Goal: Task Accomplishment & Management: Complete application form

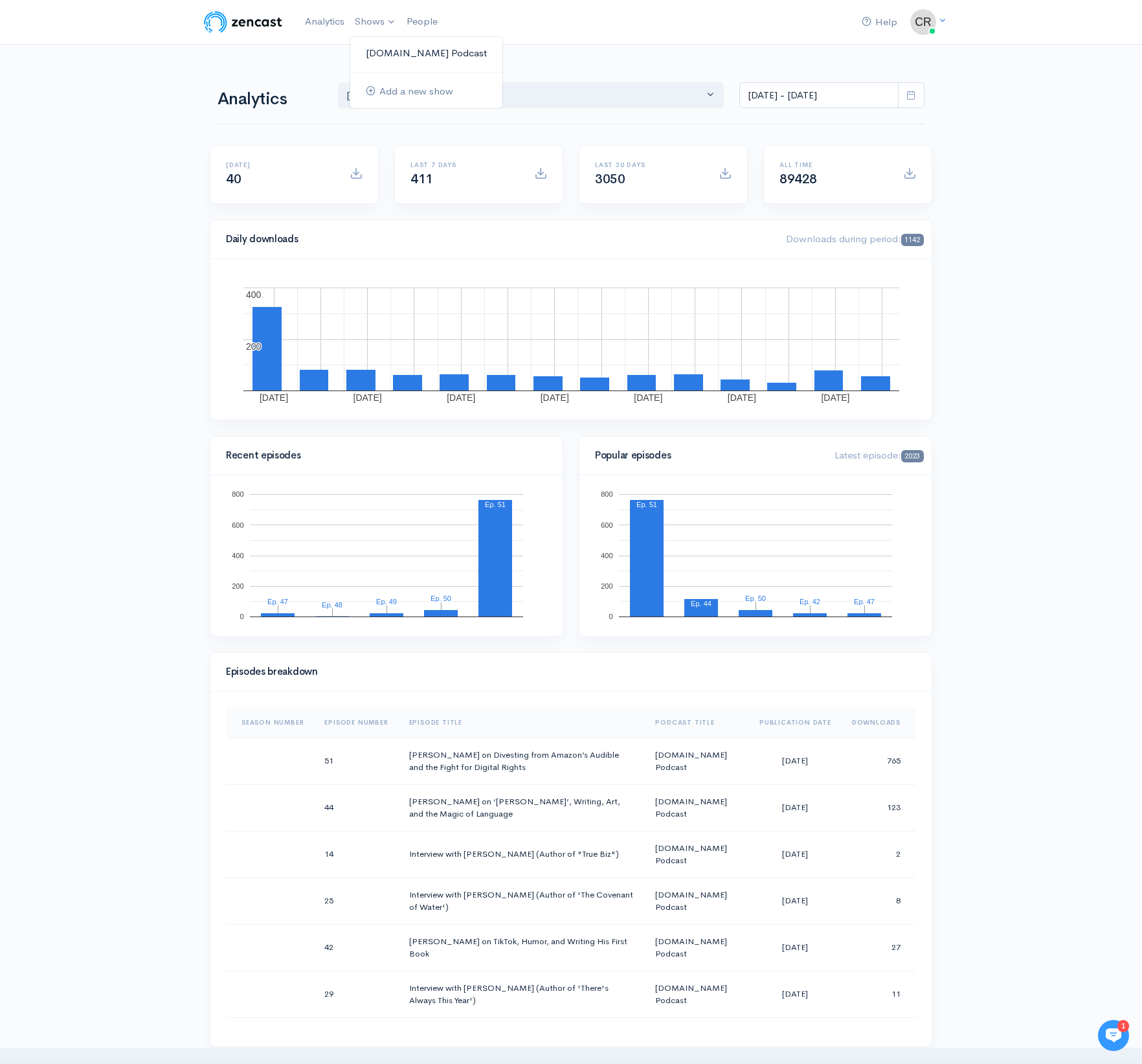
click at [373, 50] on link "[DOMAIN_NAME] Podcast" at bounding box center [426, 53] width 152 height 23
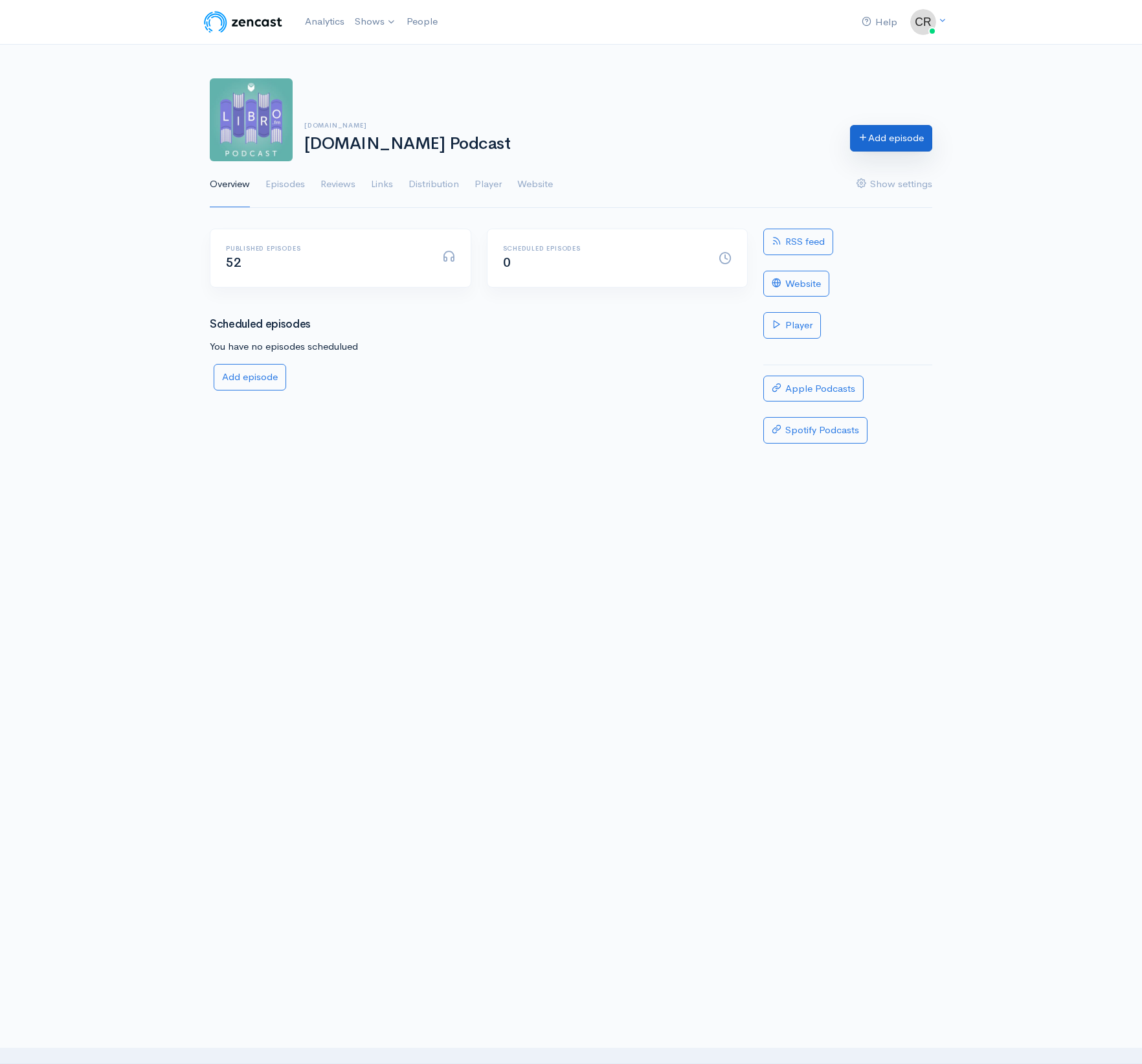
click at [867, 136] on link "Add episode" at bounding box center [891, 138] width 82 height 27
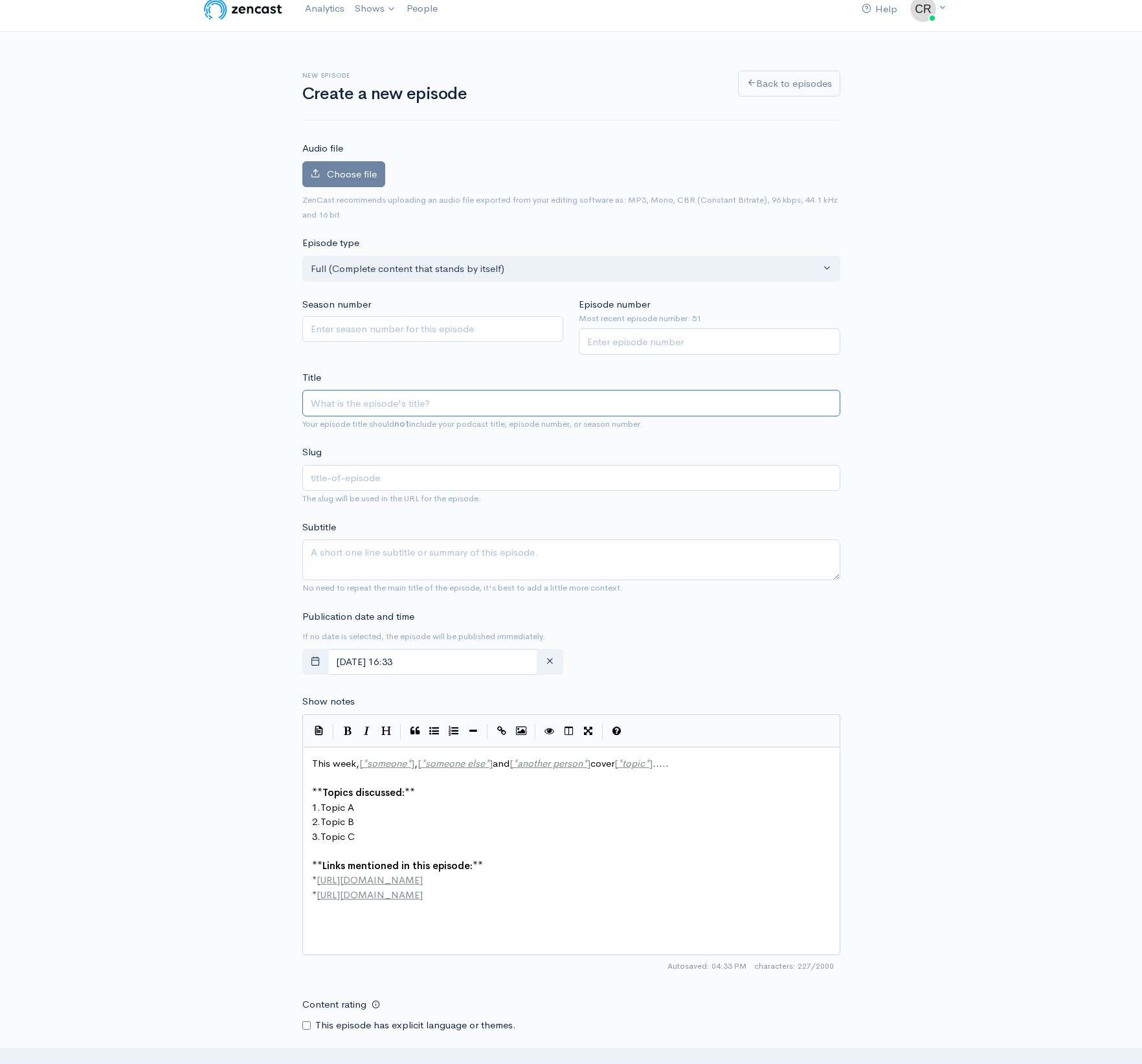
scroll to position [17, 0]
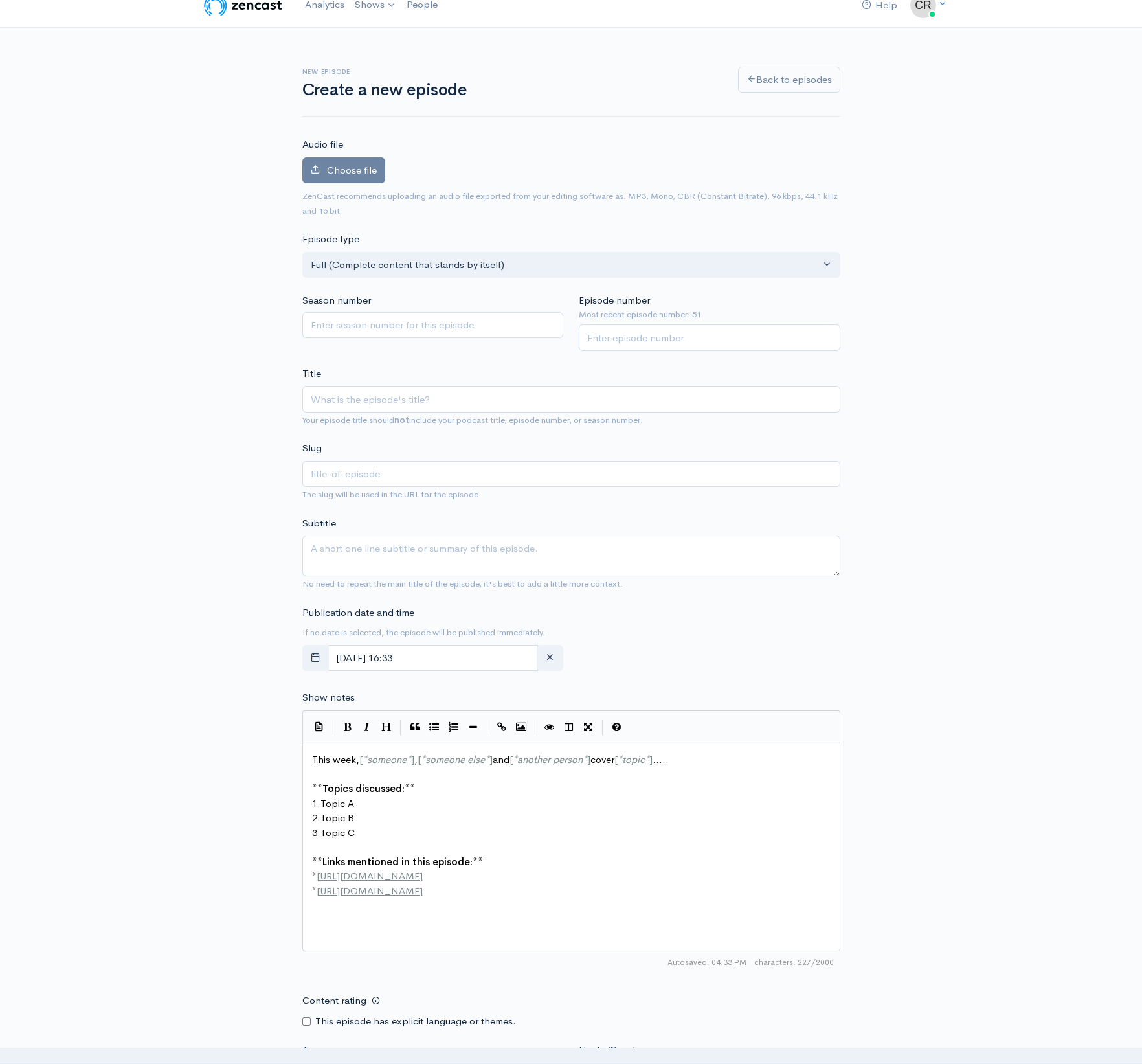
drag, startPoint x: 355, startPoint y: 410, endPoint x: 357, endPoint y: 400, distance: 10.2
click at [357, 406] on div "Title Your episode title should not include your podcast title, episode number,…" at bounding box center [571, 397] width 538 height 61
click at [357, 389] on input "Title" at bounding box center [571, 399] width 538 height 27
paste input "[PERSON_NAME] on the Power of Romance Books"
type input "[PERSON_NAME] on the Power of Romance Books"
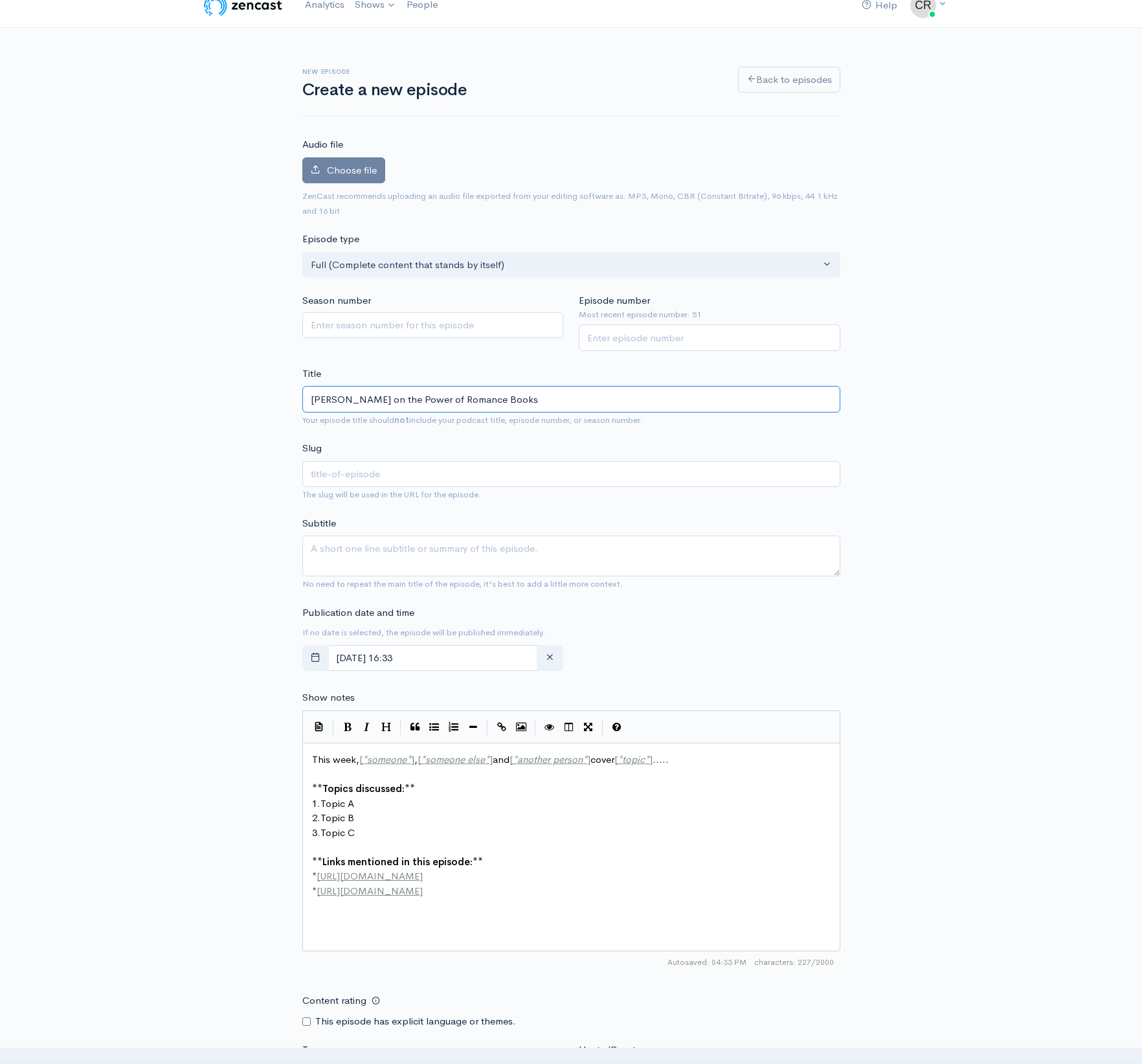
type input "[PERSON_NAME]-on-the-power-of-romance-books"
type input "[PERSON_NAME] on the Power of Romance Books"
click at [259, 331] on div "New episode Create a new episode Back to episodes Audio file Choose file 0 ZenC…" at bounding box center [570, 707] width 738 height 1357
click at [704, 337] on input "Episode number" at bounding box center [710, 337] width 262 height 27
type input "52"
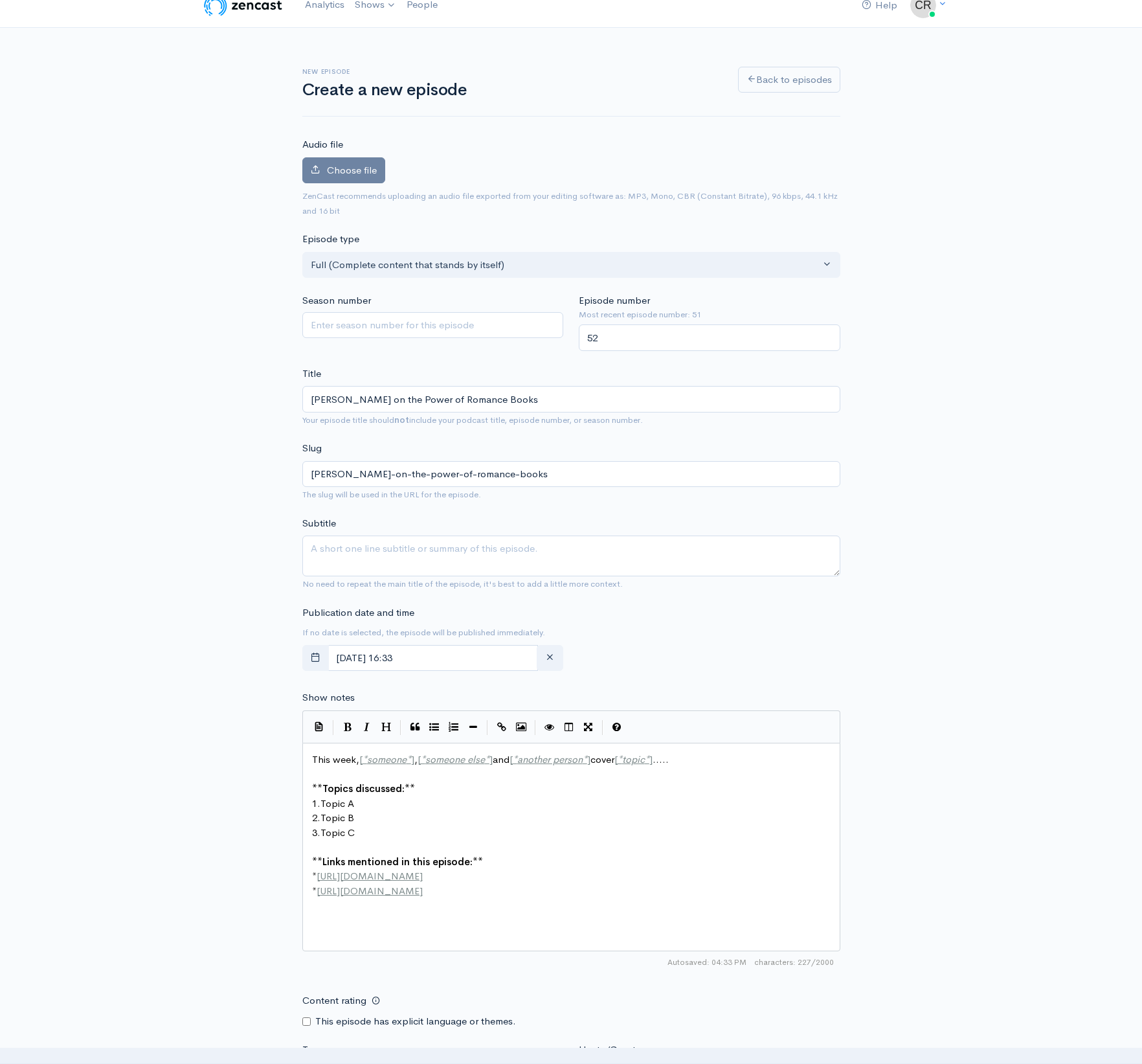
click at [948, 376] on div "New episode Create a new episode Back to episodes Audio file Choose file 0 ZenC…" at bounding box center [571, 707] width 1142 height 1357
click at [419, 801] on pre "1. Topic A" at bounding box center [571, 804] width 523 height 15
type textarea "This week, [*someone*], [*someone else*] and [*another person*] cover [*topic*]…"
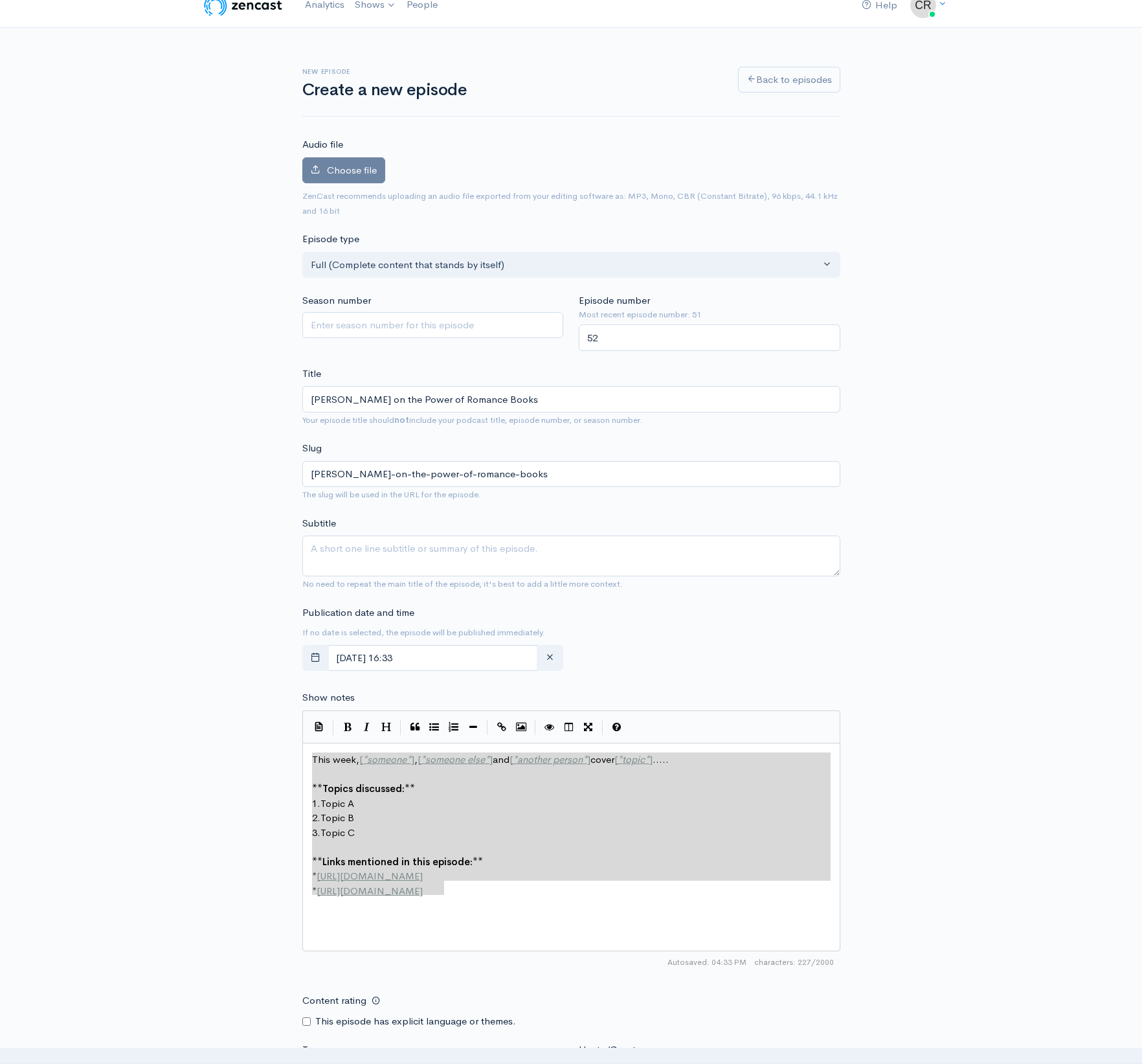
paste textarea
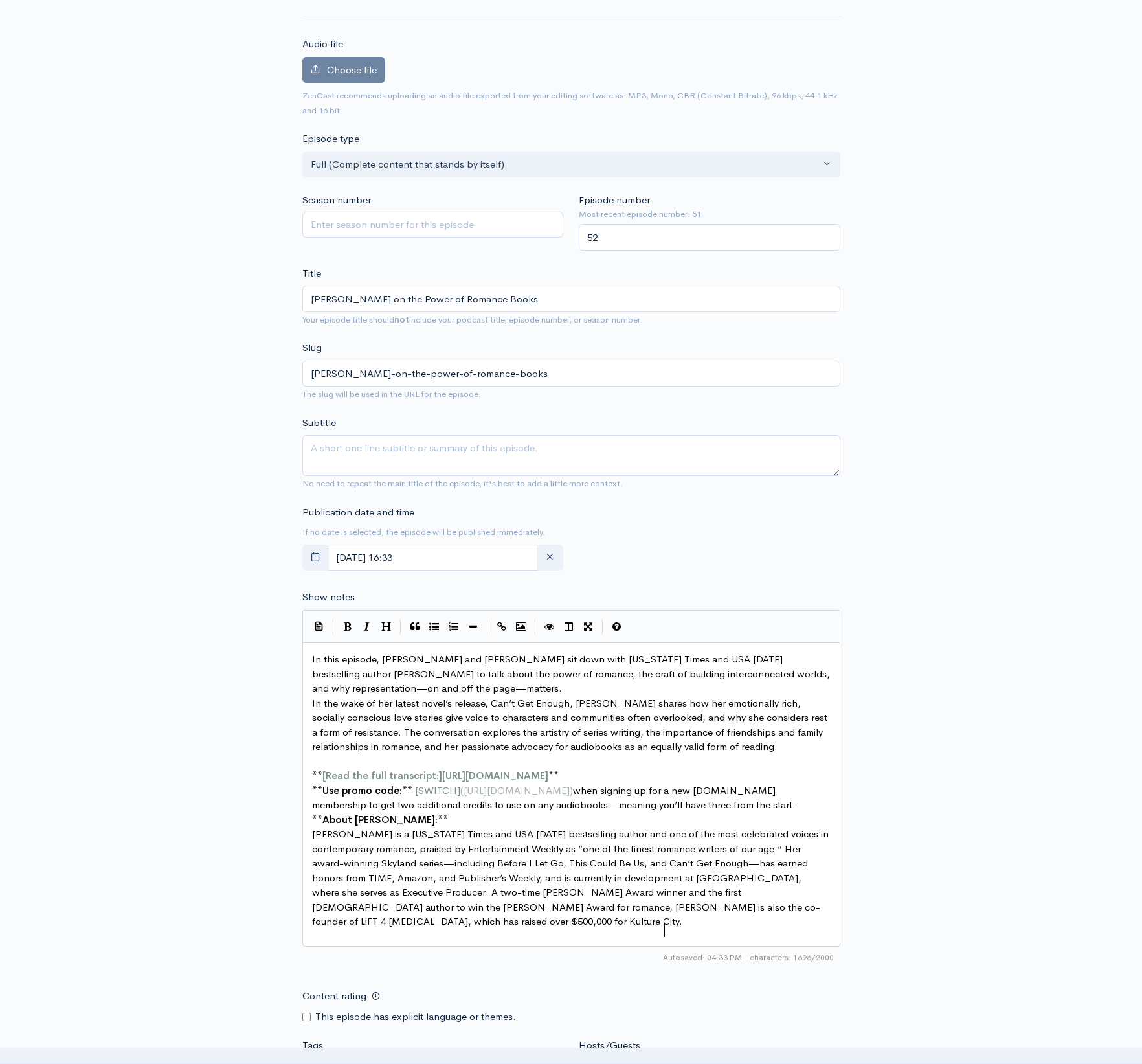
scroll to position [119, 0]
click at [398, 781] on pre "** [ Read the full transcript: ] [URL][DOMAIN_NAME] **" at bounding box center [571, 774] width 523 height 15
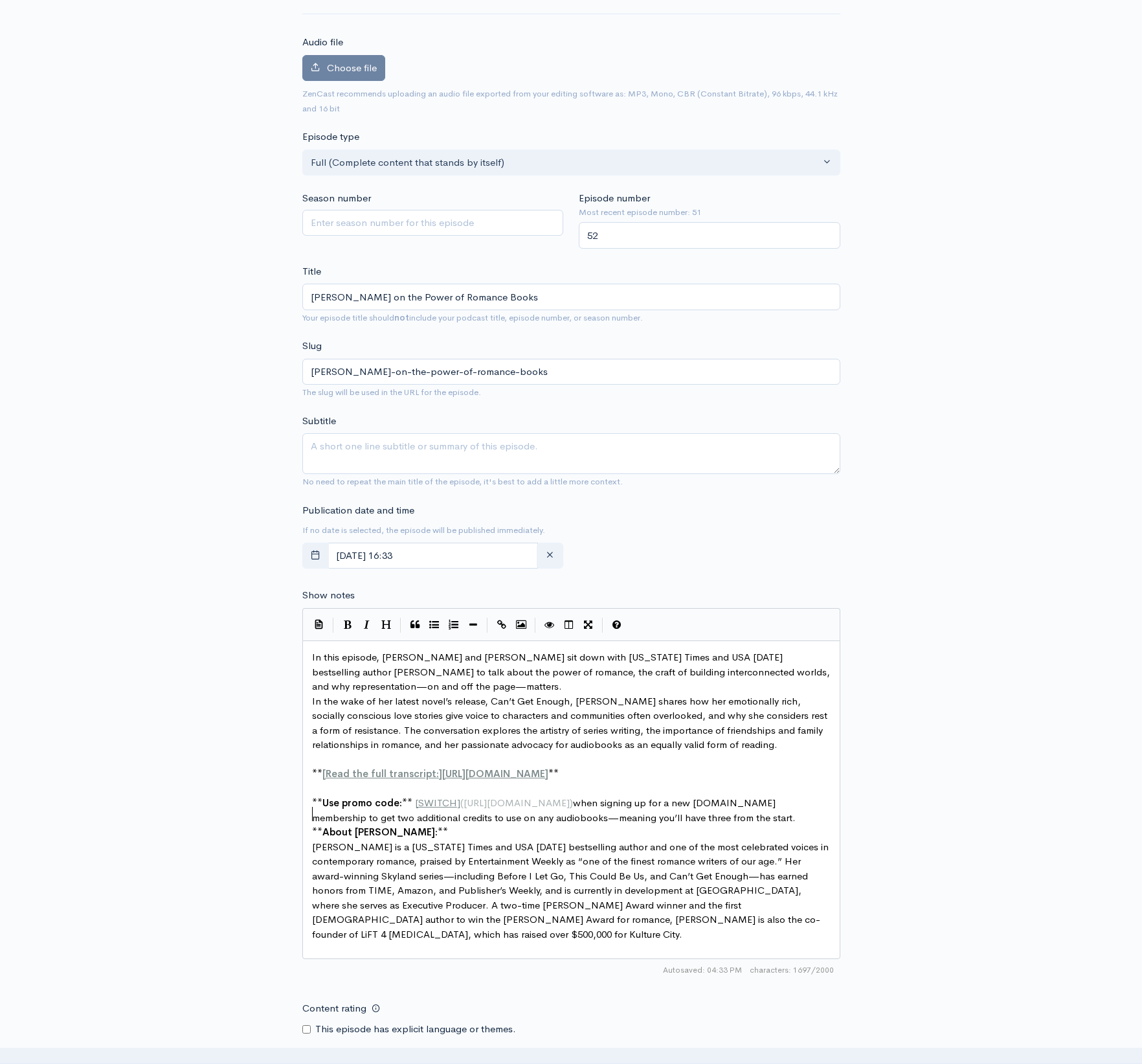
click at [815, 825] on pre "** Use promo code: ** [ SWITCH ] ( [URL][DOMAIN_NAME] ) when signing up for a n…" at bounding box center [571, 810] width 523 height 29
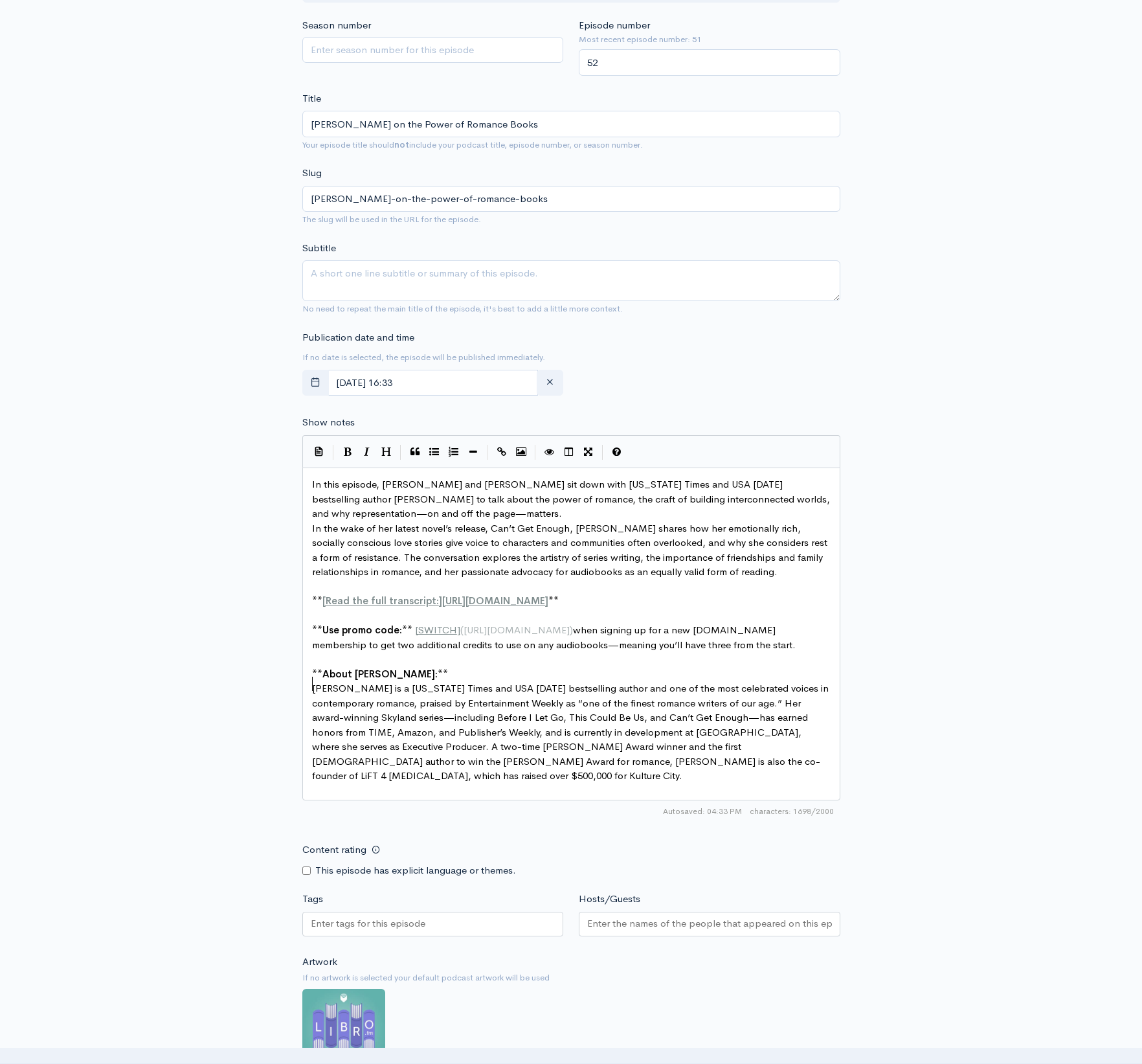
scroll to position [303, 0]
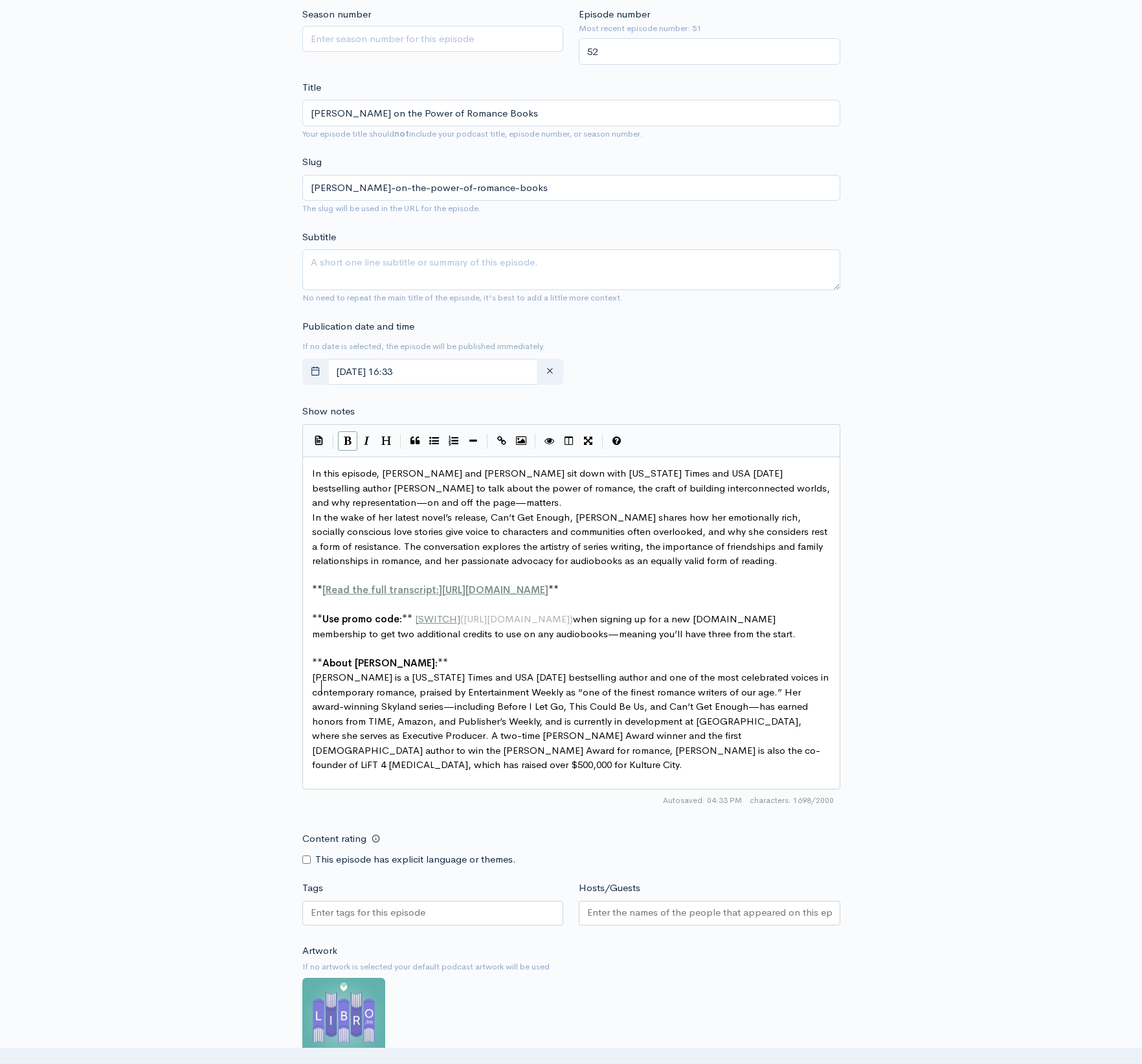
type textarea "**"
drag, startPoint x: 320, startPoint y: 679, endPoint x: 298, endPoint y: 679, distance: 22.0
click at [428, 671] on pre "About [PERSON_NAME]:**" at bounding box center [571, 663] width 523 height 15
type textarea "About [PERSON_NAME]:"
drag, startPoint x: 397, startPoint y: 680, endPoint x: 288, endPoint y: 680, distance: 109.0
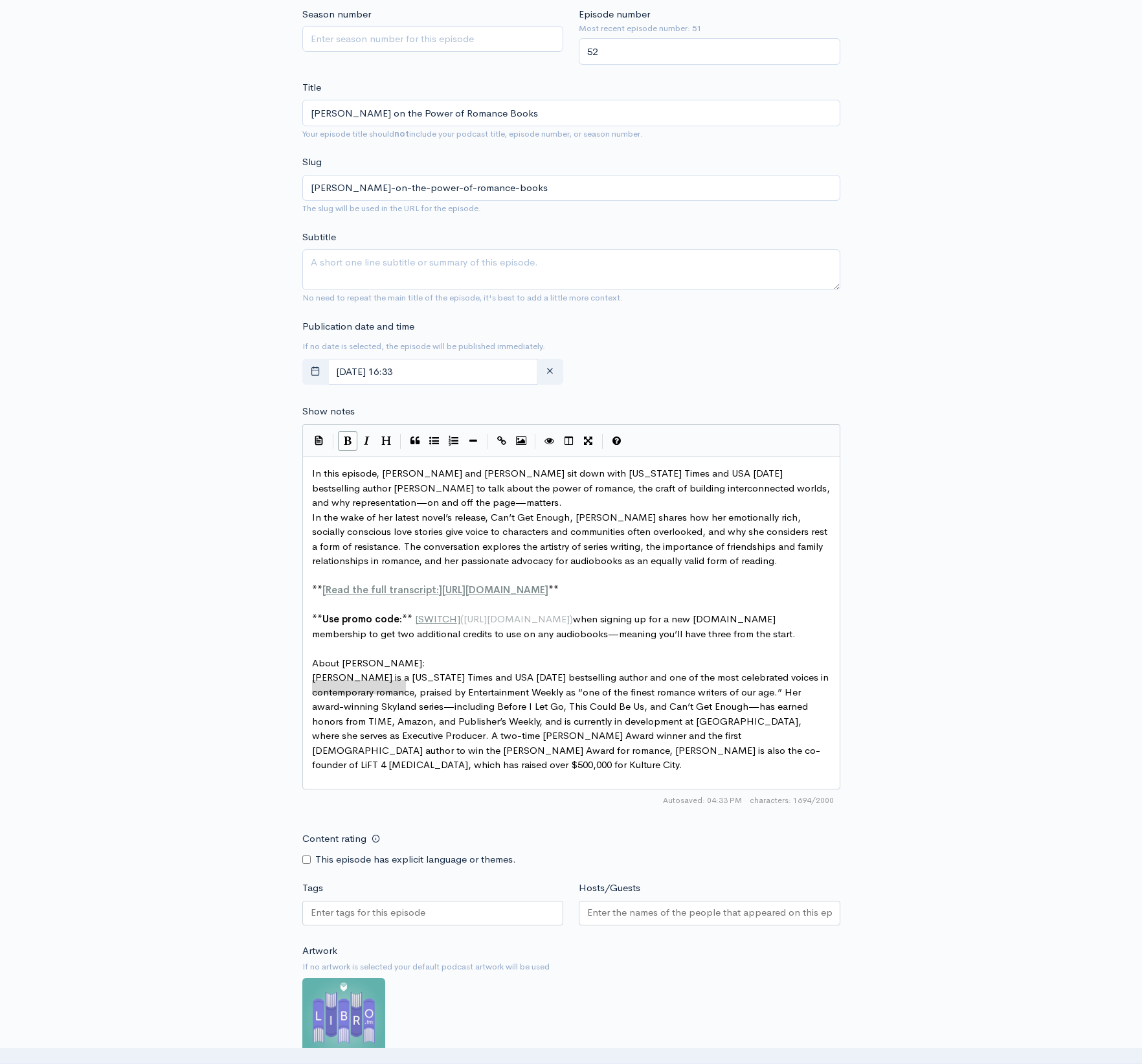
click at [346, 438] on icon "Bold" at bounding box center [348, 440] width 8 height 10
click at [473, 656] on pre "​" at bounding box center [571, 648] width 523 height 15
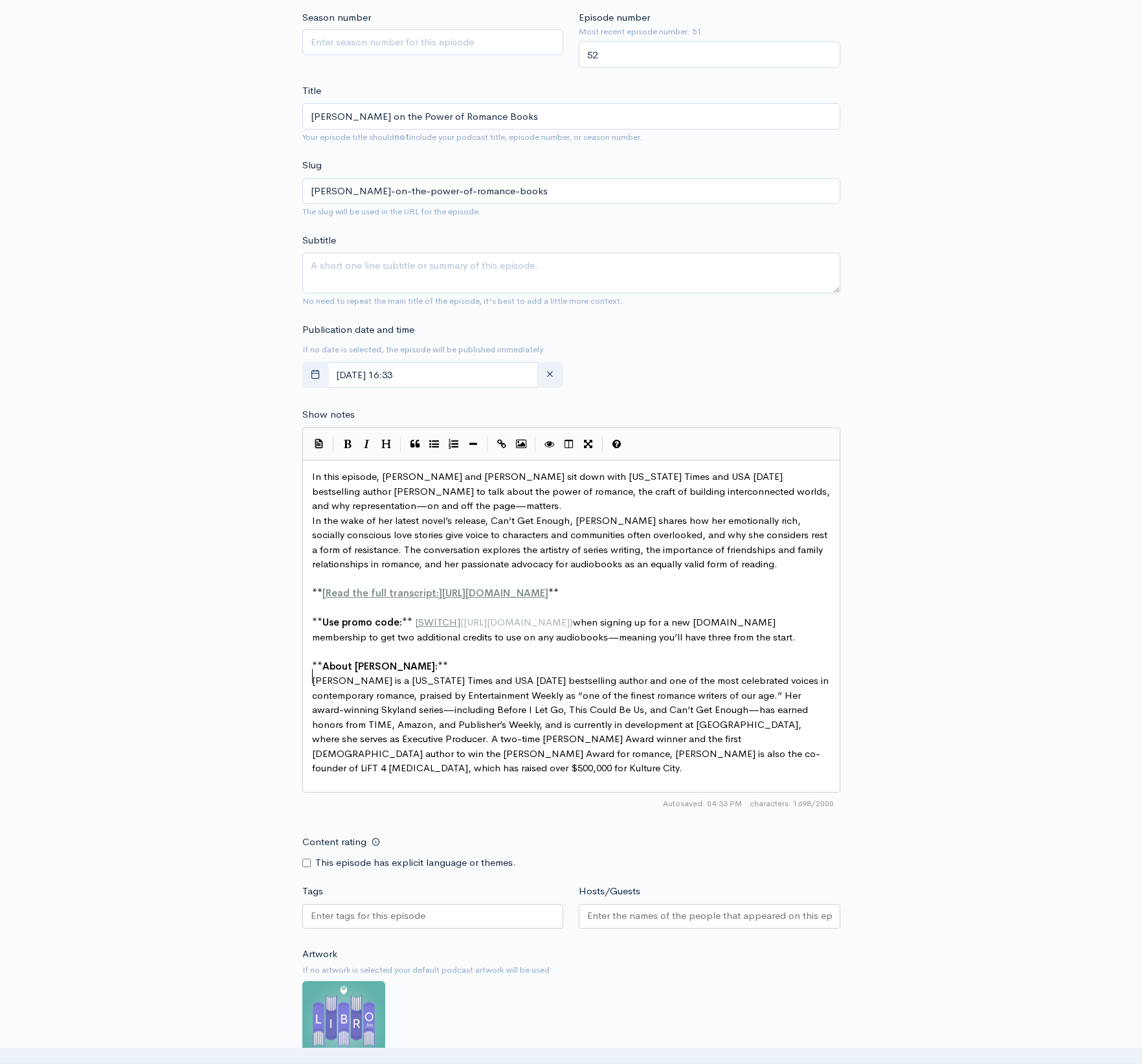
click at [426, 499] on pre "In this episode, [PERSON_NAME] and [PERSON_NAME] sit down with [US_STATE] Times…" at bounding box center [571, 492] width 523 height 44
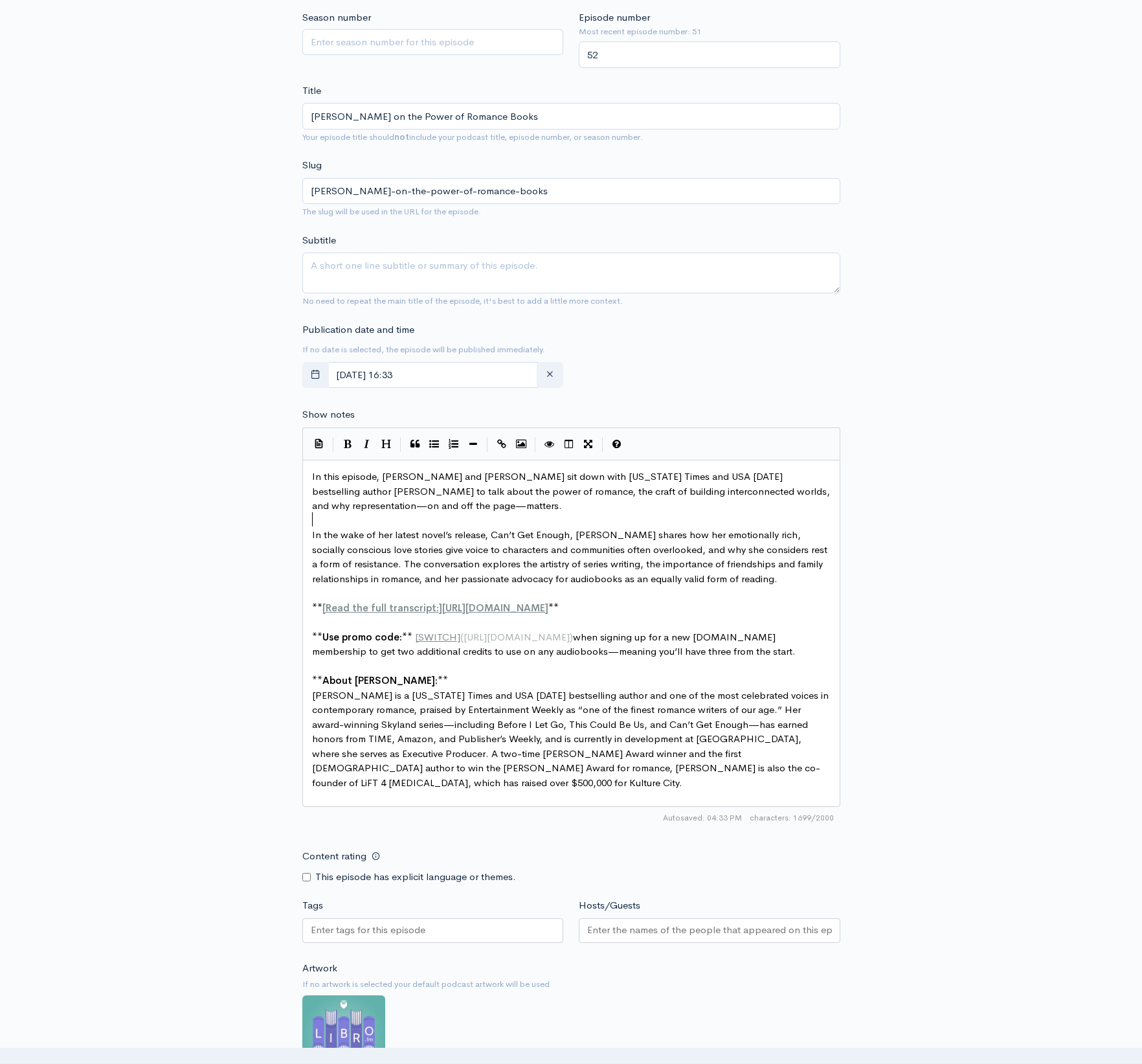
type textarea "In this episode, [PERSON_NAME] and [PERSON_NAME] sit down with [US_STATE] Times…"
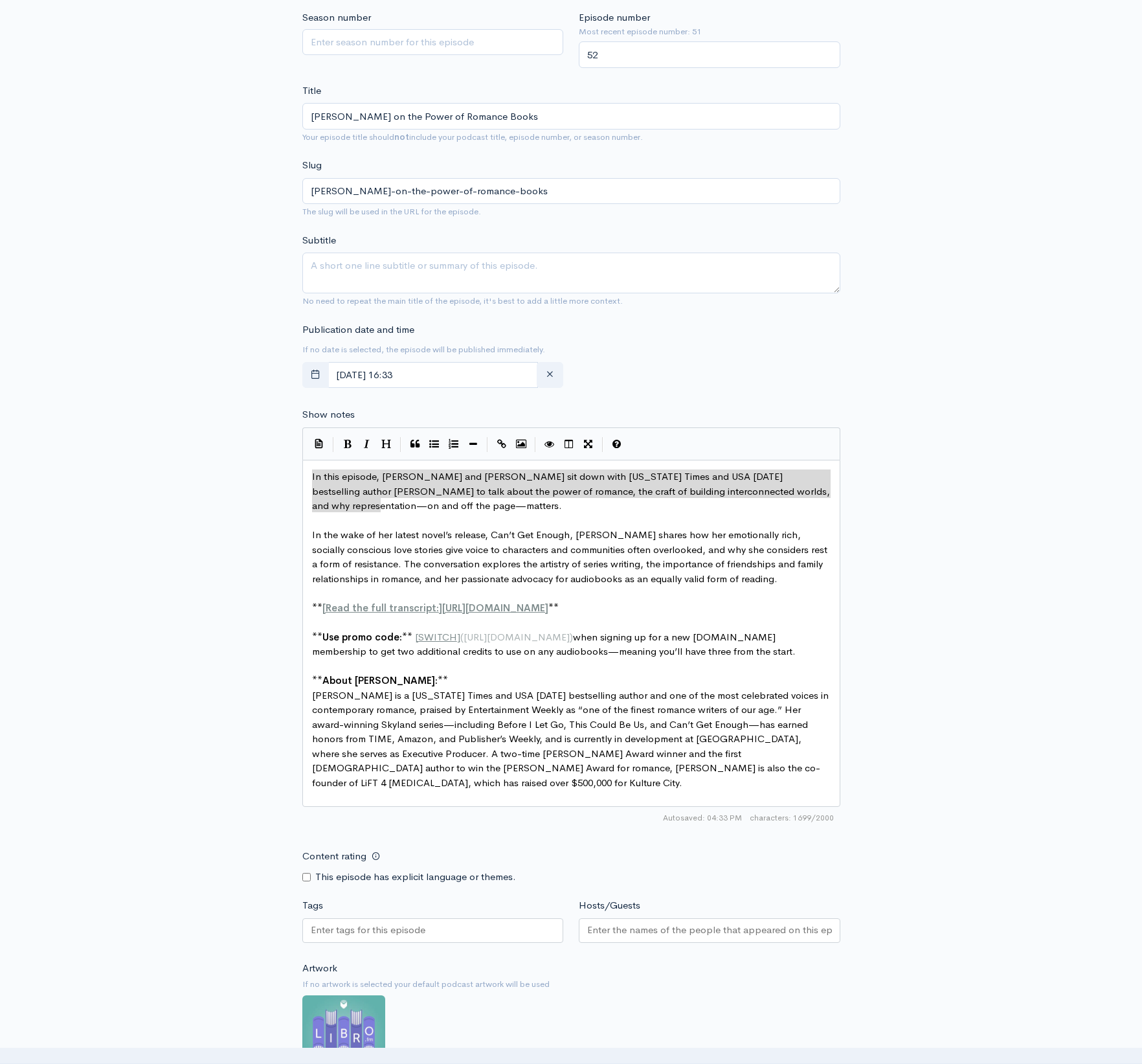
drag, startPoint x: 376, startPoint y: 495, endPoint x: 261, endPoint y: 436, distance: 129.3
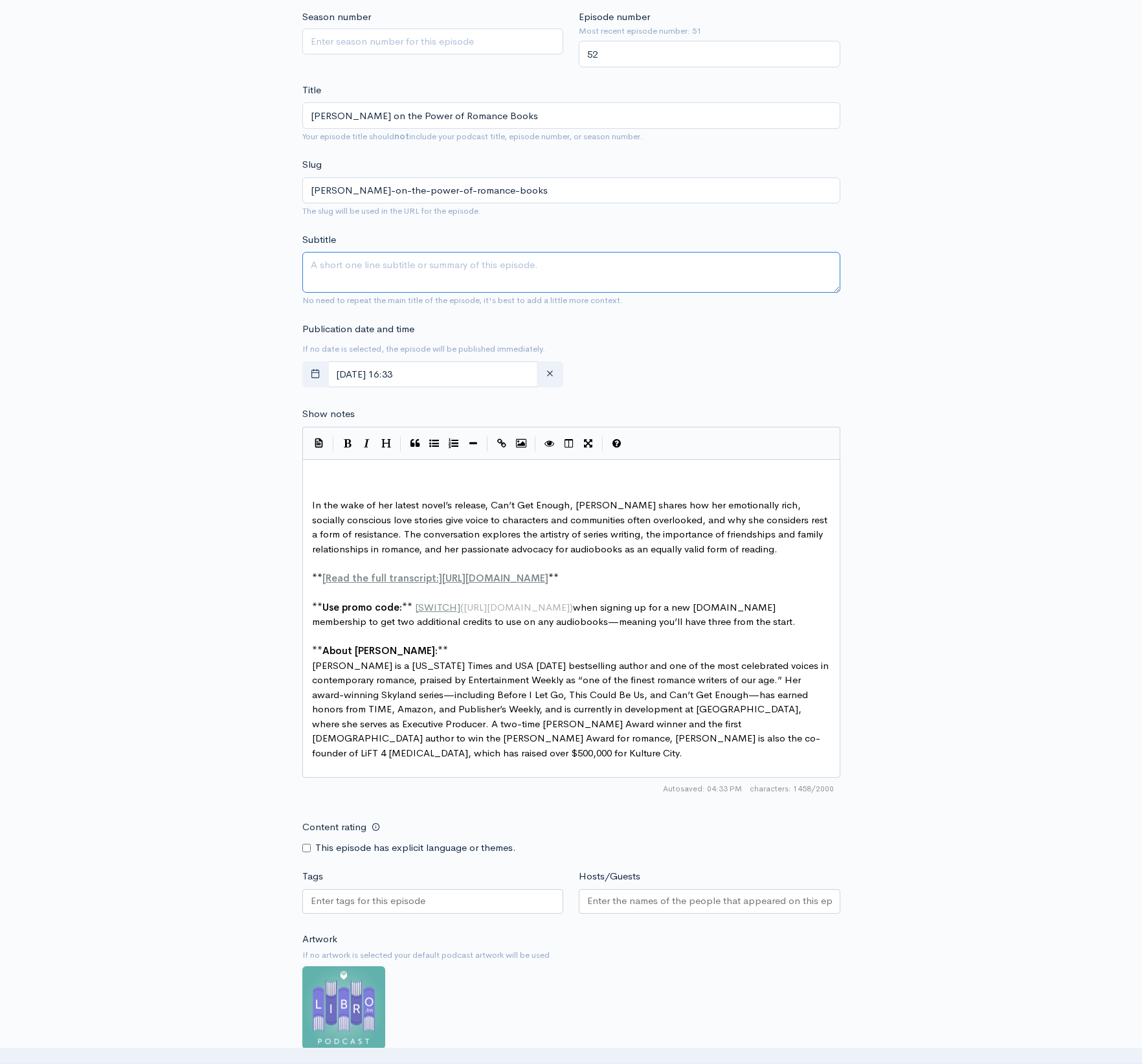
click at [355, 270] on textarea "Subtitle" at bounding box center [571, 272] width 538 height 41
paste textarea "In this episode, [PERSON_NAME] and [PERSON_NAME] sit down with [US_STATE] Times…"
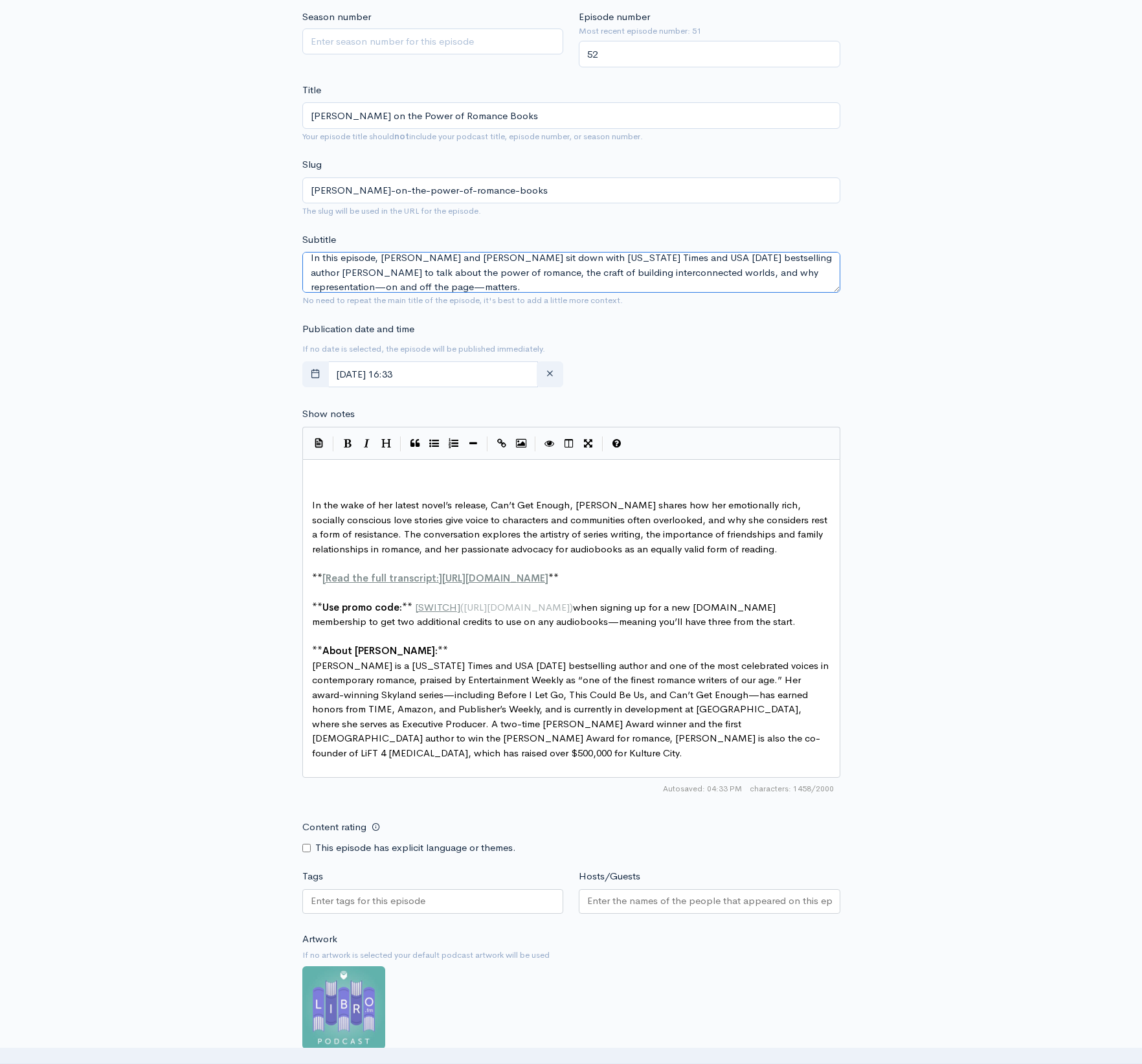
type textarea "In this episode, [PERSON_NAME] and [PERSON_NAME] sit down with [US_STATE] Times…"
drag, startPoint x: 311, startPoint y: 493, endPoint x: 452, endPoint y: 511, distance: 142.1
click at [311, 498] on pre "In the wake of her latest novel’s release, Can’t Get Enough, [PERSON_NAME] shar…" at bounding box center [571, 527] width 523 height 58
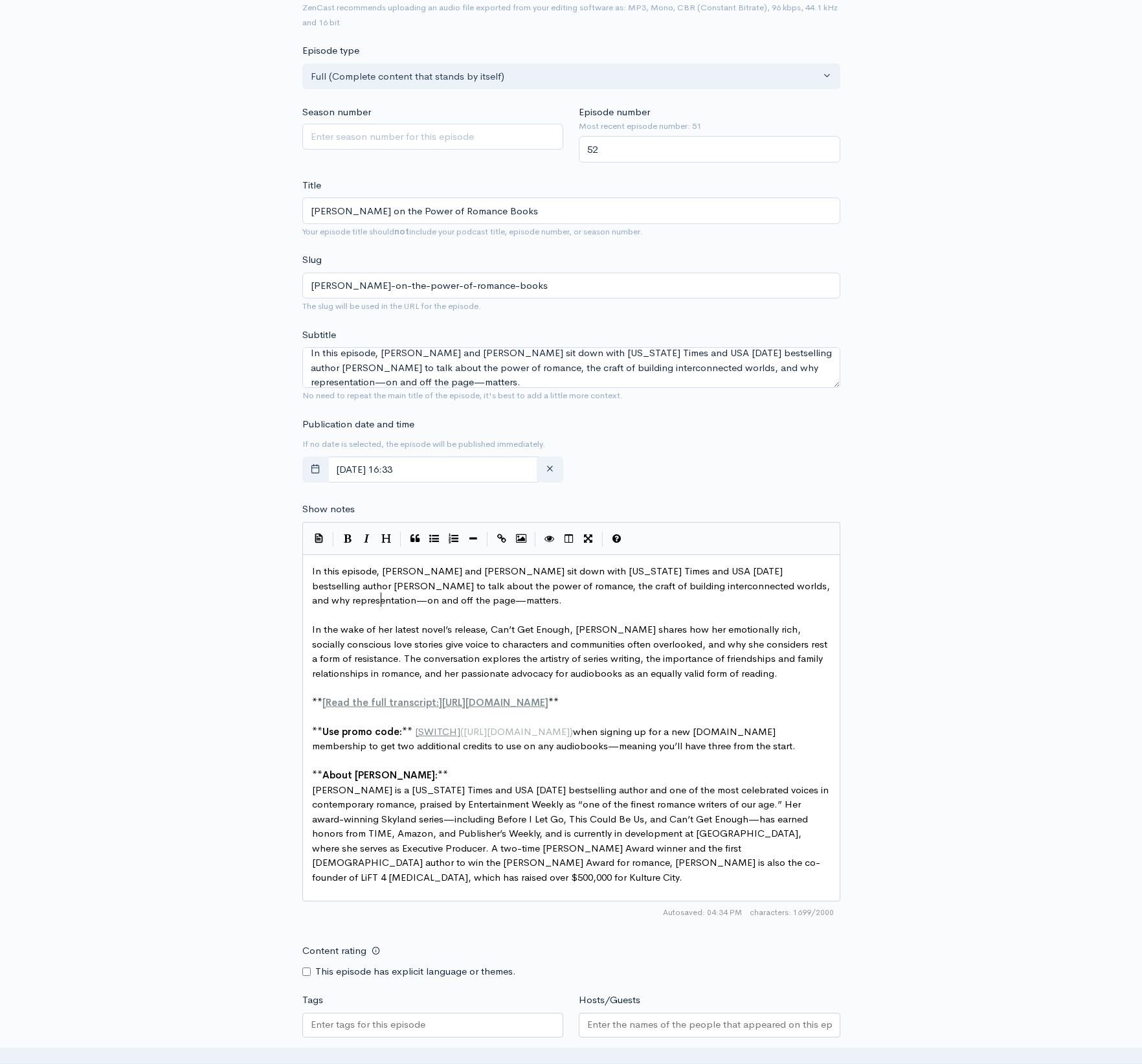
scroll to position [203, 0]
click at [411, 463] on input "[DATE] 16:33" at bounding box center [433, 472] width 211 height 27
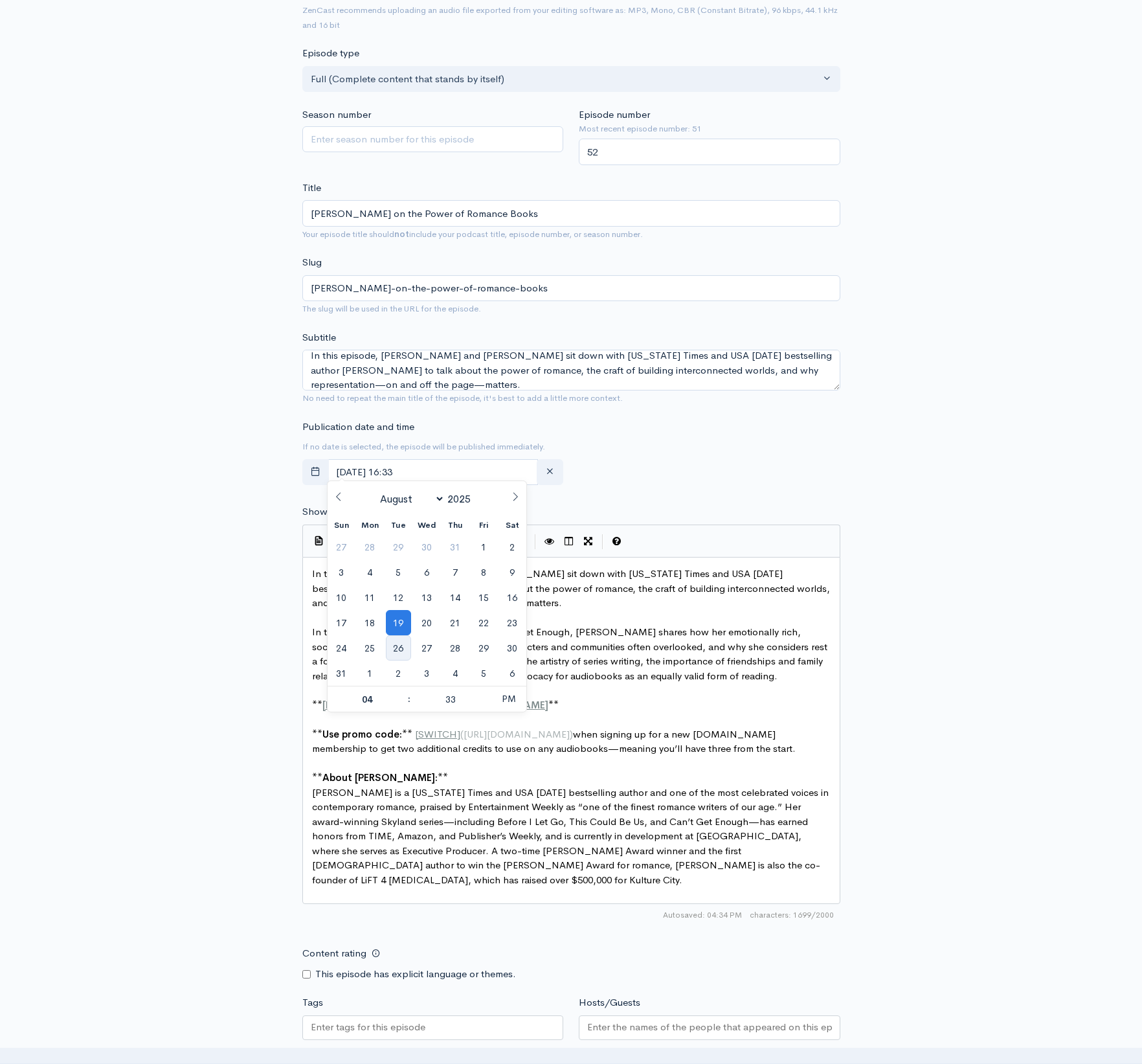
click at [398, 649] on span "26" at bounding box center [398, 647] width 25 height 25
click at [862, 467] on div "New episode Create a new episode Back to episodes Audio file Choose file 0 ZenC…" at bounding box center [570, 589] width 738 height 1496
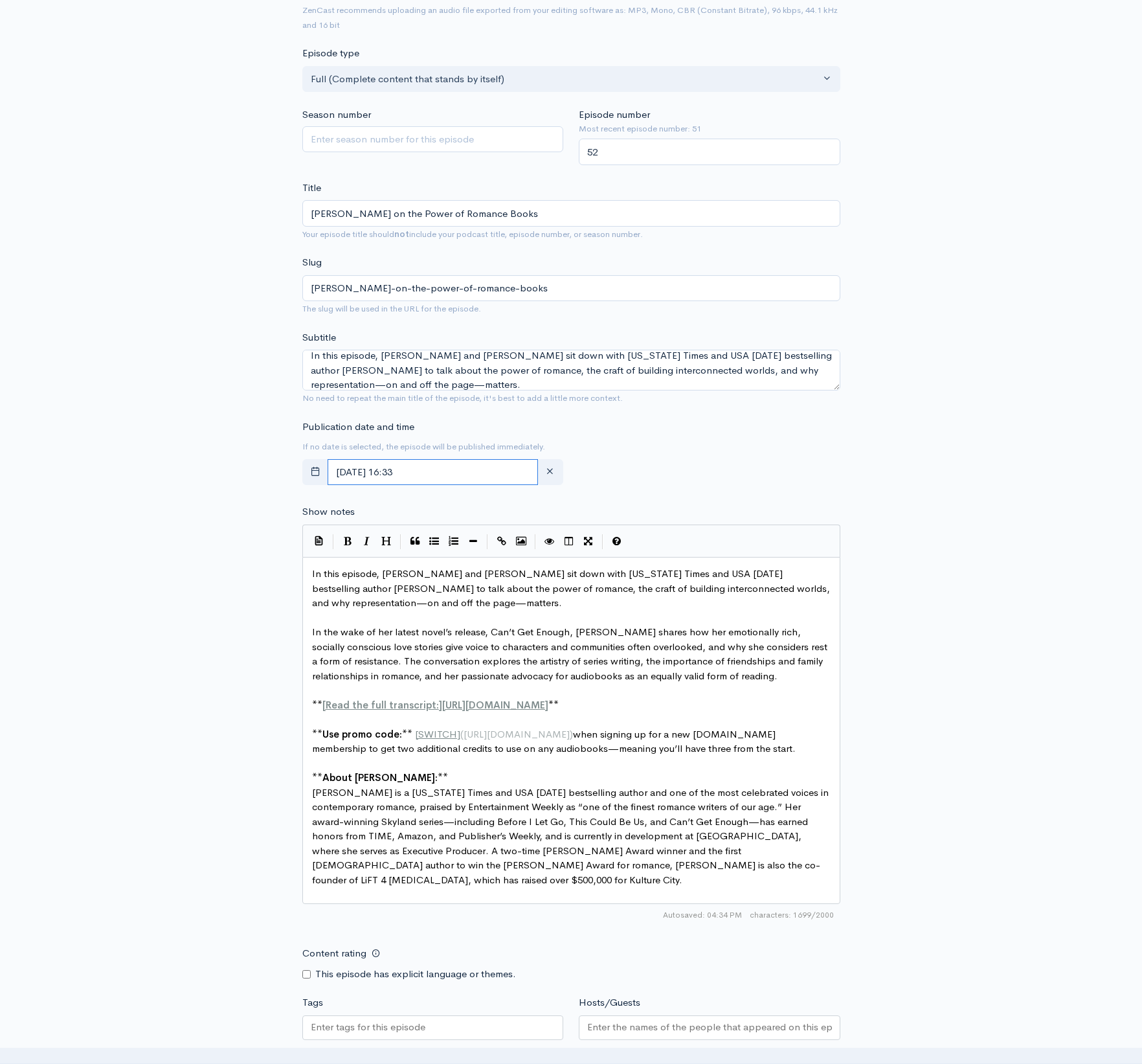
click at [462, 466] on input "[DATE] 16:33" at bounding box center [433, 472] width 211 height 27
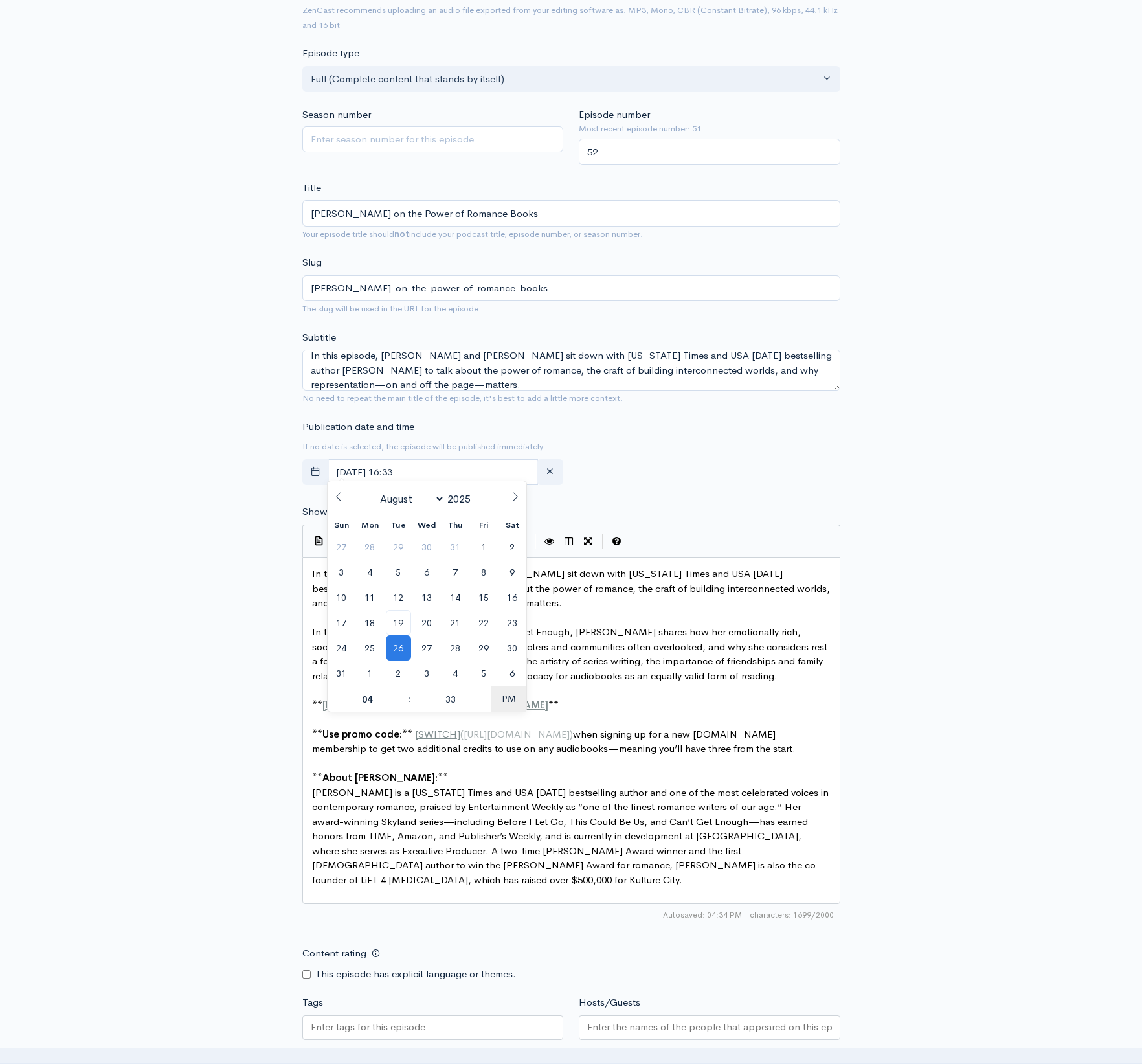
click at [510, 699] on span "PM" at bounding box center [508, 699] width 36 height 26
type input "[DATE] 04:33"
drag, startPoint x: 385, startPoint y: 701, endPoint x: 339, endPoint y: 696, distance: 46.3
click at [339, 697] on input "04" at bounding box center [367, 699] width 79 height 26
type input "07"
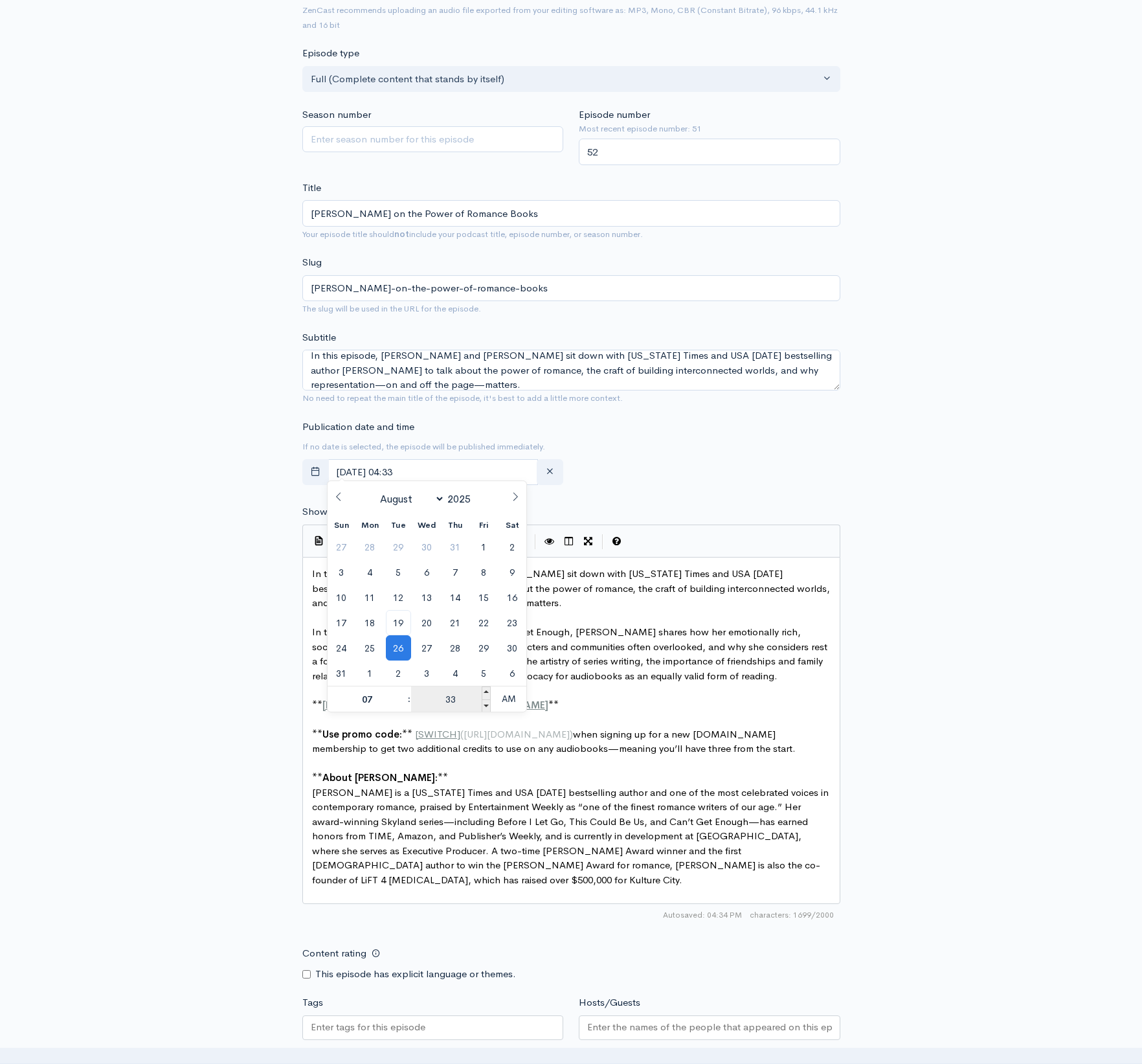
type input "[DATE] 07:33"
drag, startPoint x: 465, startPoint y: 702, endPoint x: 427, endPoint y: 702, distance: 38.0
click at [428, 702] on input "33" at bounding box center [451, 699] width 79 height 26
type input "00"
type input "[DATE] 07:00"
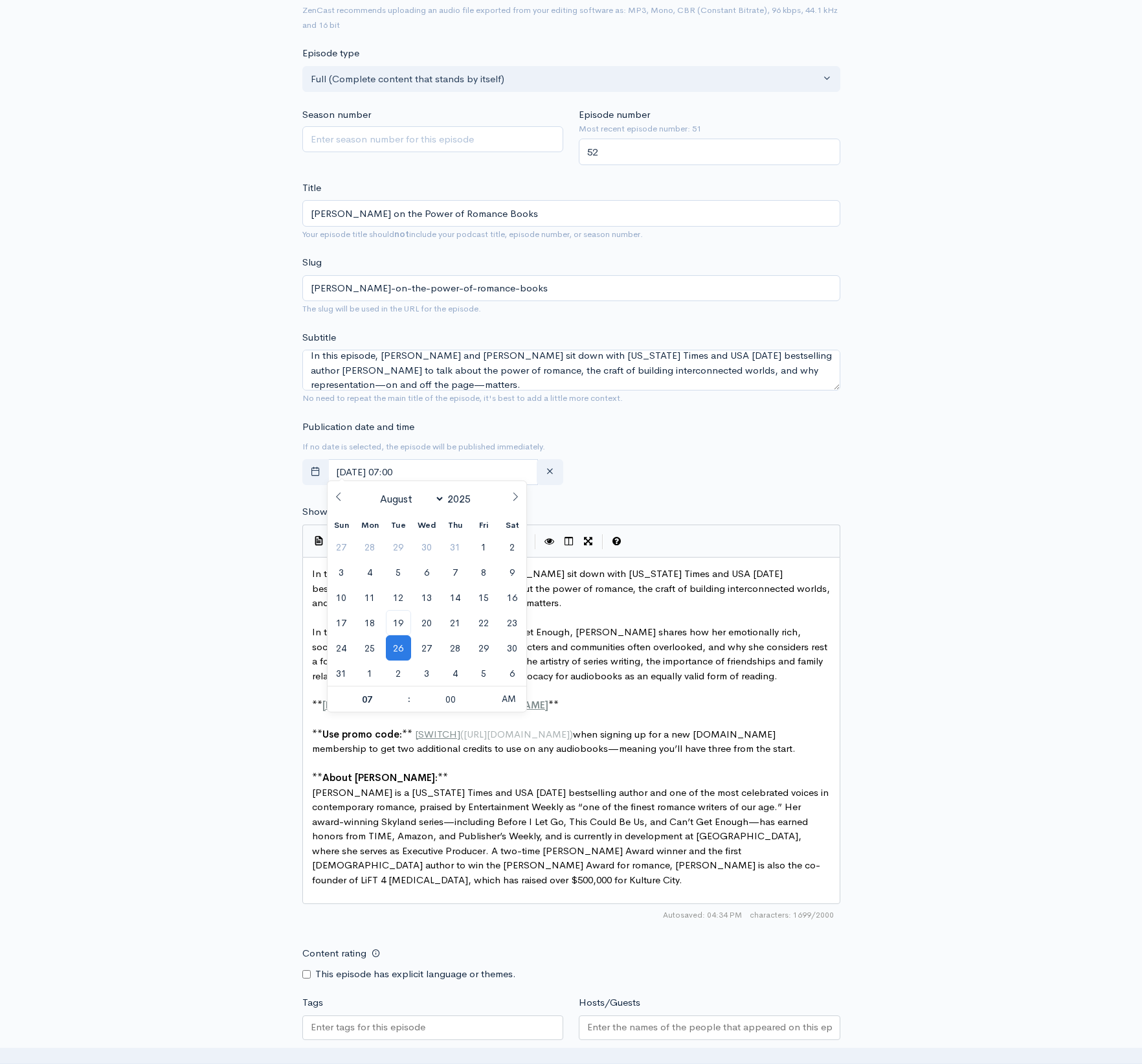
click at [700, 462] on div "Publication date and time If no date is selected, the episode will be published…" at bounding box center [571, 455] width 553 height 71
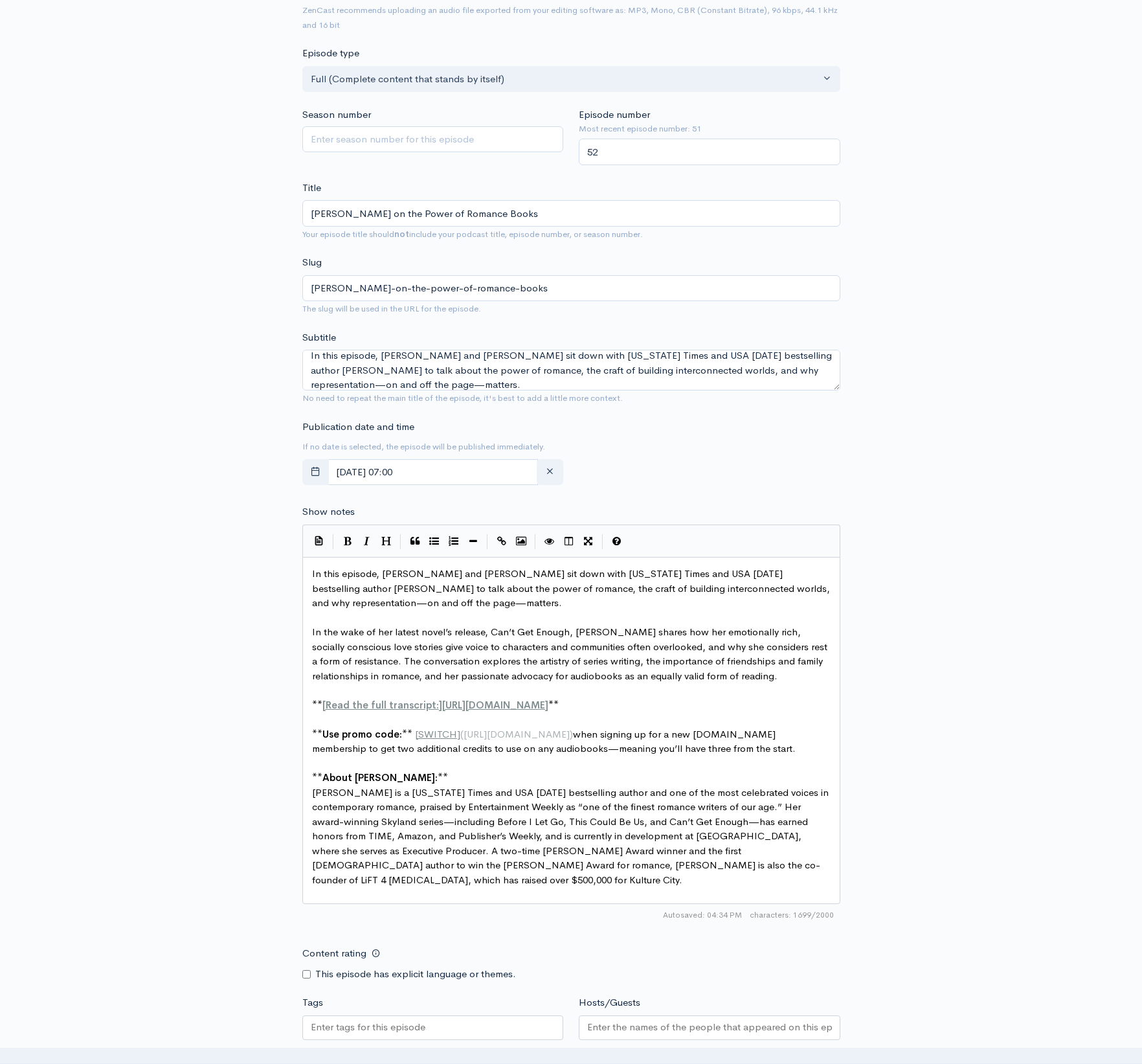
click at [748, 410] on form "Audio file Choose file 0 ZenCast recommends uploading an audio file exported fr…" at bounding box center [571, 636] width 538 height 1371
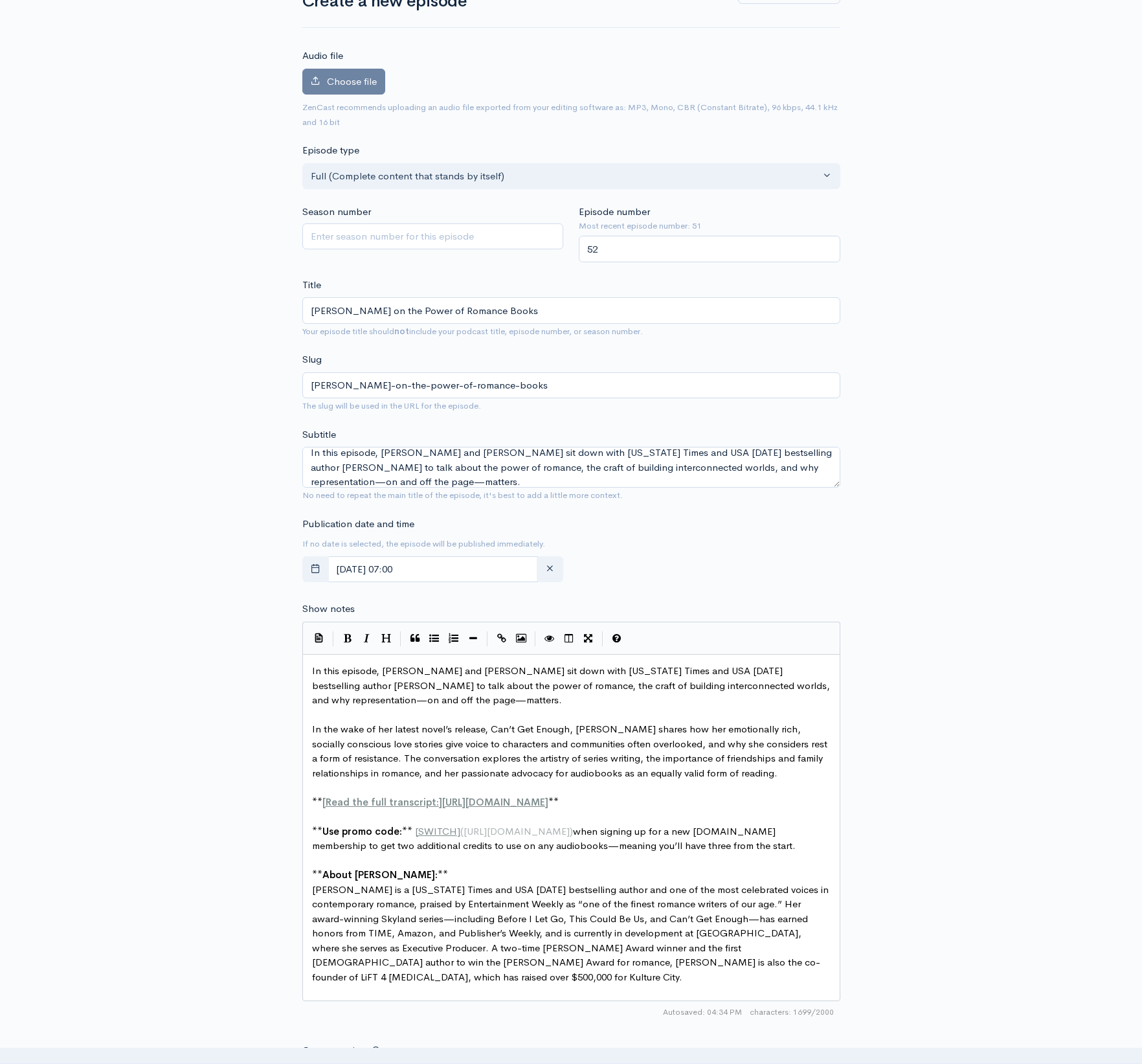
scroll to position [104, 0]
click at [367, 89] on label "Choose file" at bounding box center [343, 83] width 83 height 27
click at [0, 0] on input "Choose file" at bounding box center [0, 0] width 0 height 0
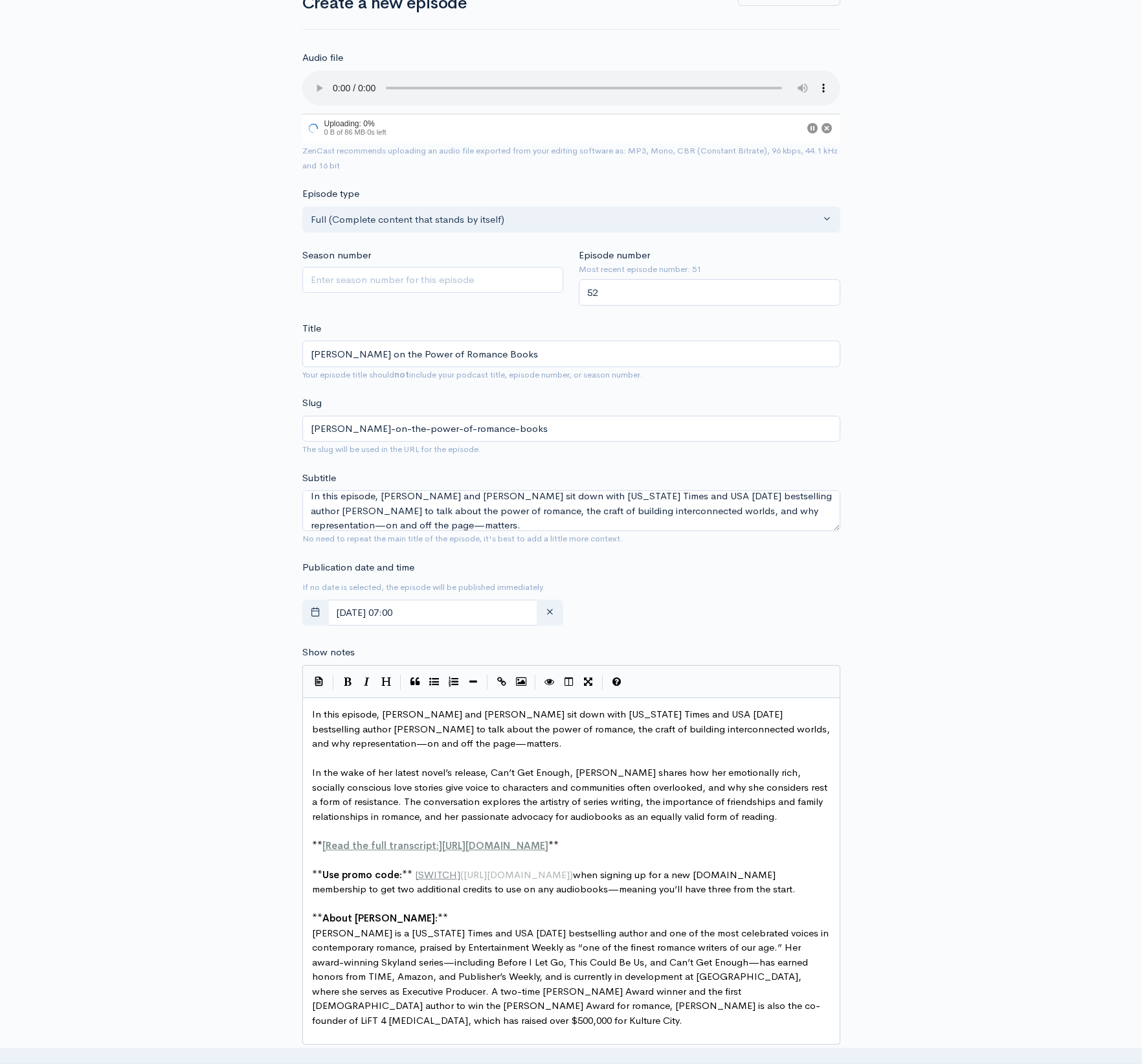
click at [936, 341] on div "New episode Create a new episode Back to episodes Audio file 0 Uploading: 0% 0 …" at bounding box center [570, 710] width 738 height 1537
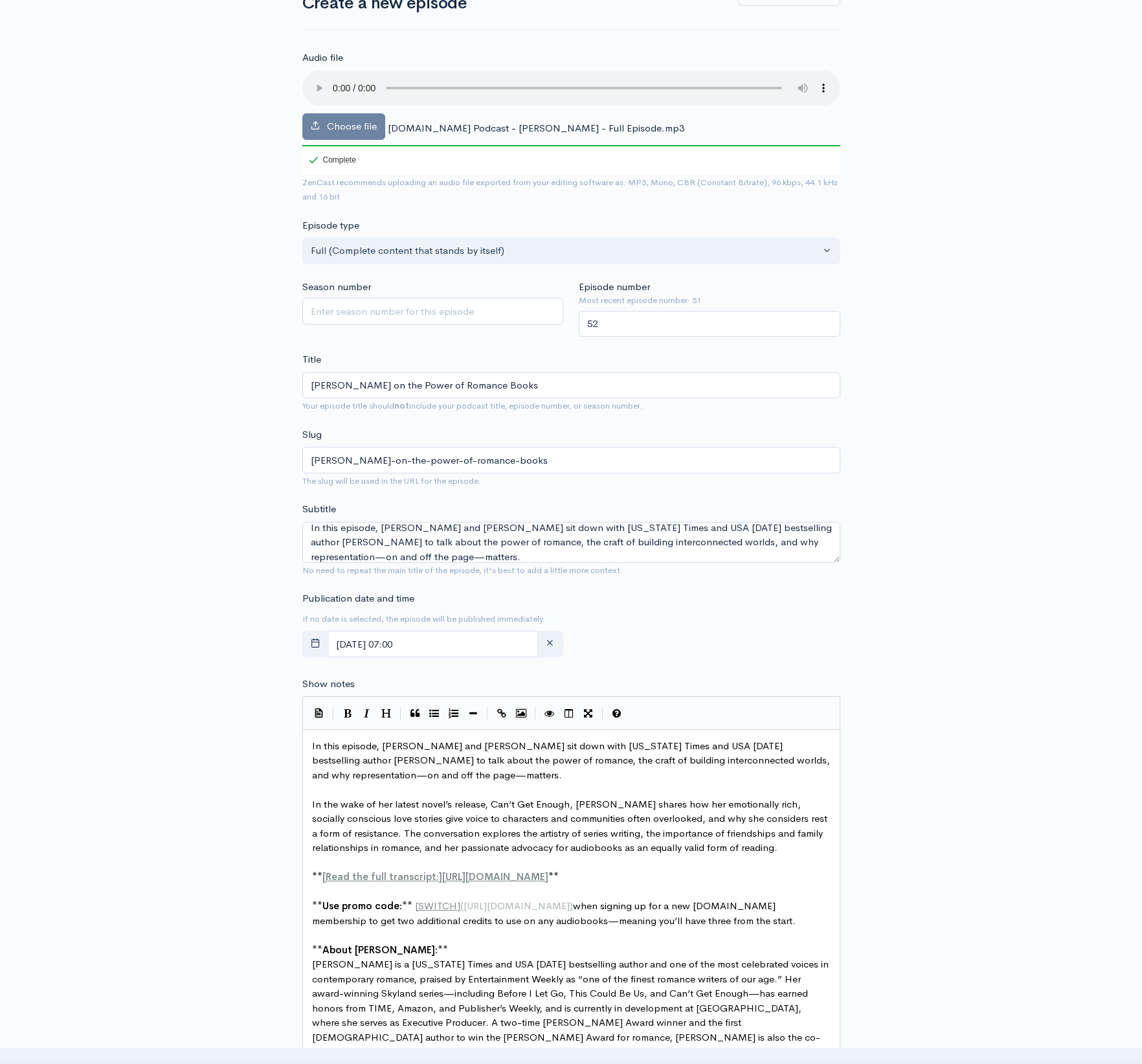
scroll to position [0, 0]
type textarea "[URL][DOMAIN_NAME]"
drag, startPoint x: 363, startPoint y: 867, endPoint x: 367, endPoint y: 884, distance: 17.5
drag, startPoint x: 326, startPoint y: 850, endPoint x: 362, endPoint y: 854, distance: 36.2
click at [326, 870] on span "Read the full transcript" at bounding box center [381, 876] width 111 height 12
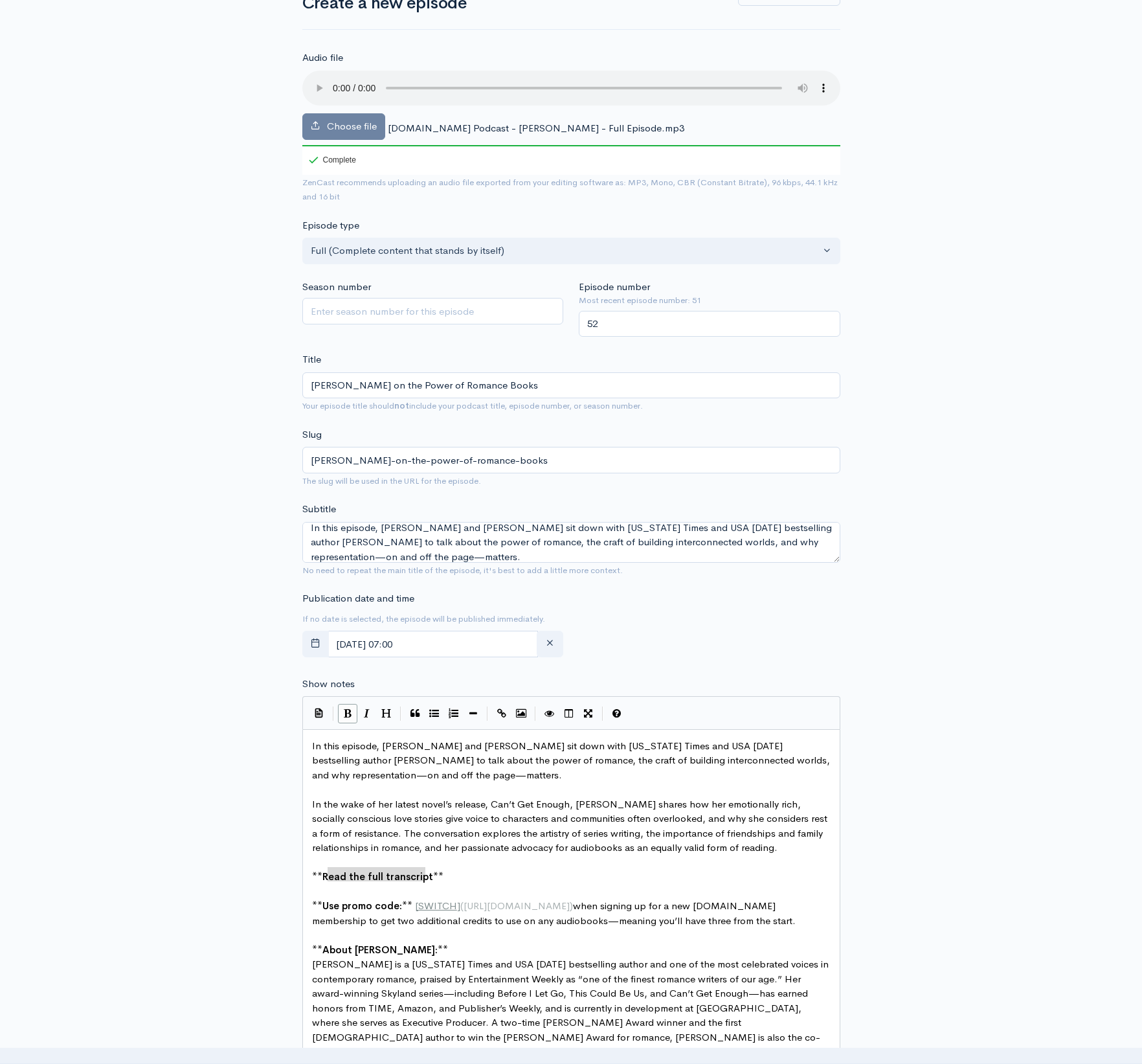
type textarea "Read the full transcript"
drag, startPoint x: 423, startPoint y: 850, endPoint x: 324, endPoint y: 849, distance: 99.0
type textarea ":"
paste textarea
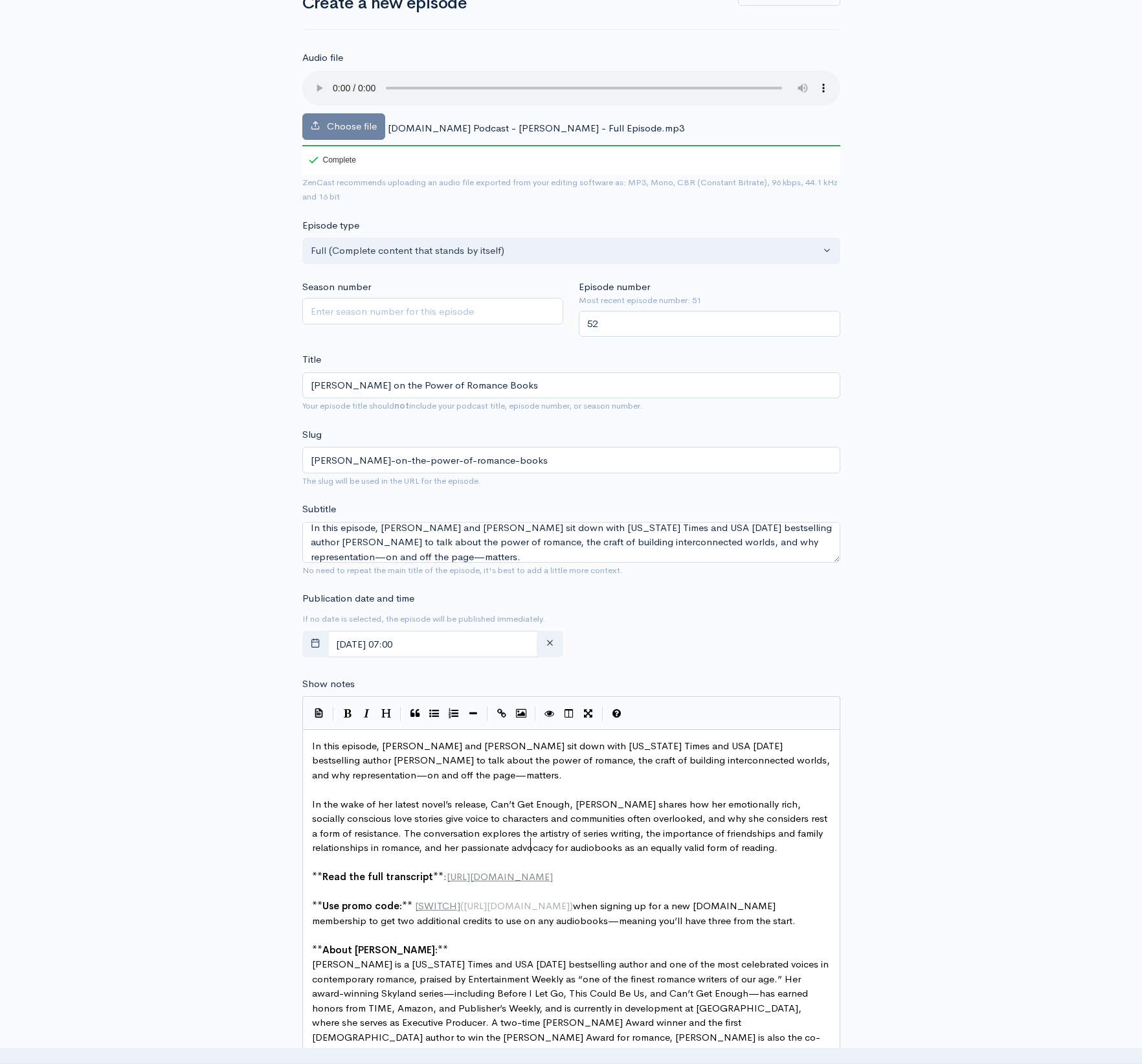
click at [527, 821] on span "In the wake of her latest novel’s release, Can’t Get Enough, [PERSON_NAME] shar…" at bounding box center [570, 826] width 518 height 57
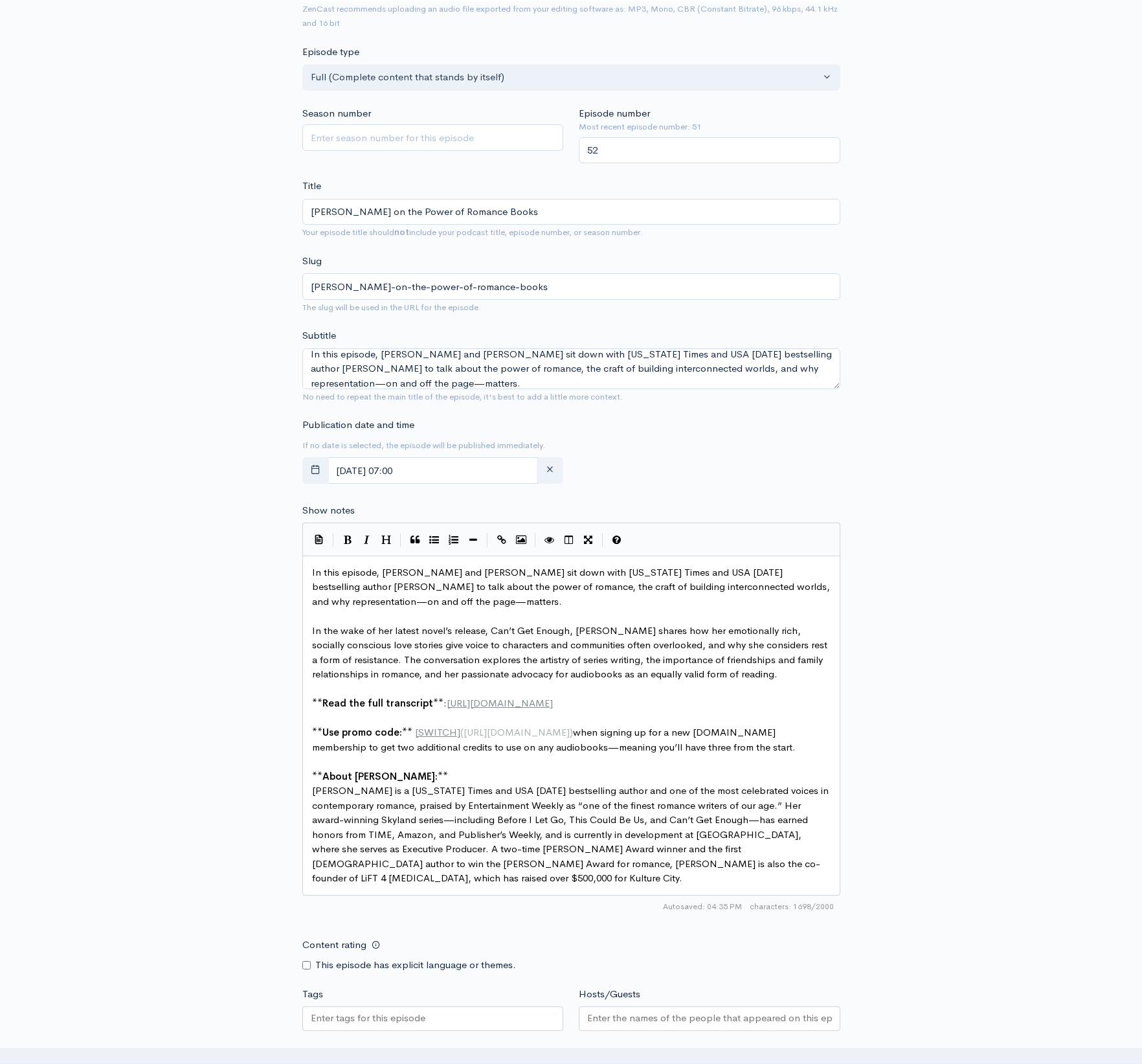
scroll to position [296, 0]
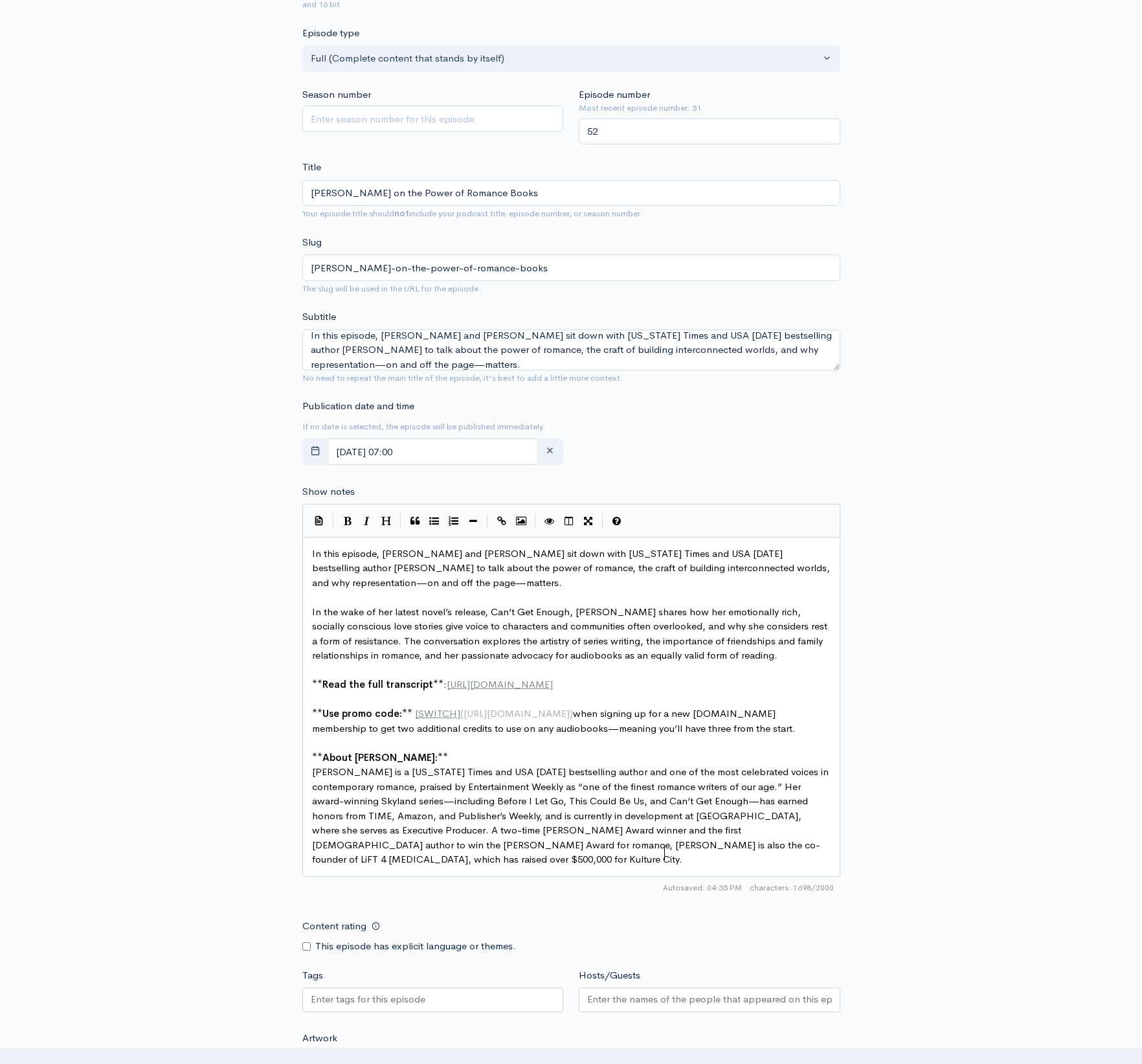
click at [716, 827] on pre "[PERSON_NAME] is a [US_STATE] Times and USA [DATE] bestselling author and one o…" at bounding box center [571, 815] width 523 height 102
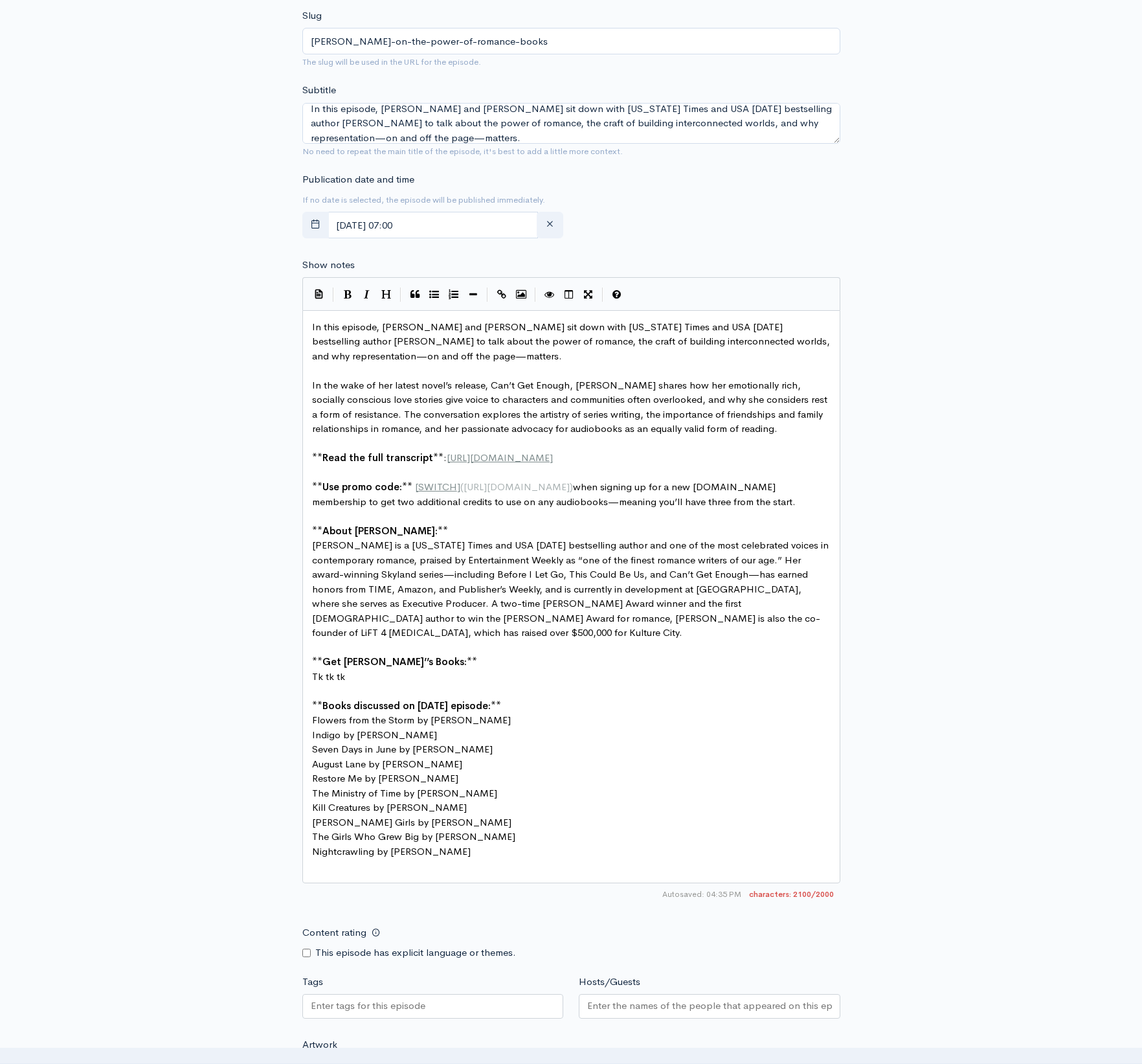
scroll to position [526, 0]
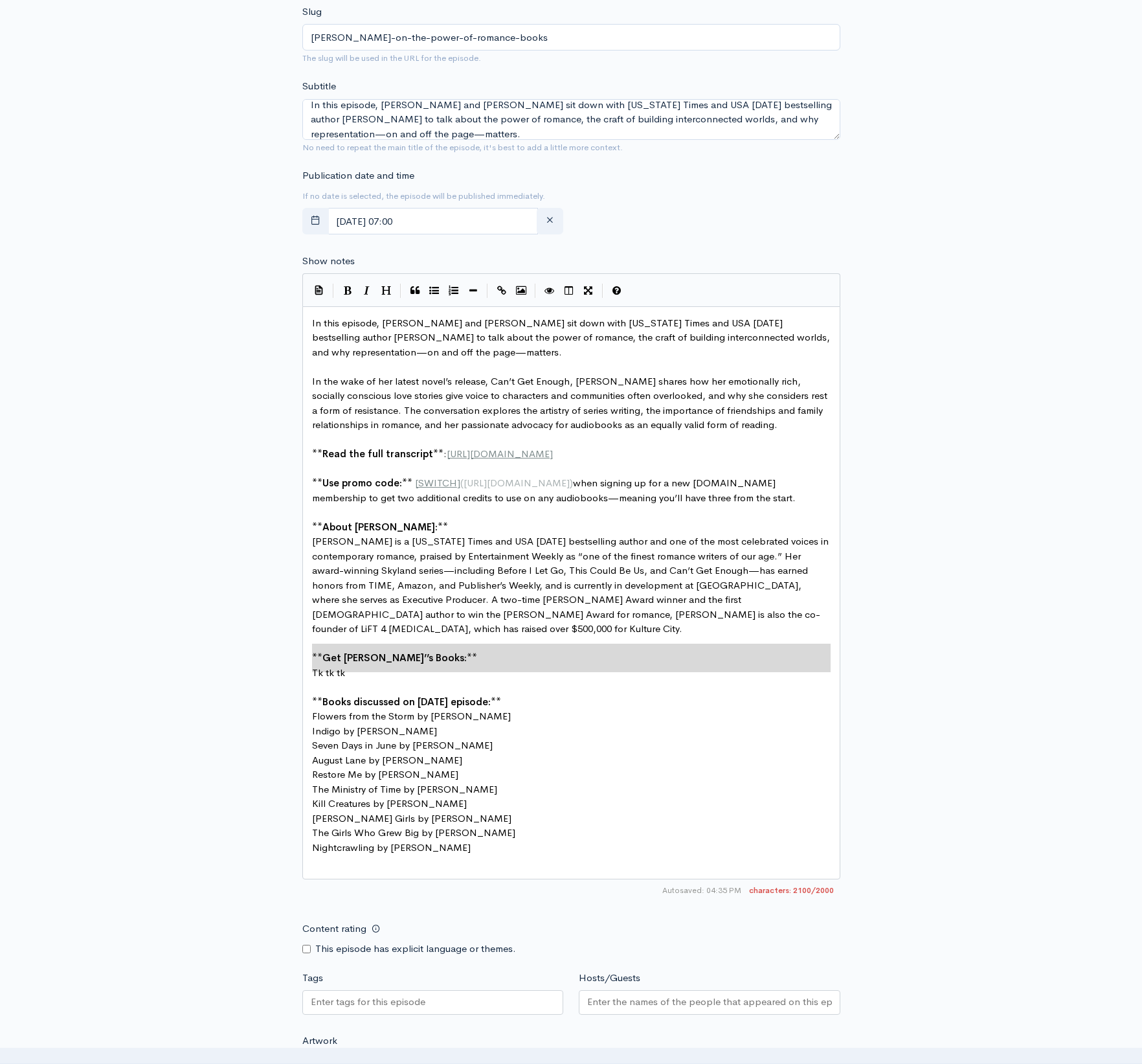
drag, startPoint x: 327, startPoint y: 649, endPoint x: 292, endPoint y: 628, distance: 40.8
type textarea "\"
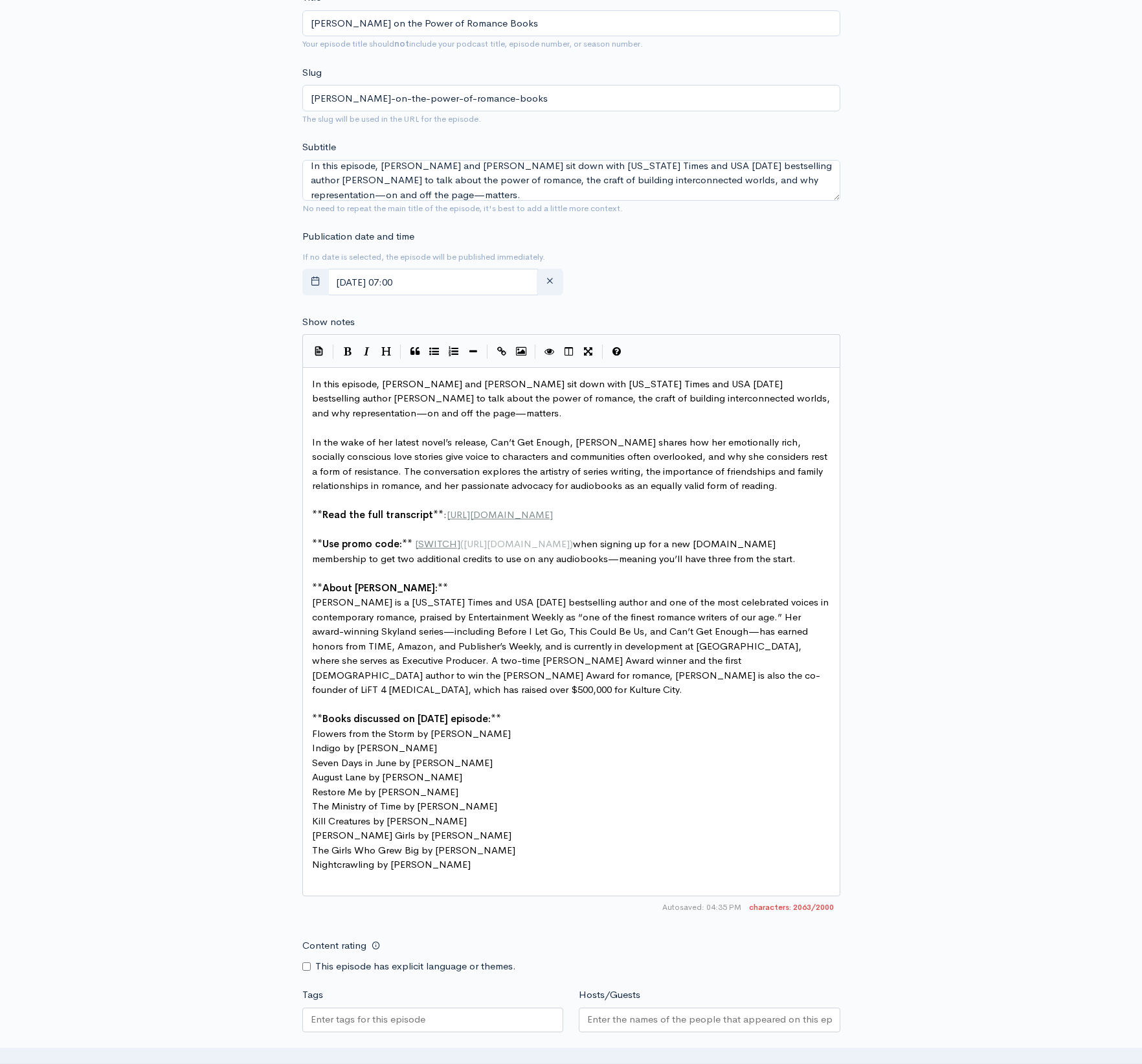
scroll to position [480, 0]
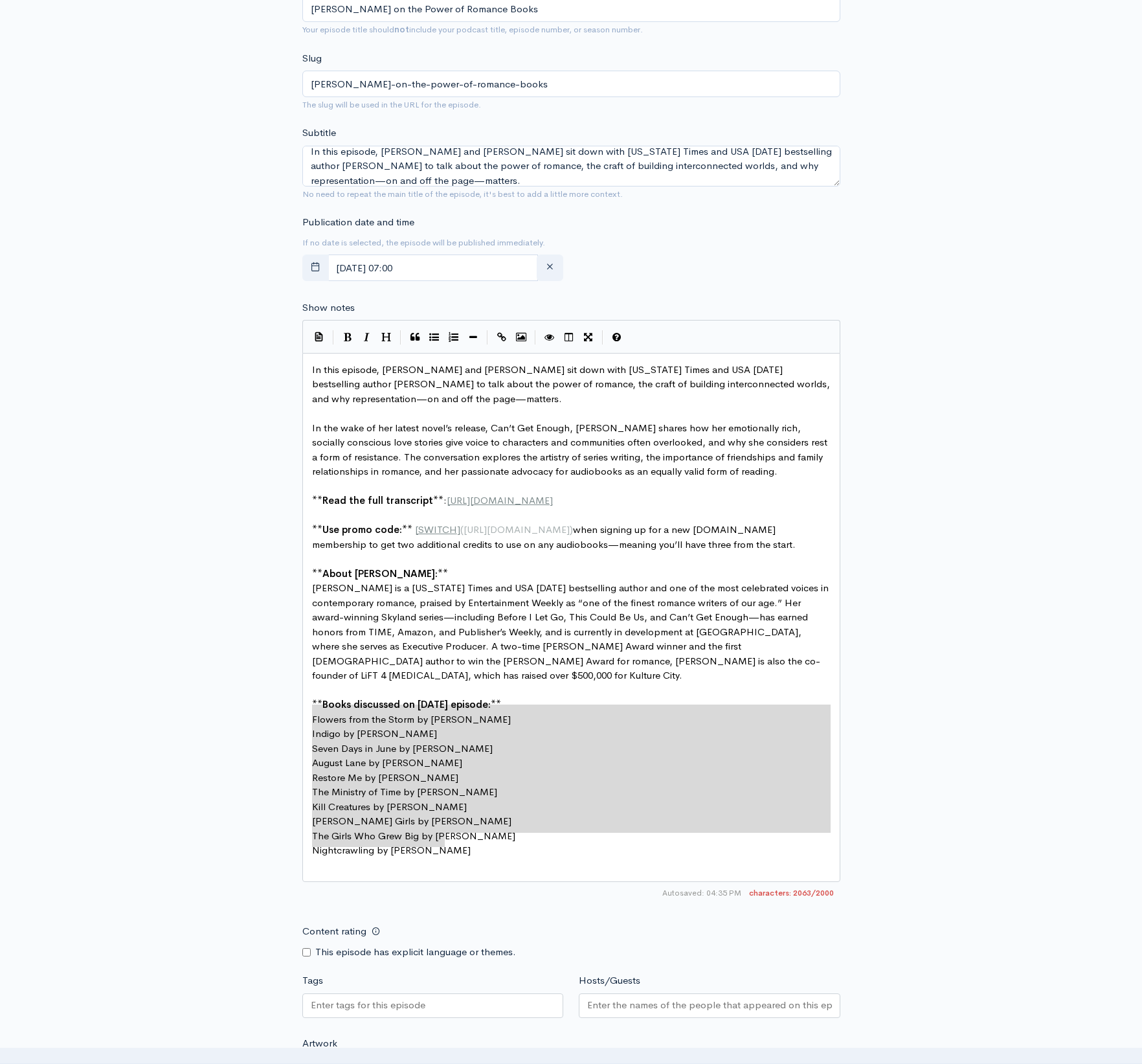
drag, startPoint x: 432, startPoint y: 821, endPoint x: 282, endPoint y: 693, distance: 197.2
drag, startPoint x: 439, startPoint y: 315, endPoint x: 459, endPoint y: 352, distance: 42.1
click at [439, 328] on button "Generic List" at bounding box center [434, 337] width 20 height 20
type textarea "* Indigo by [PERSON_NAME] * Seven Days in June by [PERSON_NAME] * [PERSON_NAME]…"
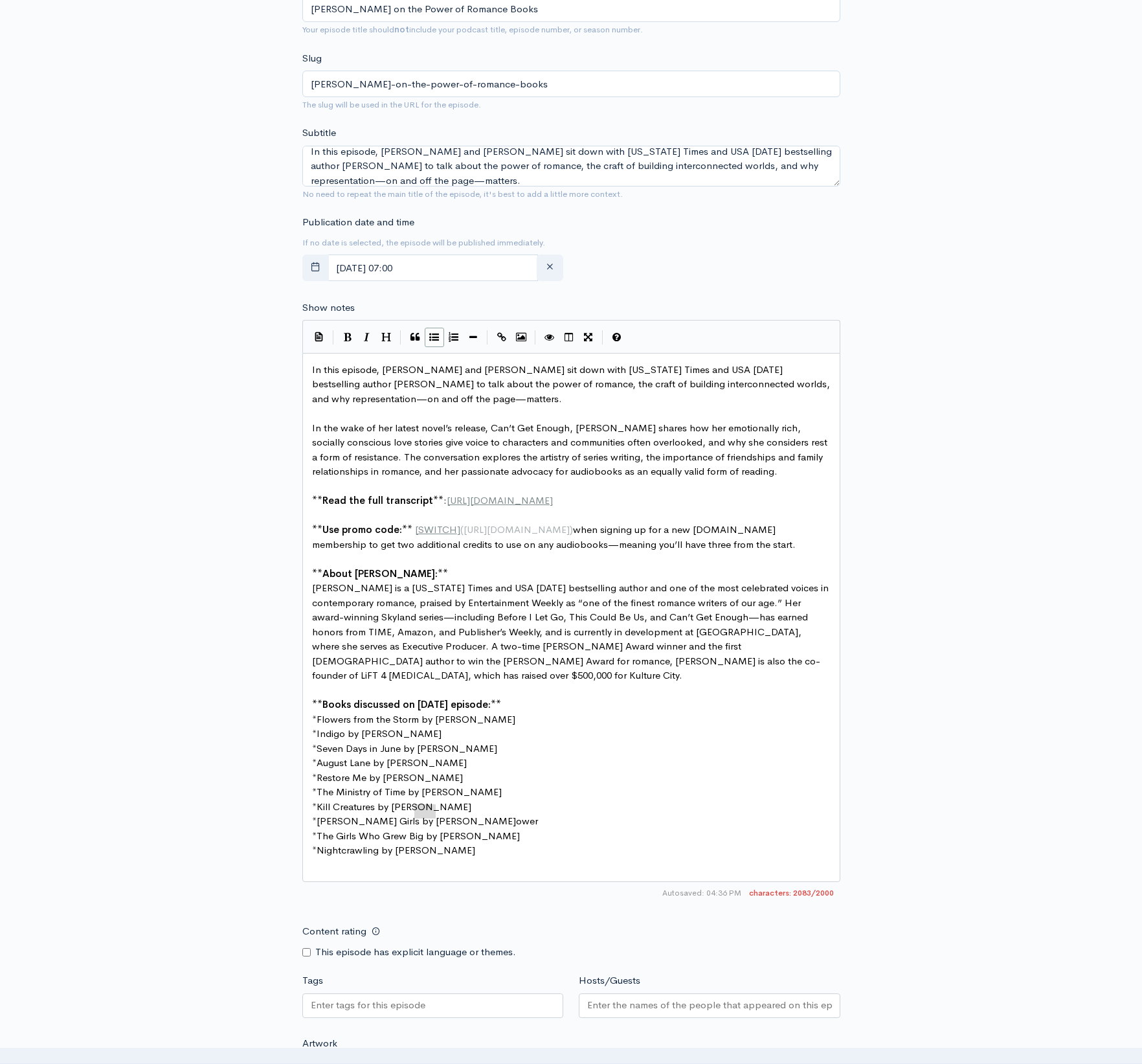
scroll to position [6, 0]
type textarea "* [PERSON_NAME] Girls by [PERSON_NAME]"
drag, startPoint x: 433, startPoint y: 791, endPoint x: 299, endPoint y: 792, distance: 134.0
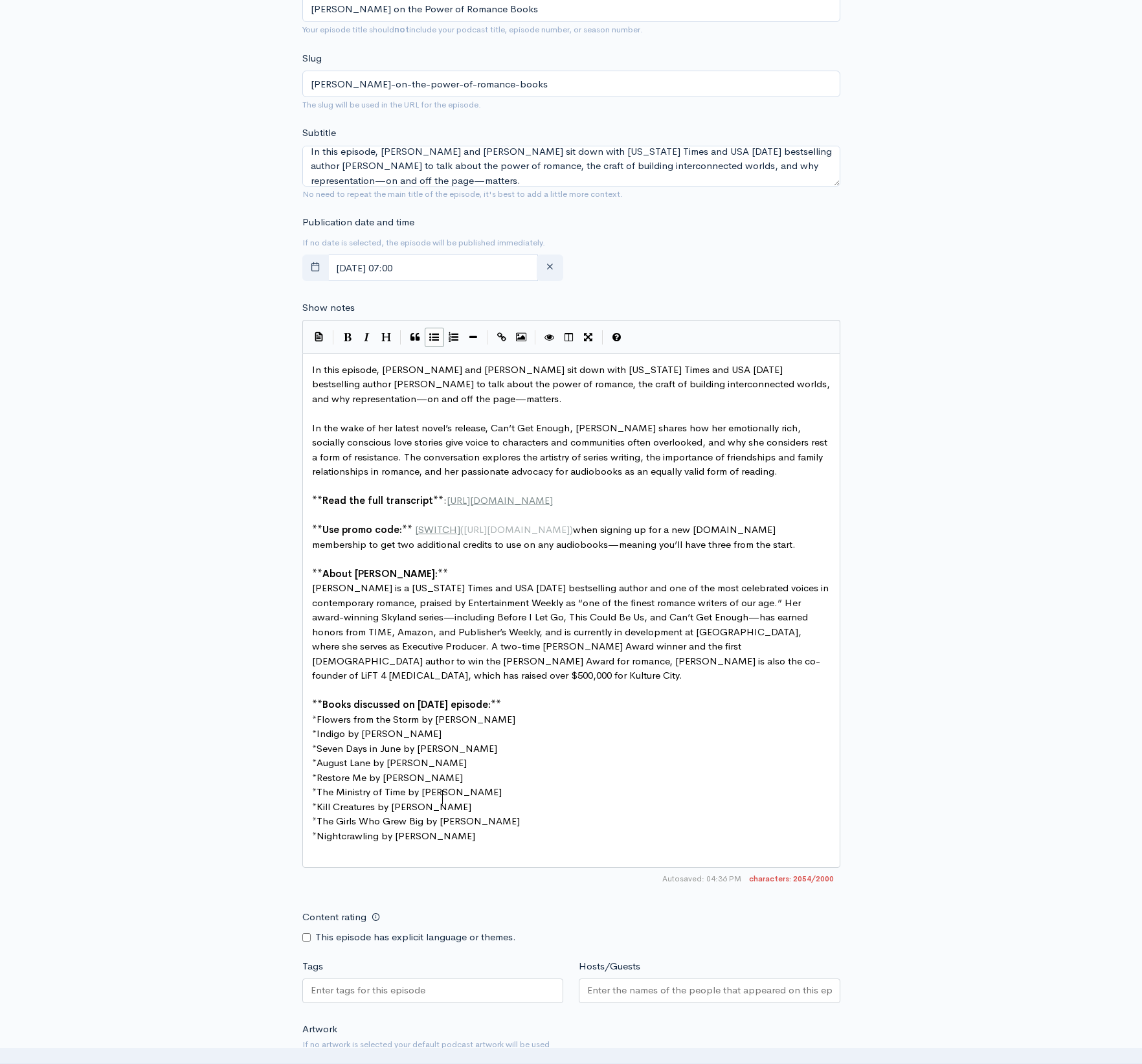
click at [507, 770] on pre "* Restore Me by [PERSON_NAME]" at bounding box center [571, 777] width 523 height 15
type textarea "* Nightcrawling by [PERSON_NAME]"
drag, startPoint x: 464, startPoint y: 805, endPoint x: 274, endPoint y: 808, distance: 190.0
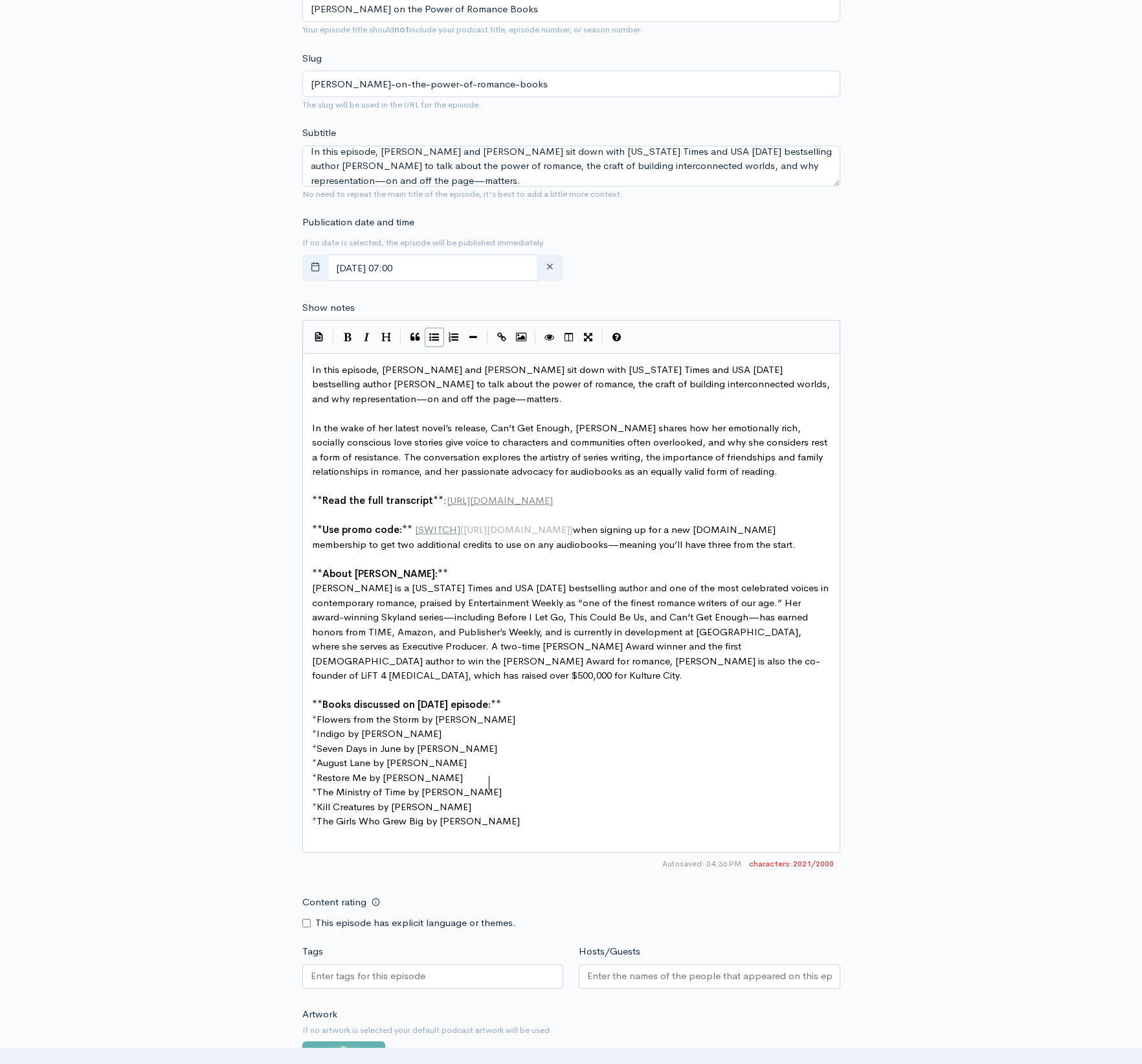
type textarea "* The Ministry of Time by [PERSON_NAME]"
drag, startPoint x: 500, startPoint y: 761, endPoint x: 279, endPoint y: 767, distance: 221.1
type textarea "* The Ministry of Time by [PERSON_NAME]"
drag, startPoint x: 518, startPoint y: 762, endPoint x: 301, endPoint y: 767, distance: 217.1
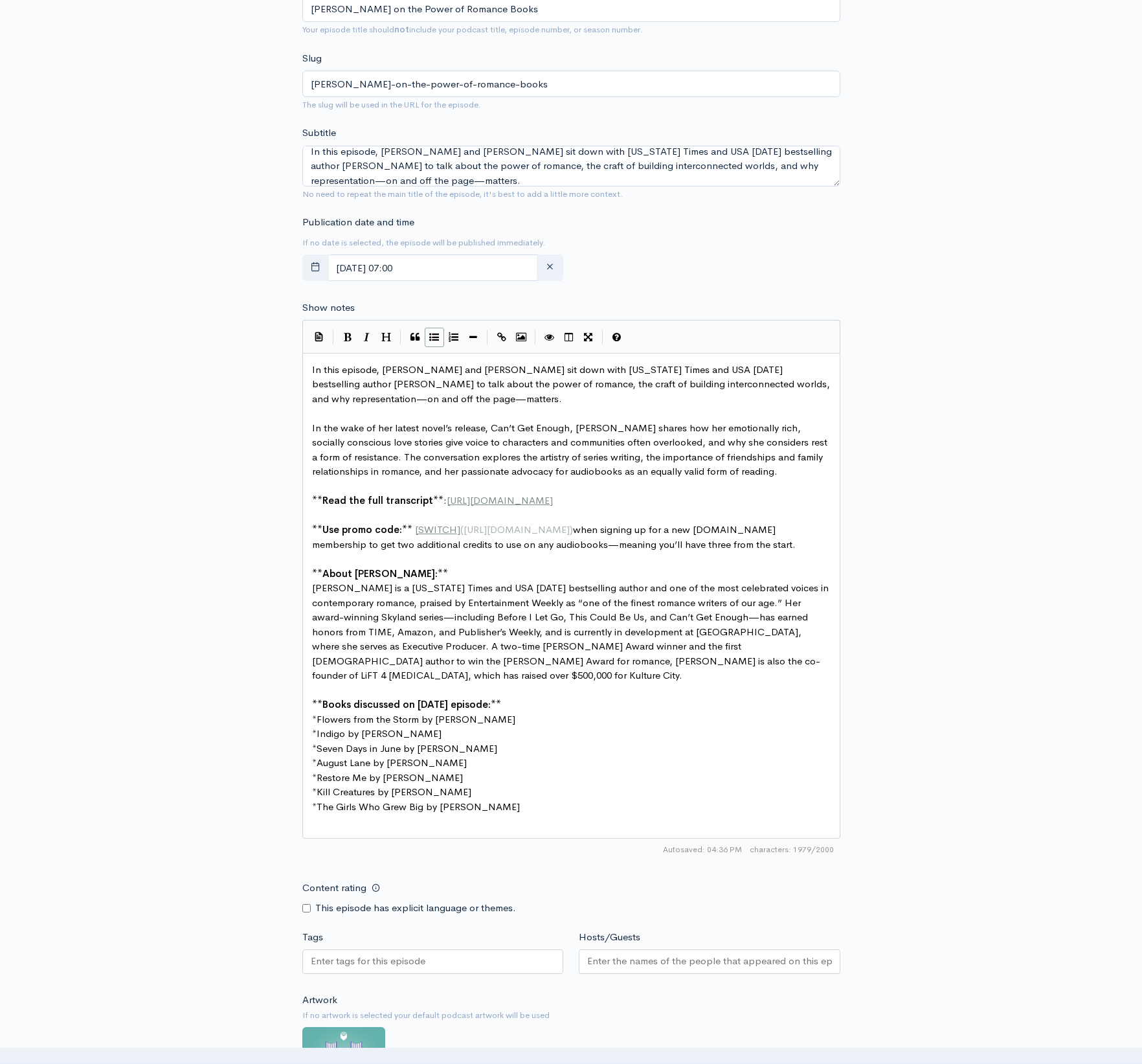
click at [335, 814] on pre "​" at bounding box center [571, 821] width 523 height 15
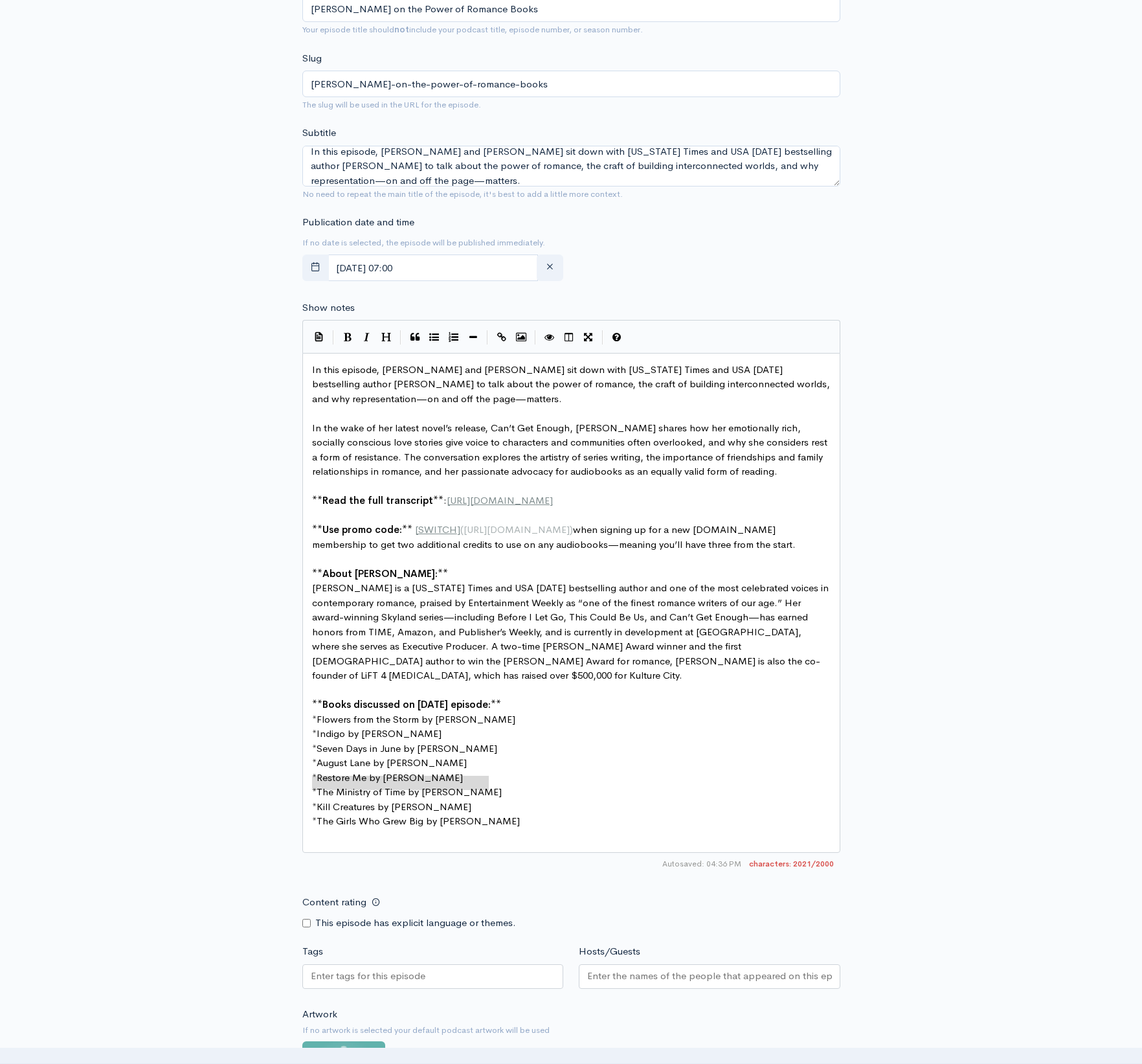
type textarea "* Nightcrawling by [PERSON_NAME]"
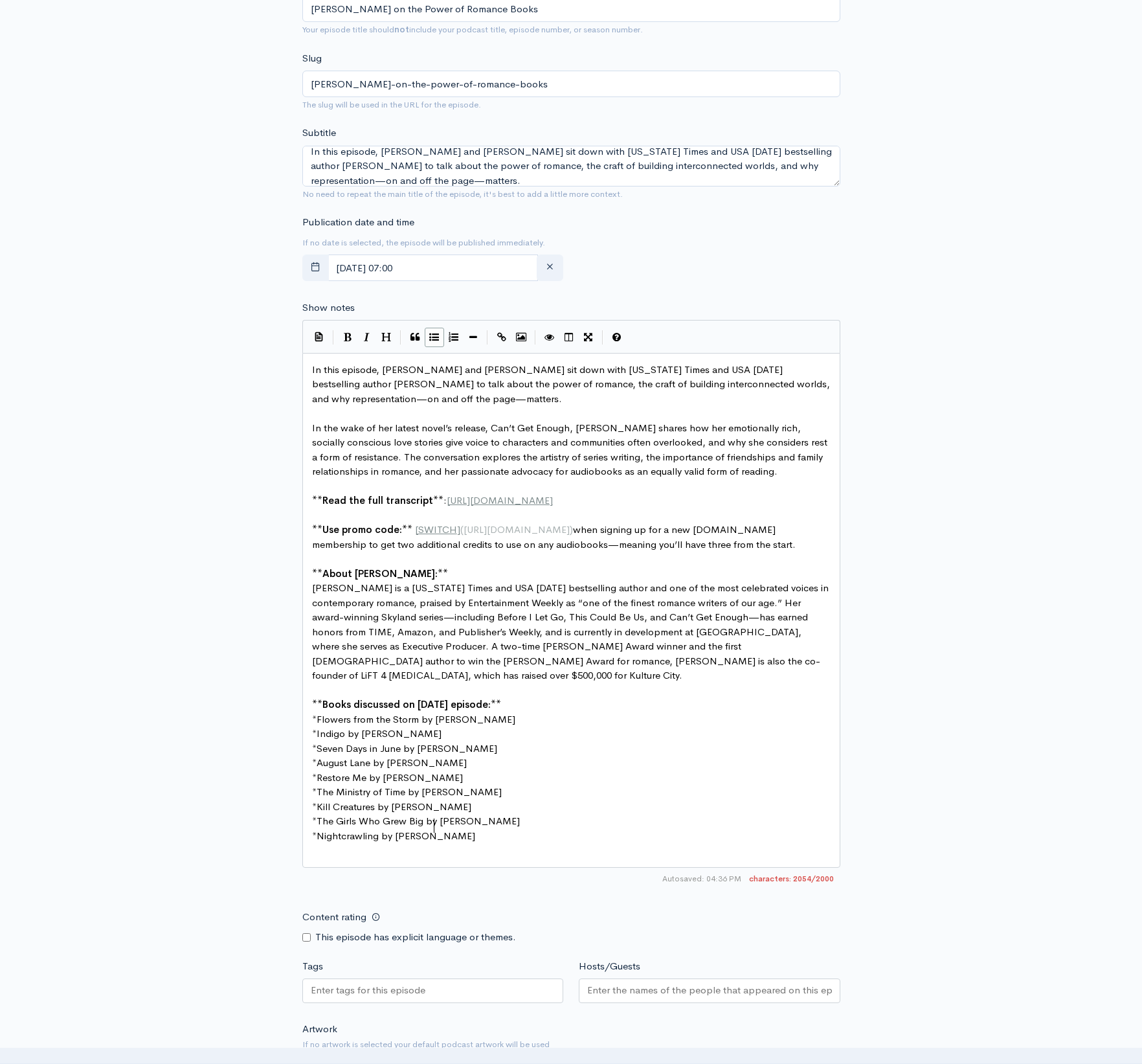
scroll to position [1, 140]
type textarea "* Nightcrawling by [PERSON_NAME]"
drag, startPoint x: 498, startPoint y: 791, endPoint x: 583, endPoint y: 890, distance: 130.5
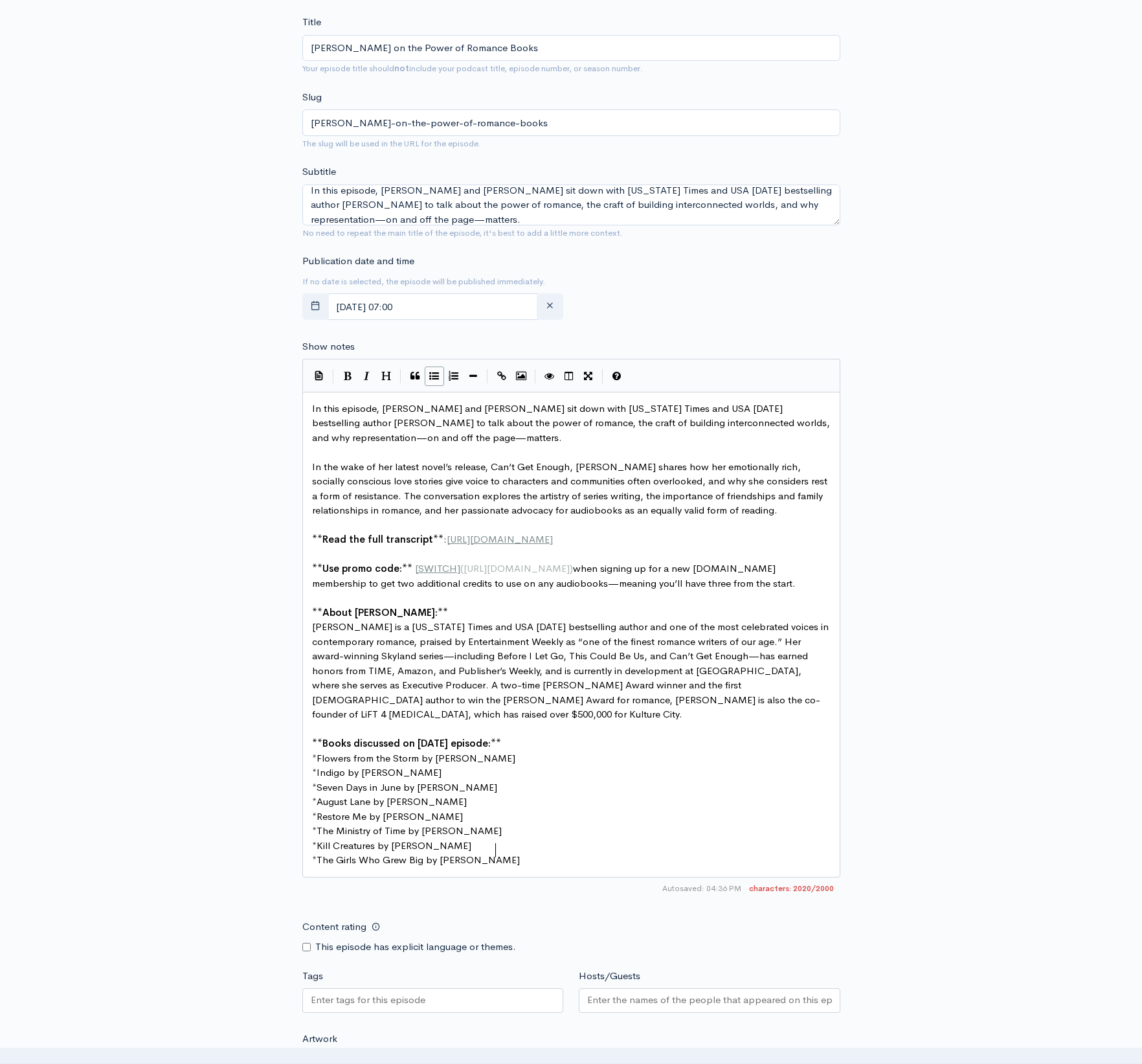
scroll to position [438, 0]
type textarea "In this episode, [PERSON_NAME] and [PERSON_NAME] sit down with [US_STATE] Times…"
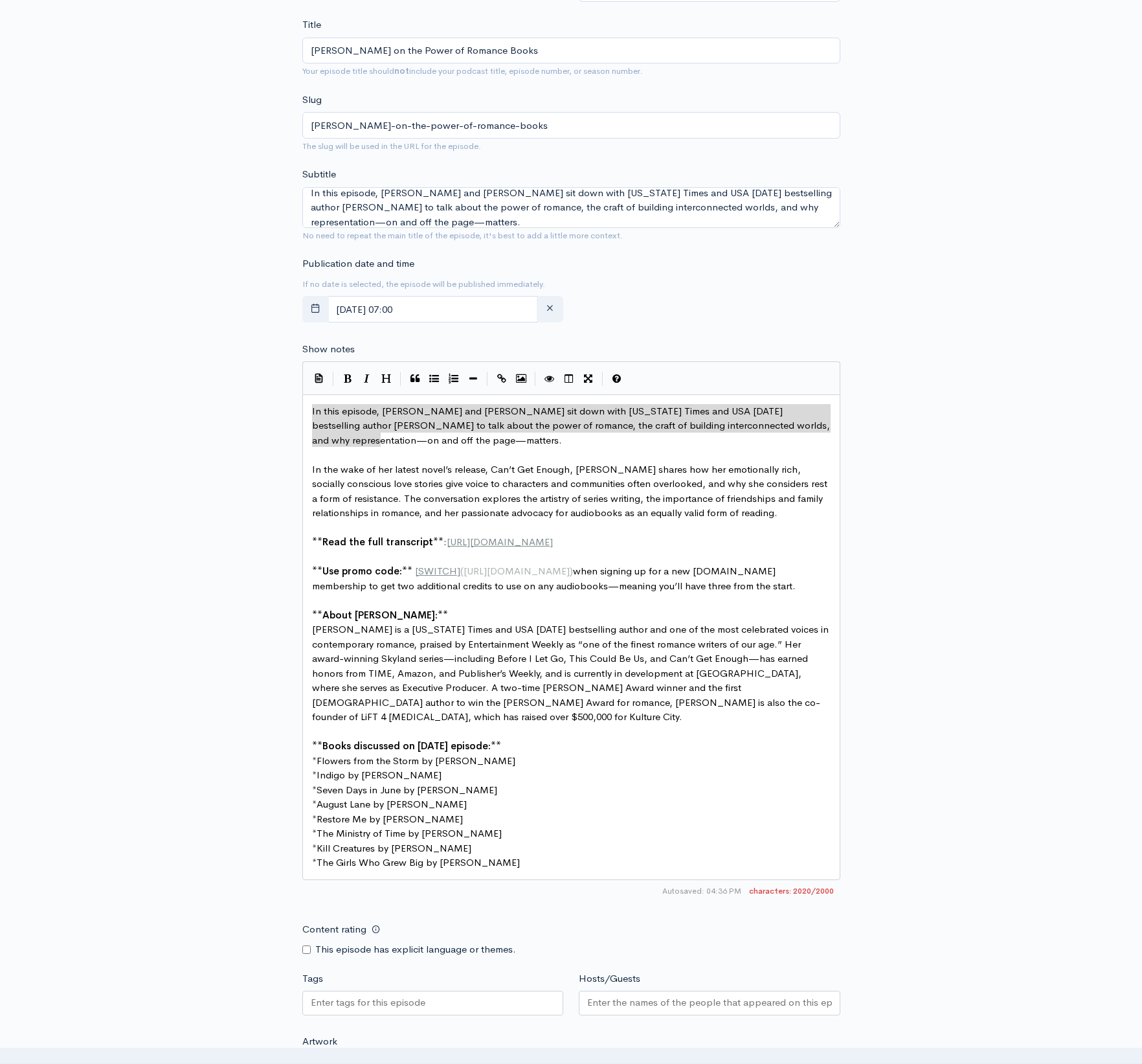
drag, startPoint x: 417, startPoint y: 422, endPoint x: 297, endPoint y: 391, distance: 123.9
click at [352, 369] on button "Bold" at bounding box center [348, 379] width 20 height 20
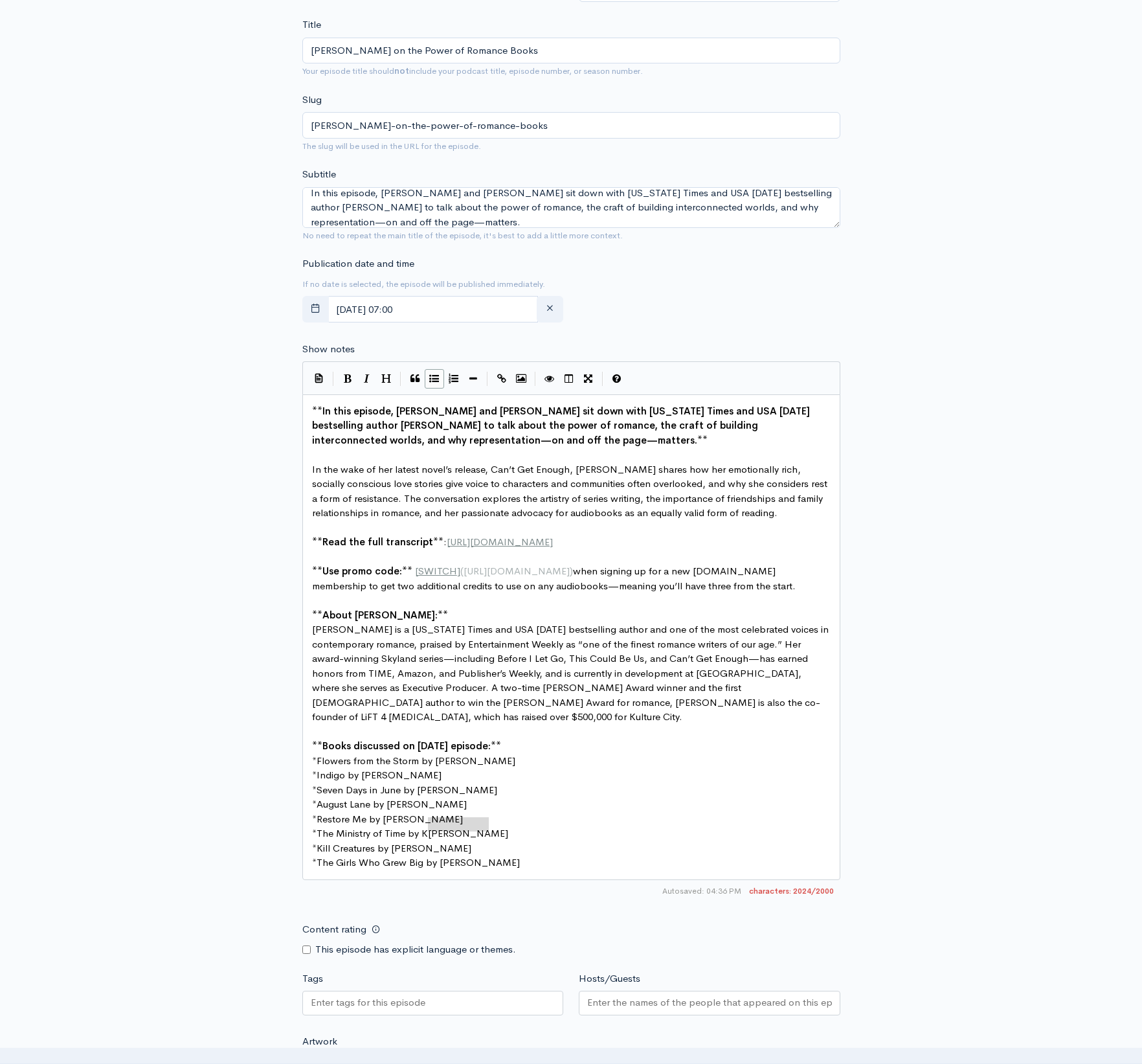
scroll to position [6, 0]
type textarea "* The Ministry of Time by [PERSON_NAME]"
drag, startPoint x: 479, startPoint y: 802, endPoint x: 296, endPoint y: 802, distance: 183.0
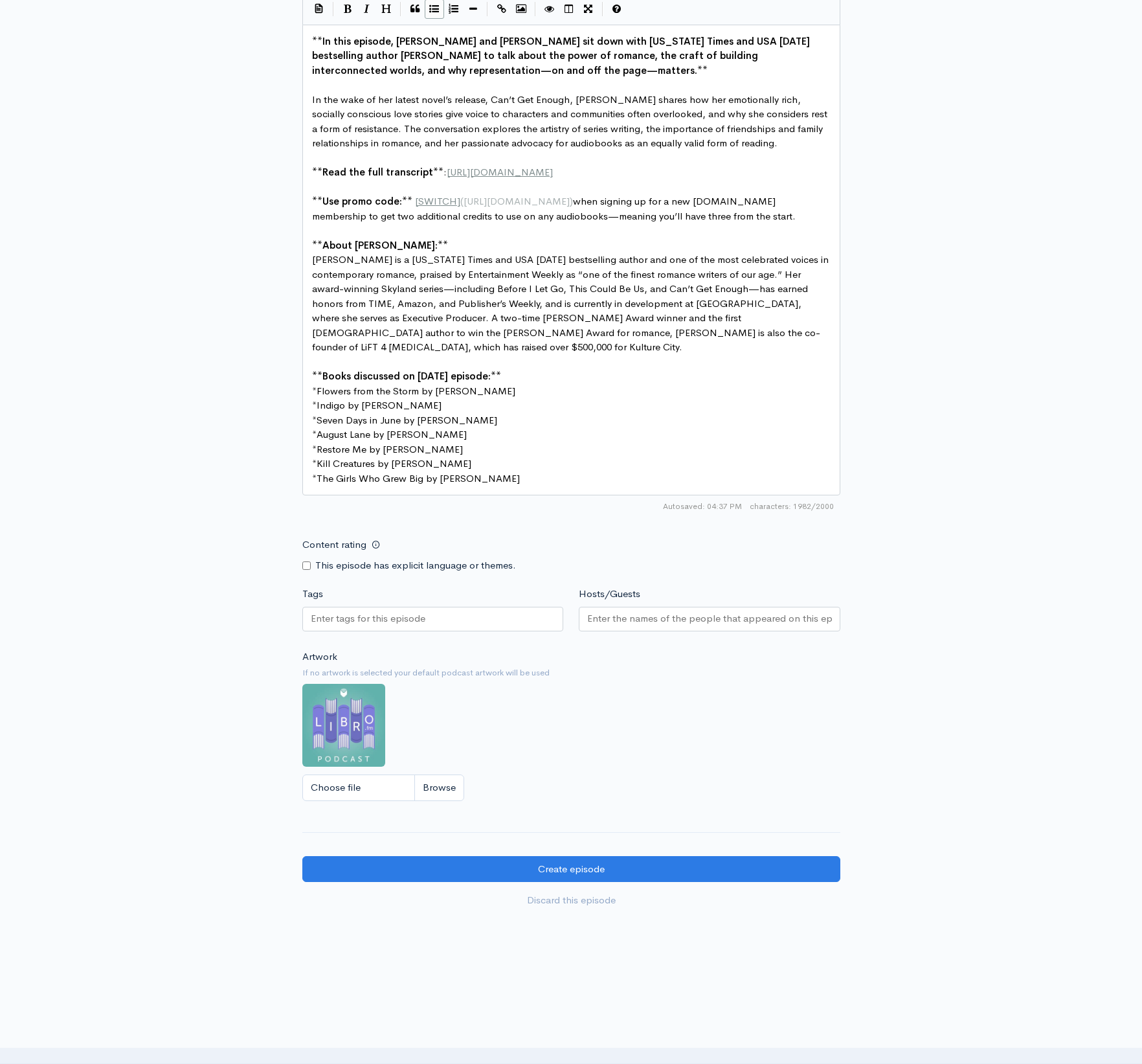
scroll to position [807, 0]
click at [473, 775] on div "Choose file" at bounding box center [571, 788] width 538 height 27
click at [443, 775] on input "Choose file" at bounding box center [383, 788] width 162 height 27
type input "C:\fakepath\Cover Big - 2000x2000.jpg"
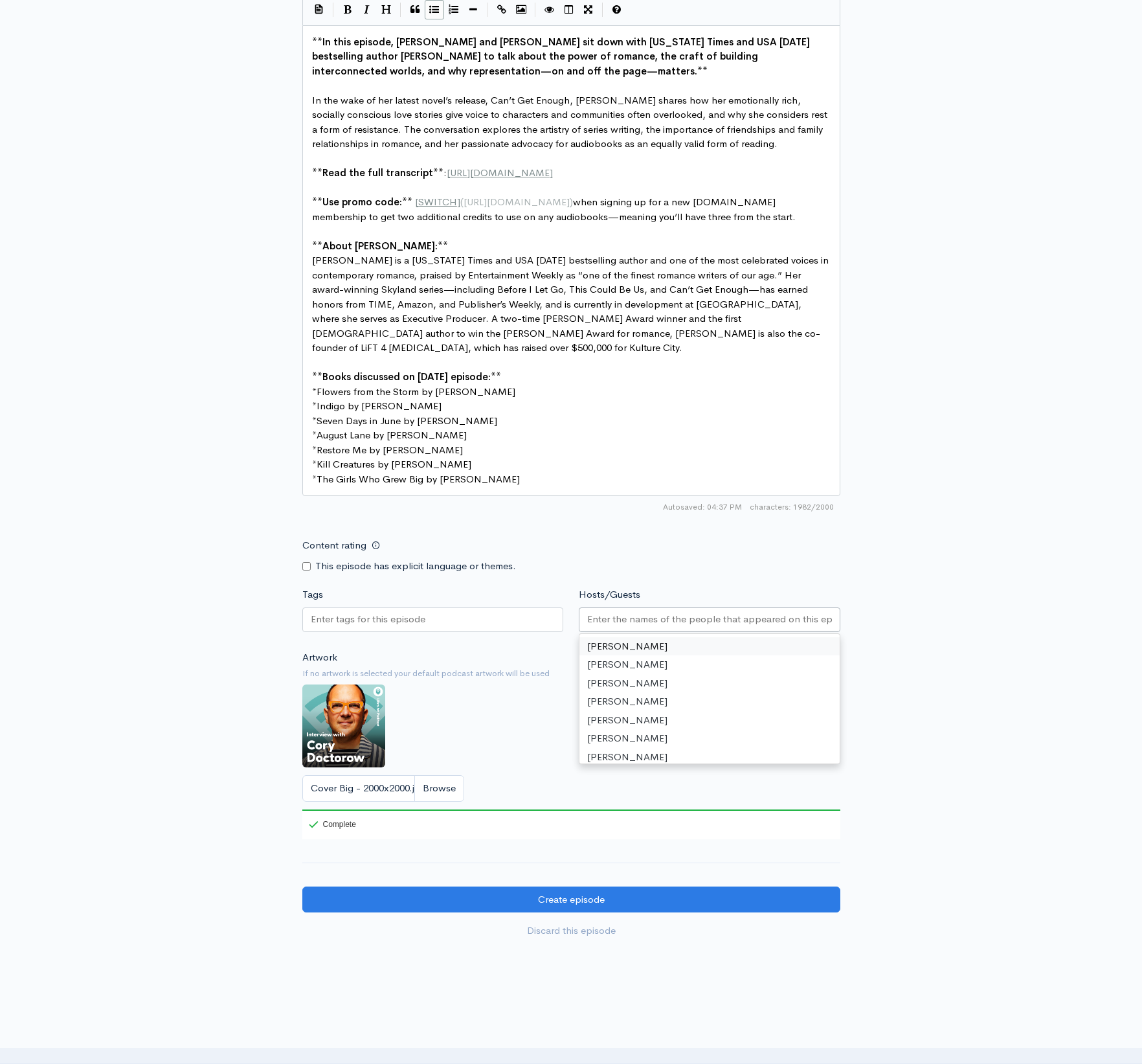
click at [673, 612] on input "Hosts/Guests" at bounding box center [710, 619] width 245 height 15
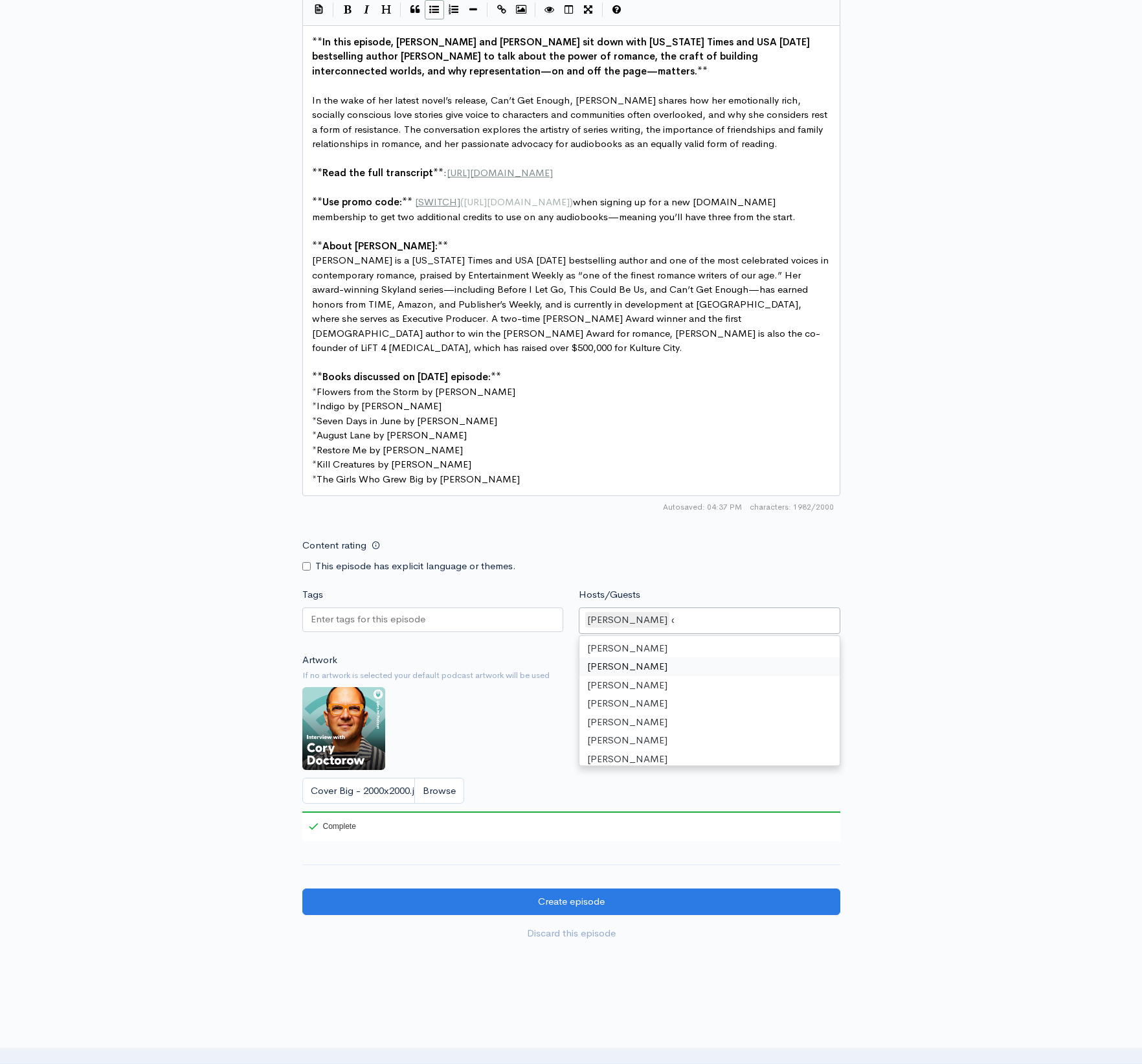
type input "ol"
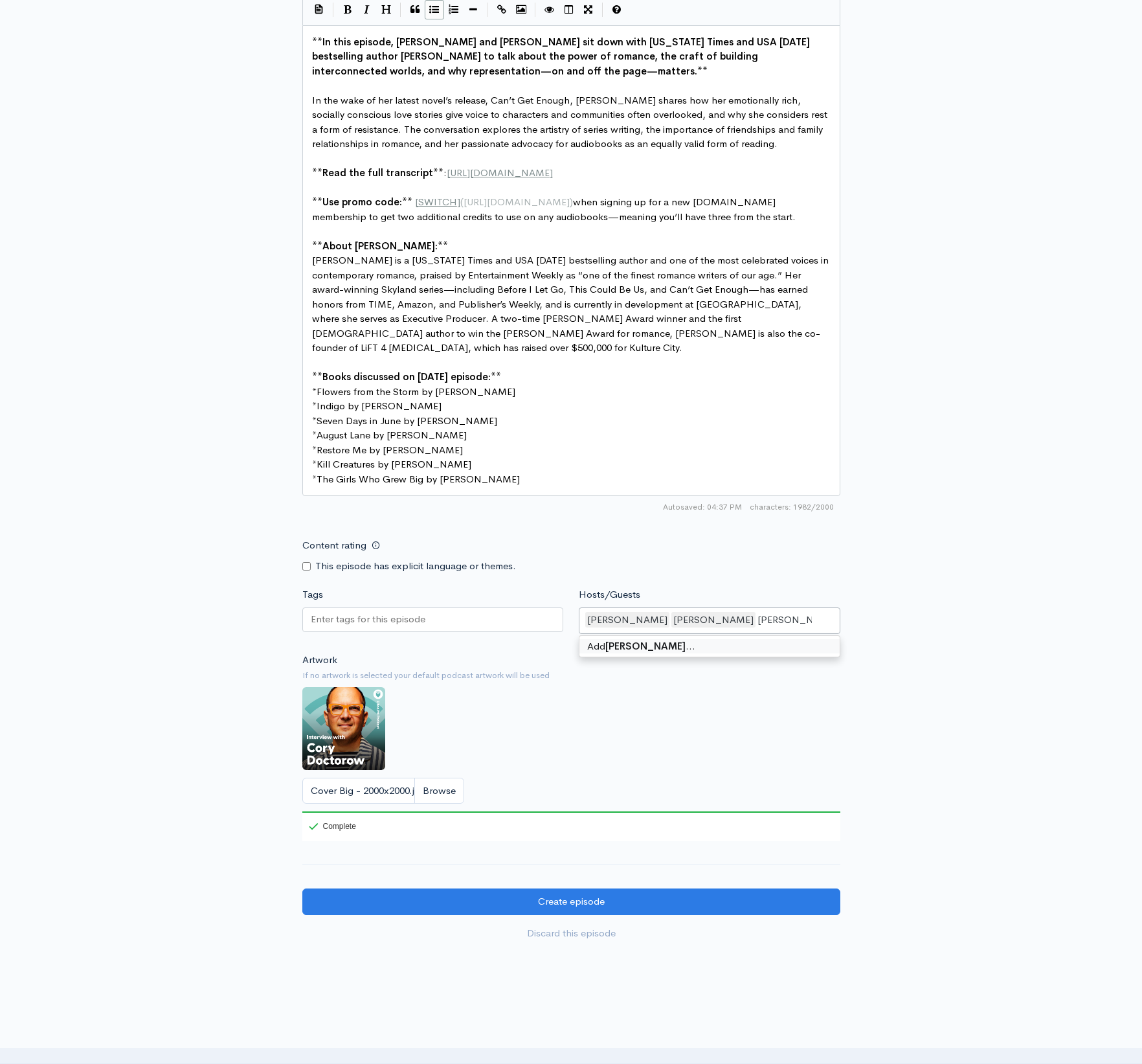
type input "[PERSON_NAME]"
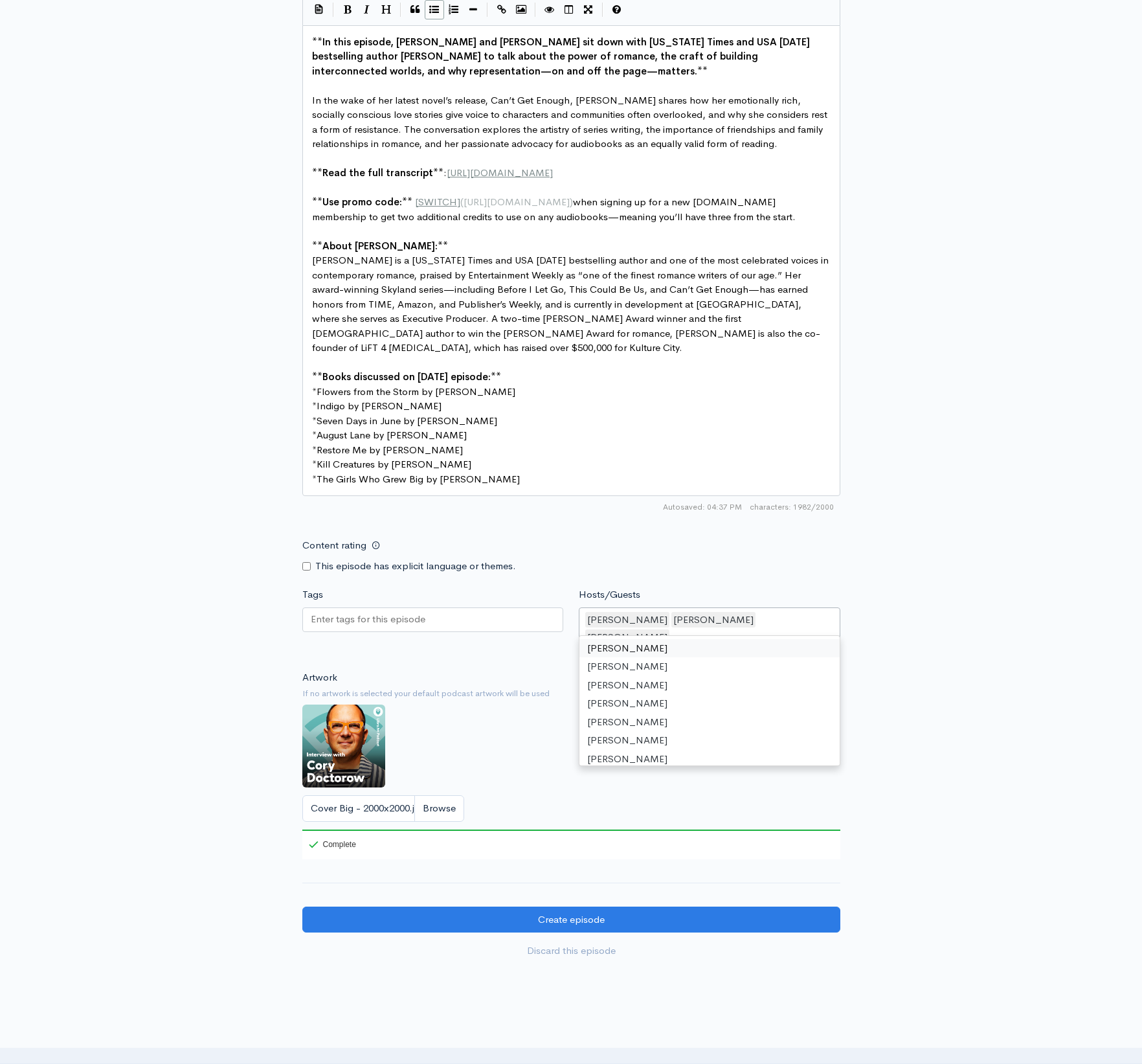
click at [981, 490] on div "New episode Create a new episode Back to episodes Audio file Choose file [DOMAI…" at bounding box center [571, 109] width 1142 height 1743
click at [492, 608] on div at bounding box center [433, 620] width 262 height 25
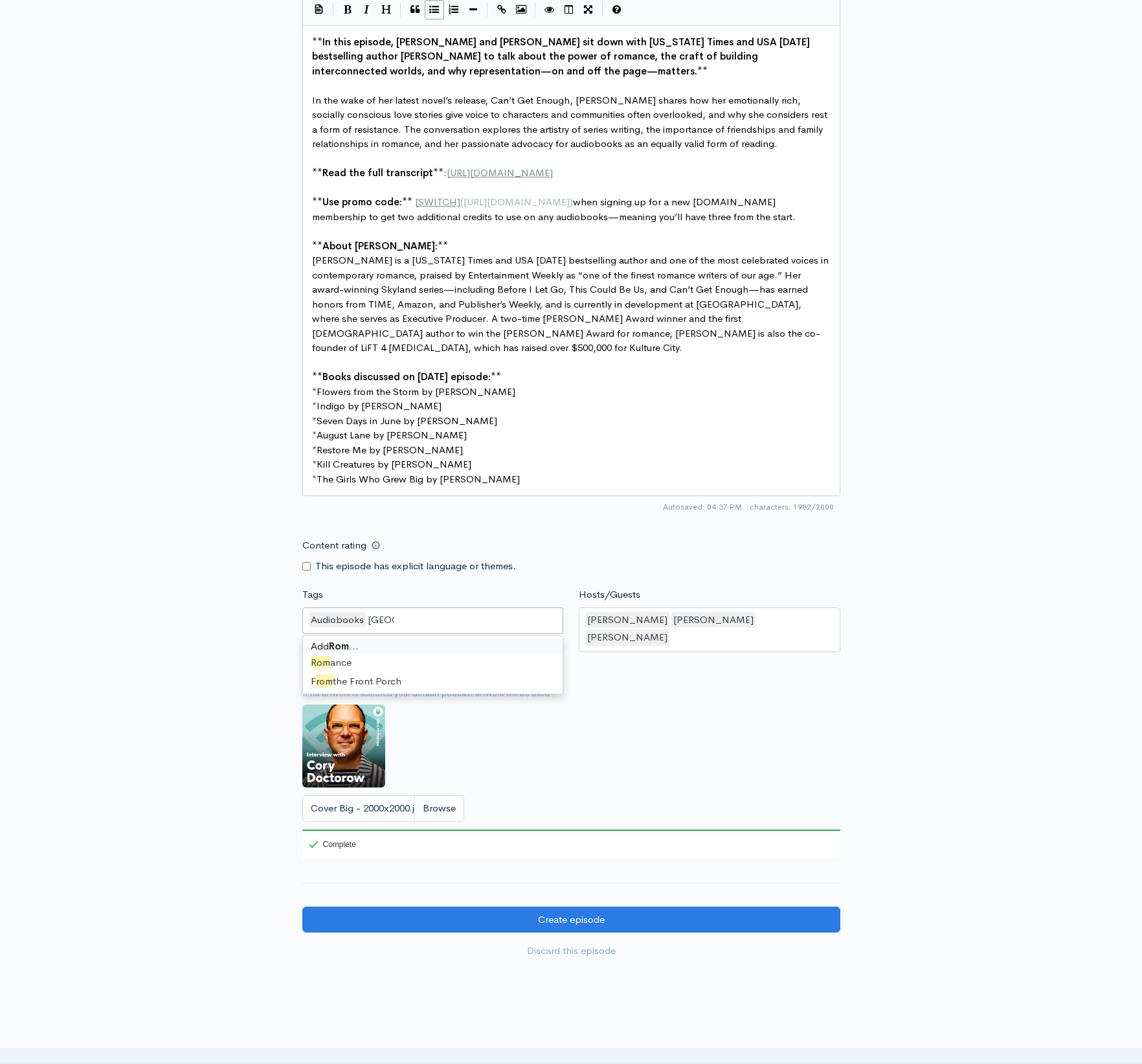
type input "Roman"
click at [945, 708] on div "New episode Create a new episode Back to episodes Audio file Choose file [DOMAI…" at bounding box center [571, 109] width 1142 height 1743
click at [984, 670] on div "New episode Create a new episode Back to episodes Audio file Choose file [DOMAI…" at bounding box center [571, 109] width 1142 height 1743
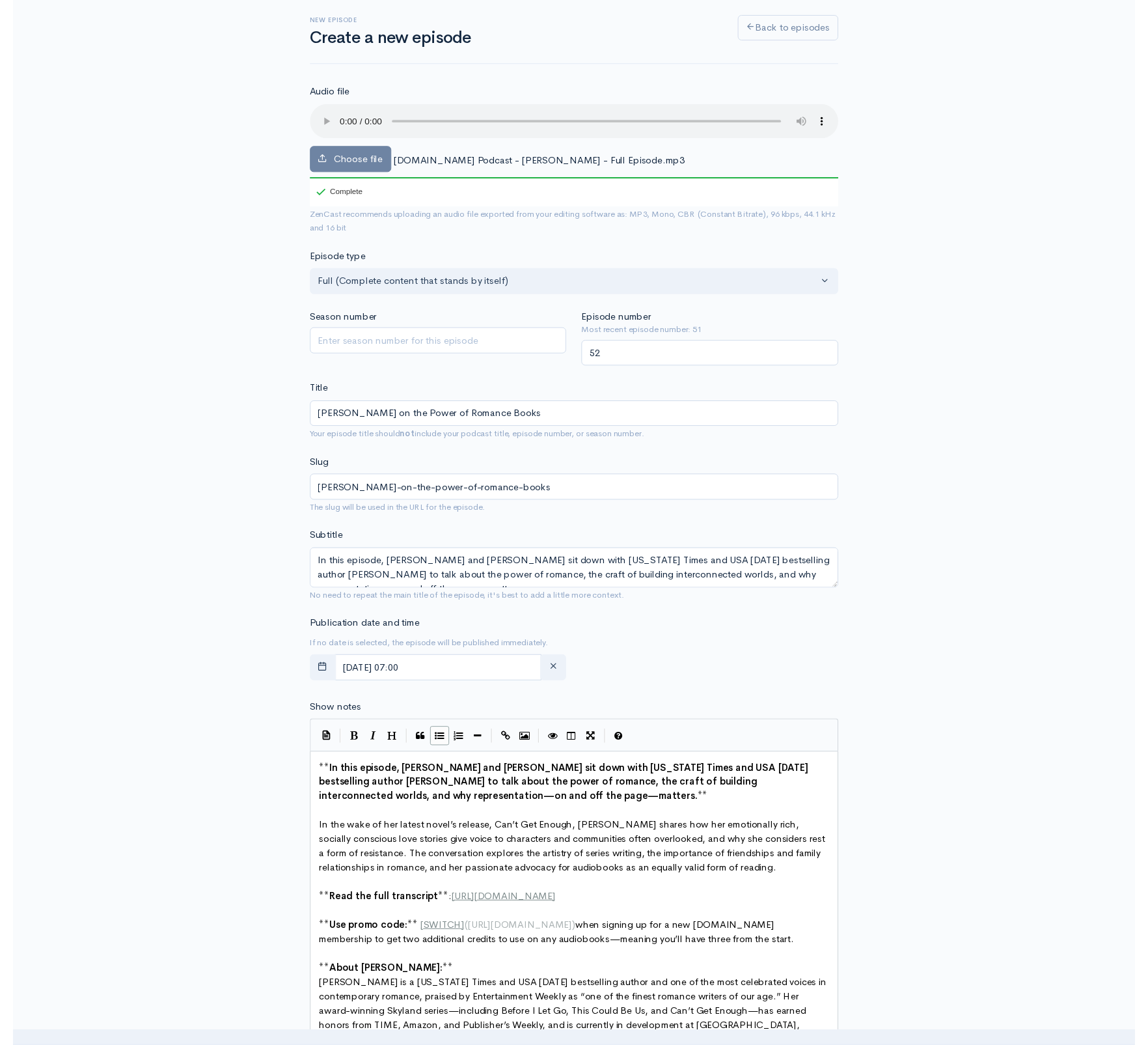
scroll to position [66, 0]
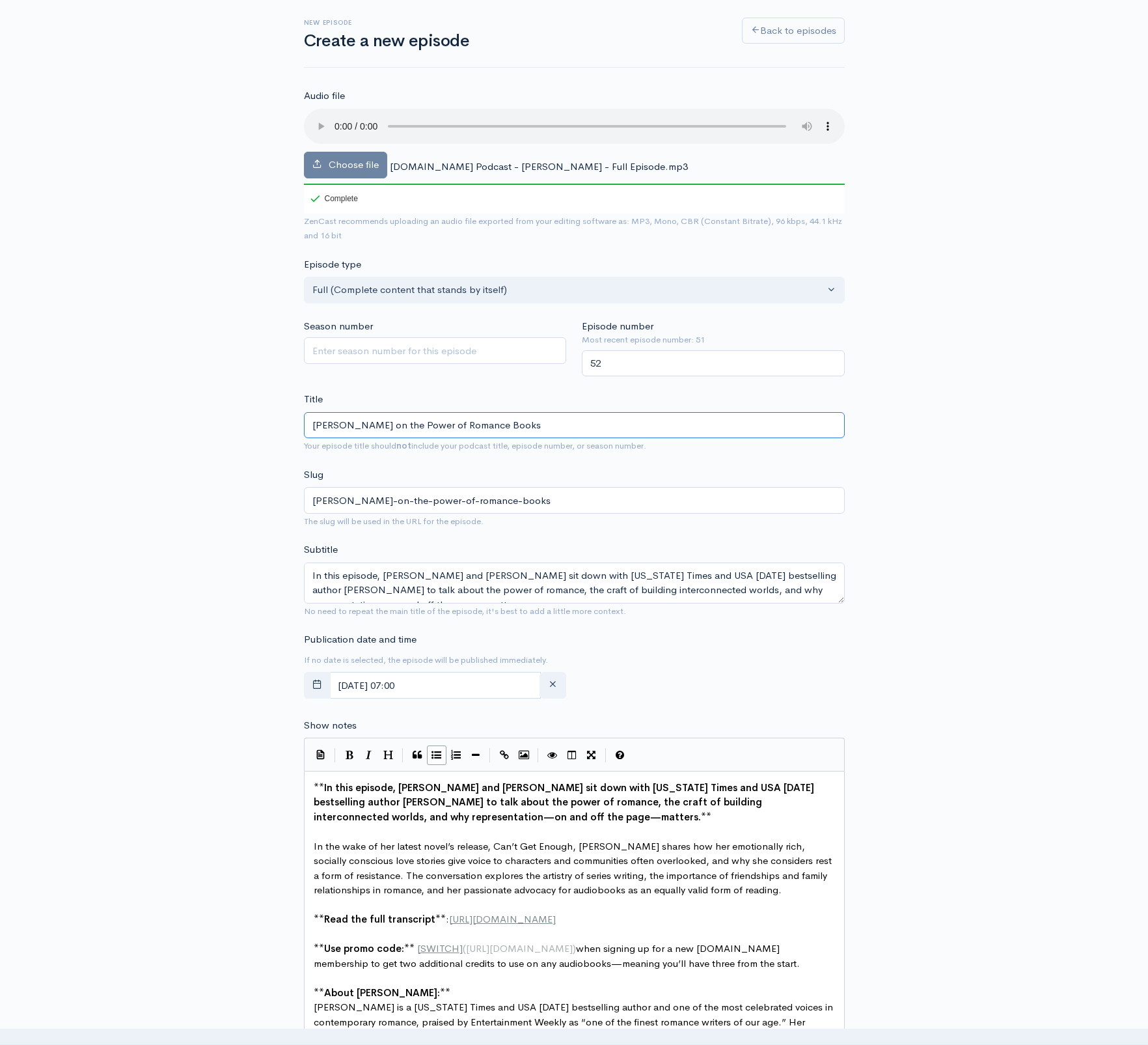
click at [550, 412] on input "[PERSON_NAME] on the Power of Romance Books" at bounding box center [574, 425] width 541 height 27
paste input "SKYLAND"
type input "[PERSON_NAME] on the Power of Romance Books (SKYLAND"
type input "[PERSON_NAME]-on-the-power-of-romance-books-skyland"
drag, startPoint x: 525, startPoint y: 403, endPoint x: 640, endPoint y: 407, distance: 115.1
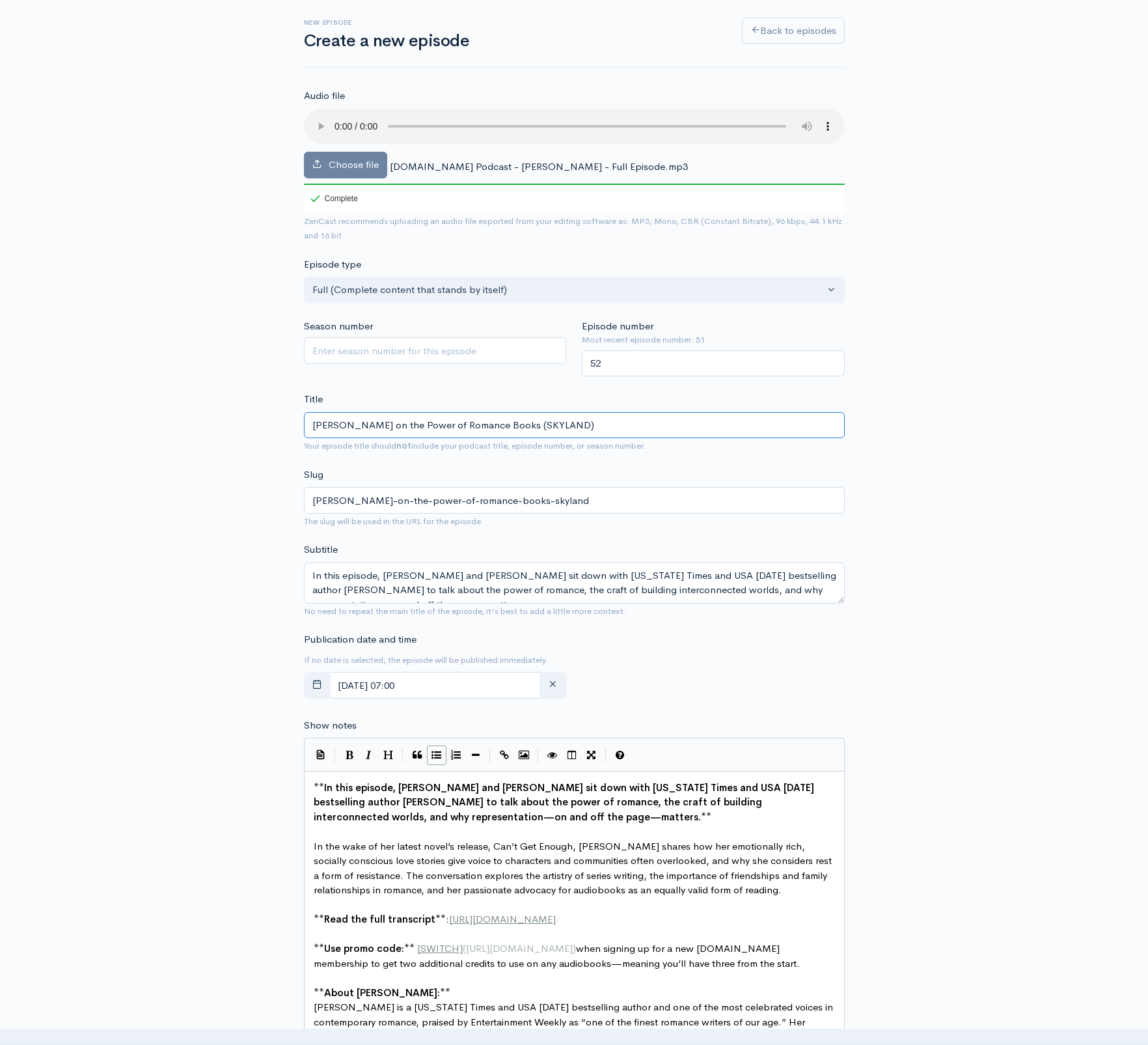
click at [640, 412] on input "[PERSON_NAME] on the Power of Romance Books (SKYLAND)" at bounding box center [574, 425] width 541 height 27
type input "[PERSON_NAME] on the Power of Romance Books ("
type input "[PERSON_NAME]-on-the-power-of-romance-books"
type input "[PERSON_NAME] on the Power of Romance Books (AS"
type input "[PERSON_NAME]-on-the-power-of-romance-books-as"
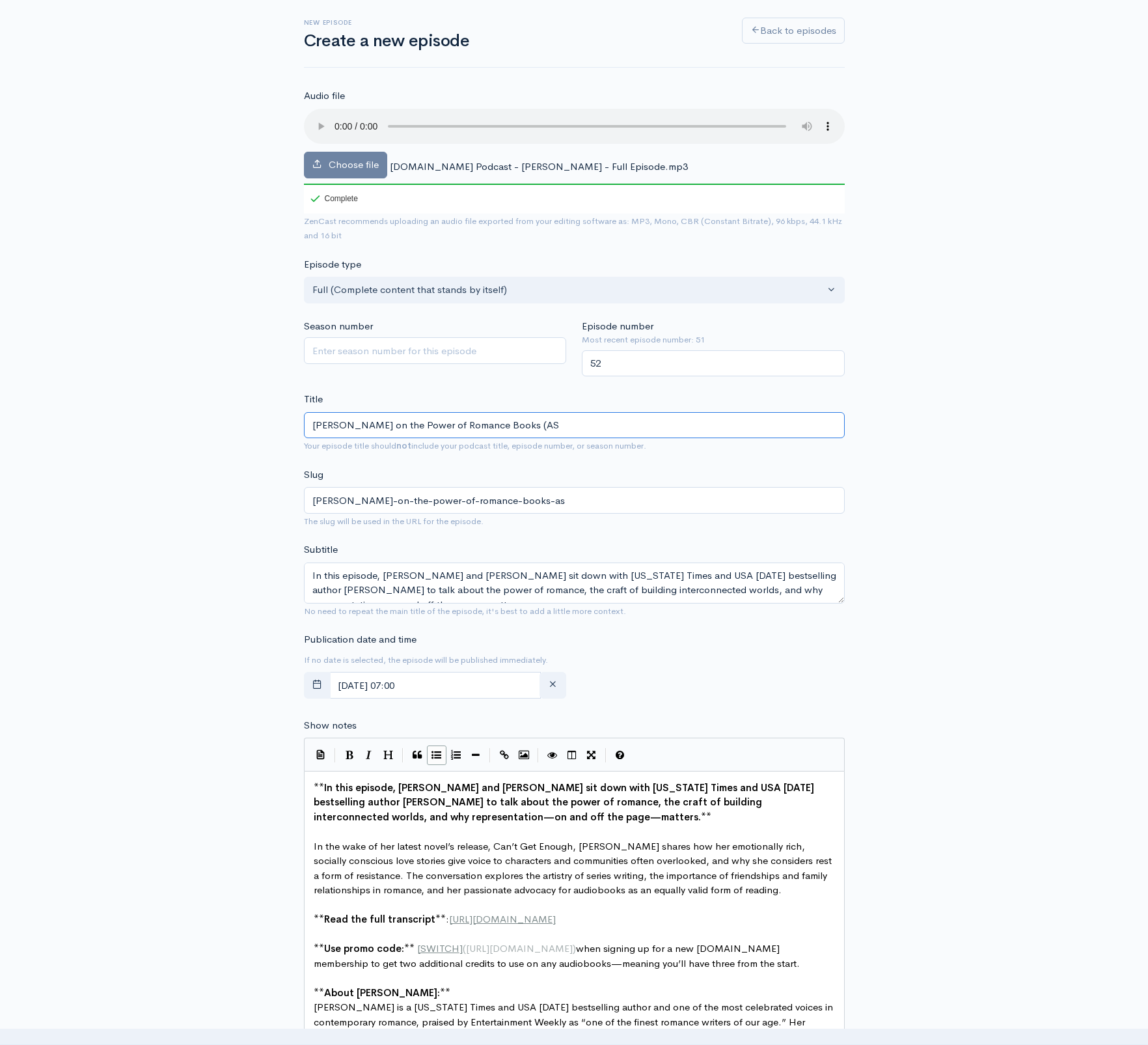
type input "[PERSON_NAME] on the Power of Romance Books (ASU"
type input "[PERSON_NAME]-on-the-power-of-romance-books-[PERSON_NAME]"
type input "[PERSON_NAME] on the Power of Romance Books (AS"
type input "[PERSON_NAME]-on-the-power-of-romance-books-as"
type input "[PERSON_NAME] on the Power of Romance Books (A"
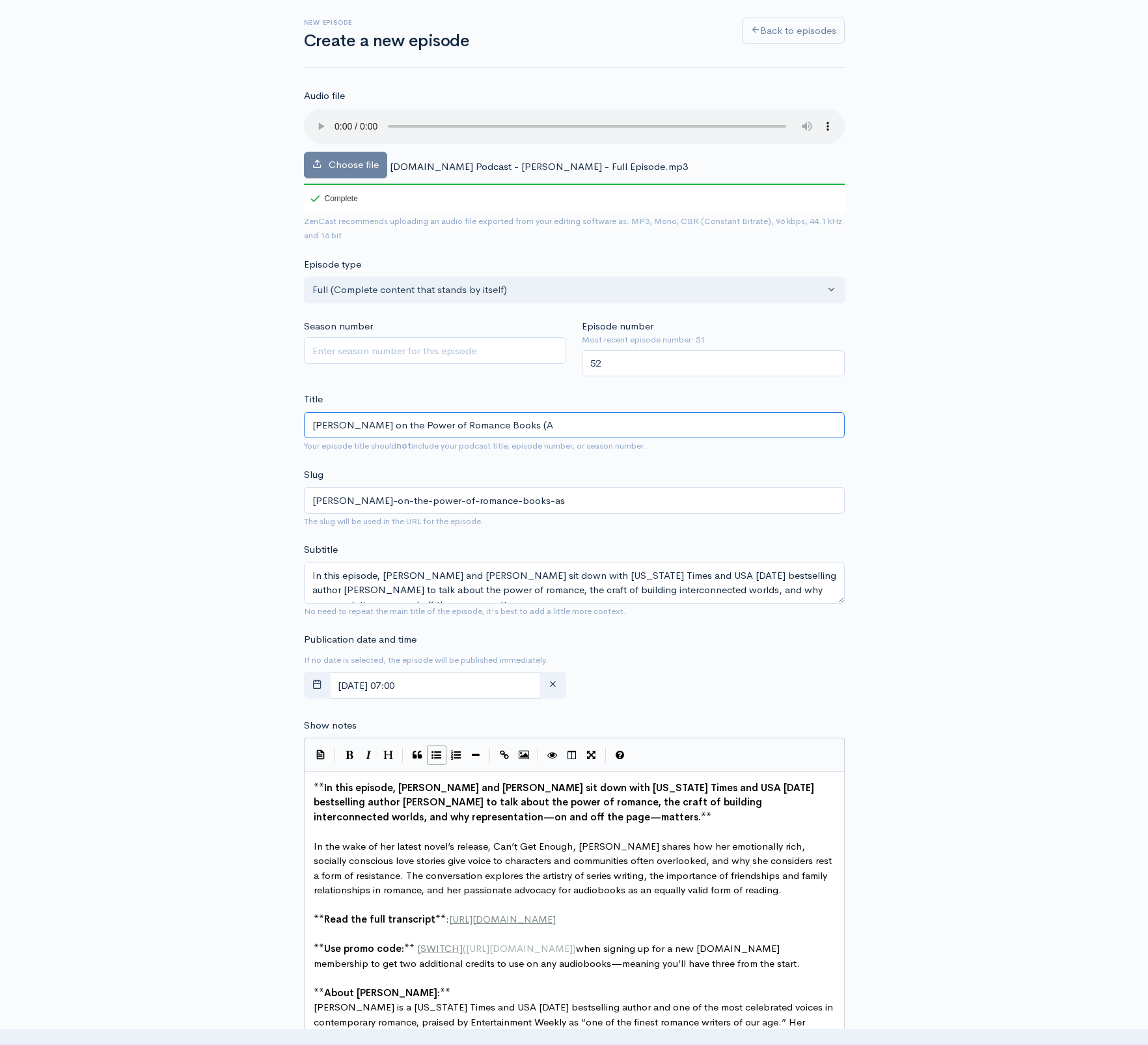
type input "[PERSON_NAME]-on-the-power-of-romance-books-a"
type input "[PERSON_NAME] on the Power of Romance Books (AU"
type input "[PERSON_NAME]-on-the-power-of-romance-books-au"
type input "[PERSON_NAME] on the Power of Romance Books (AUT"
type input "[PERSON_NAME]-on-the-power-of-romance-books-aut"
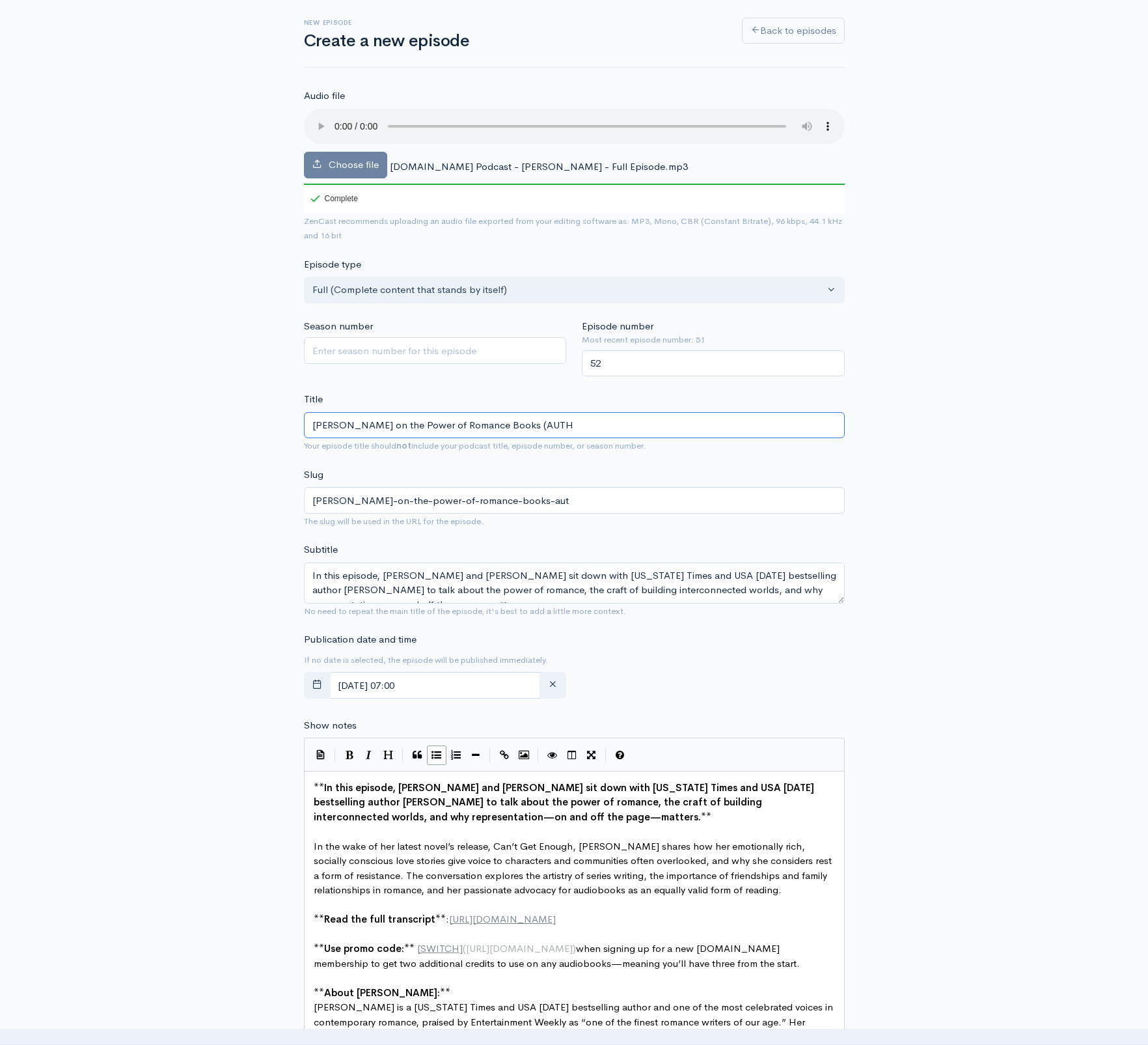
type input "[PERSON_NAME] on the Power of Romance Books (AUTHO"
type input "[PERSON_NAME]-on-the-power-of-romance-books-autho"
type input "[PERSON_NAME] on the Power of Romance Books (AUTH"
type input "[PERSON_NAME]-on-the-power-of-romance-books-auth"
type input "[PERSON_NAME] on the Power of Romance Books (AUT"
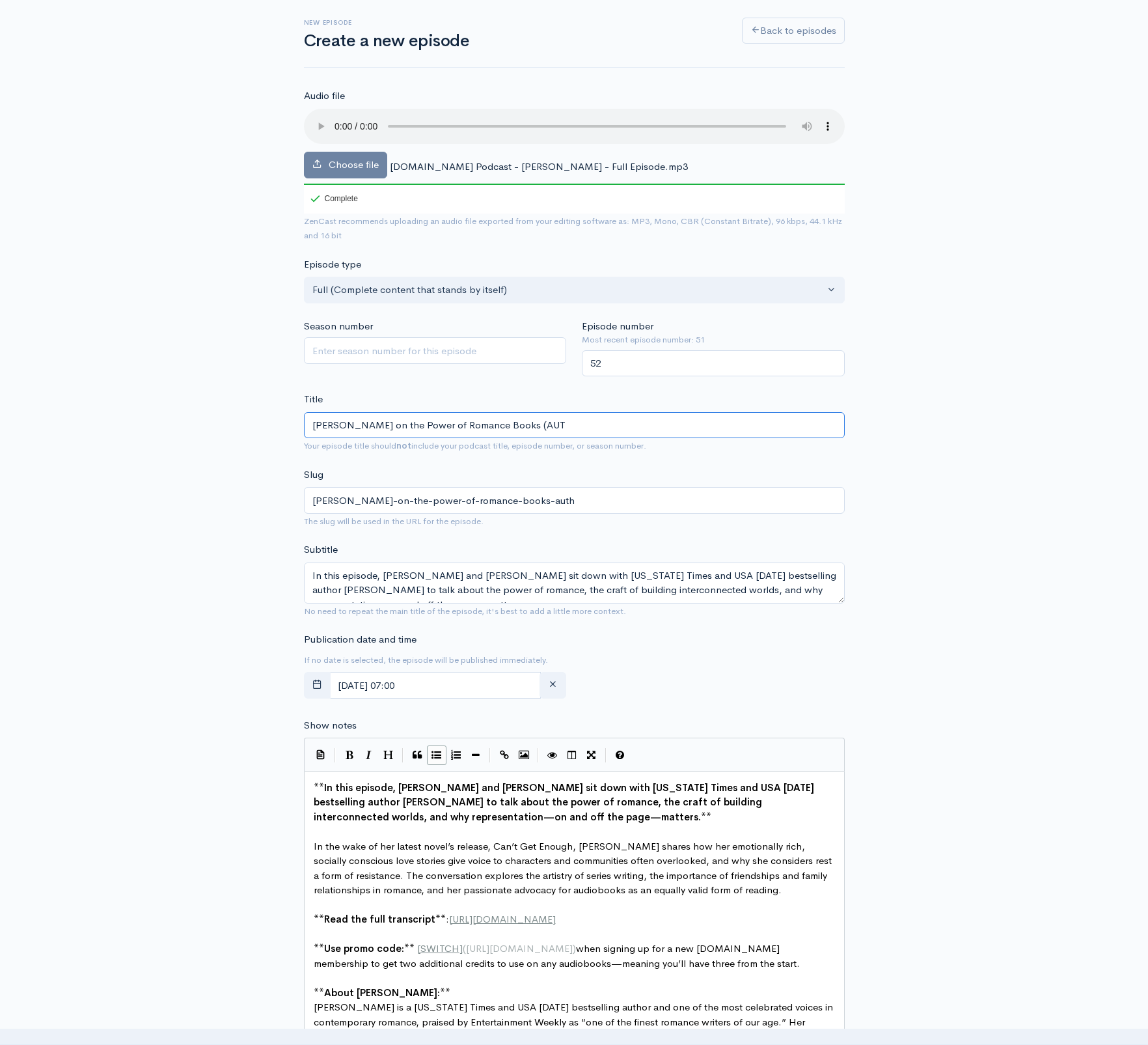
type input "[PERSON_NAME]-on-the-power-of-romance-books-aut"
type input "[PERSON_NAME] on the Power of Romance Books (AU"
type input "[PERSON_NAME]-on-the-power-of-romance-books-au"
type input "[PERSON_NAME] on the Power of Romance Books (A"
type input "[PERSON_NAME]-on-the-power-of-romance-books-a"
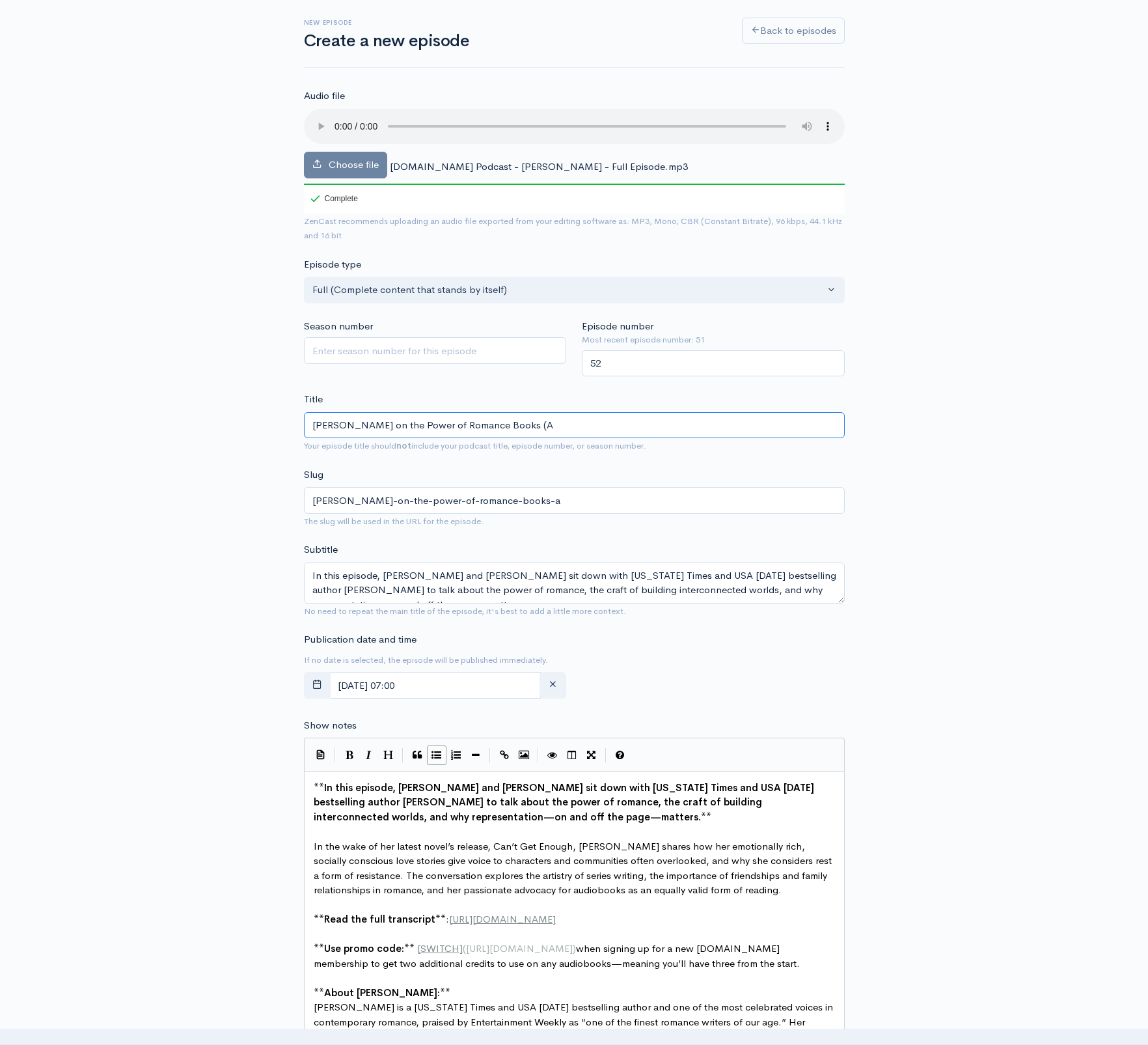
type input "[PERSON_NAME] on the Power of Romance Books (Au"
type input "[PERSON_NAME]-on-the-power-of-romance-books-au"
type input "[PERSON_NAME] on the Power of Romance Books (Aut"
type input "[PERSON_NAME]-on-the-power-of-romance-books-aut"
type input "[PERSON_NAME] on the Power of Romance Books (Autho"
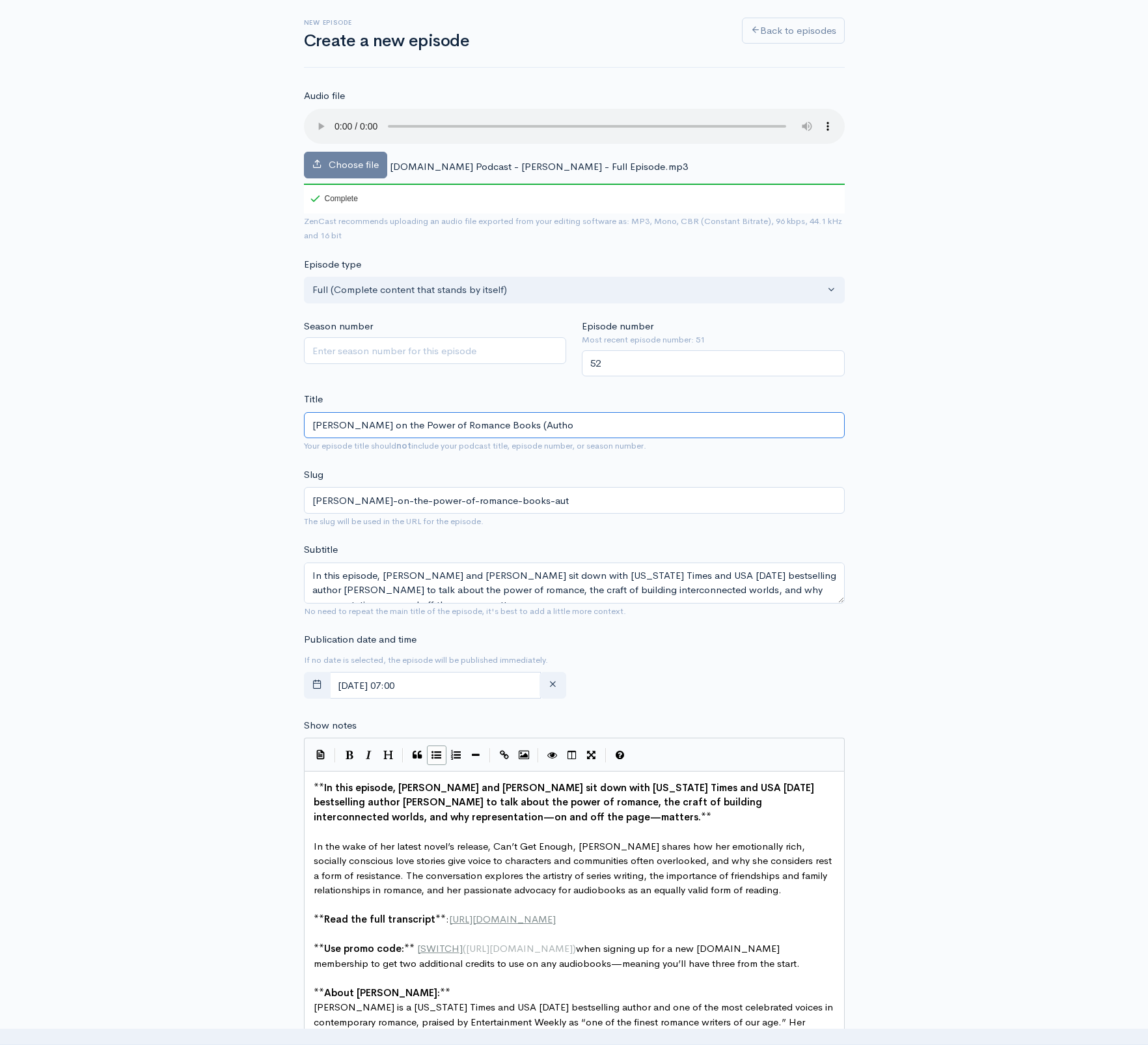
type input "[PERSON_NAME]-on-the-power-of-romance-books-autho"
type input "[PERSON_NAME] on the Power of Romance Books (Author"
type input "[PERSON_NAME]-on-the-power-of-romance-books-author"
type input "[PERSON_NAME] on the Power of Romance Books (Author of"
type input "[PERSON_NAME]-on-the-power-of-romance-books-author-of"
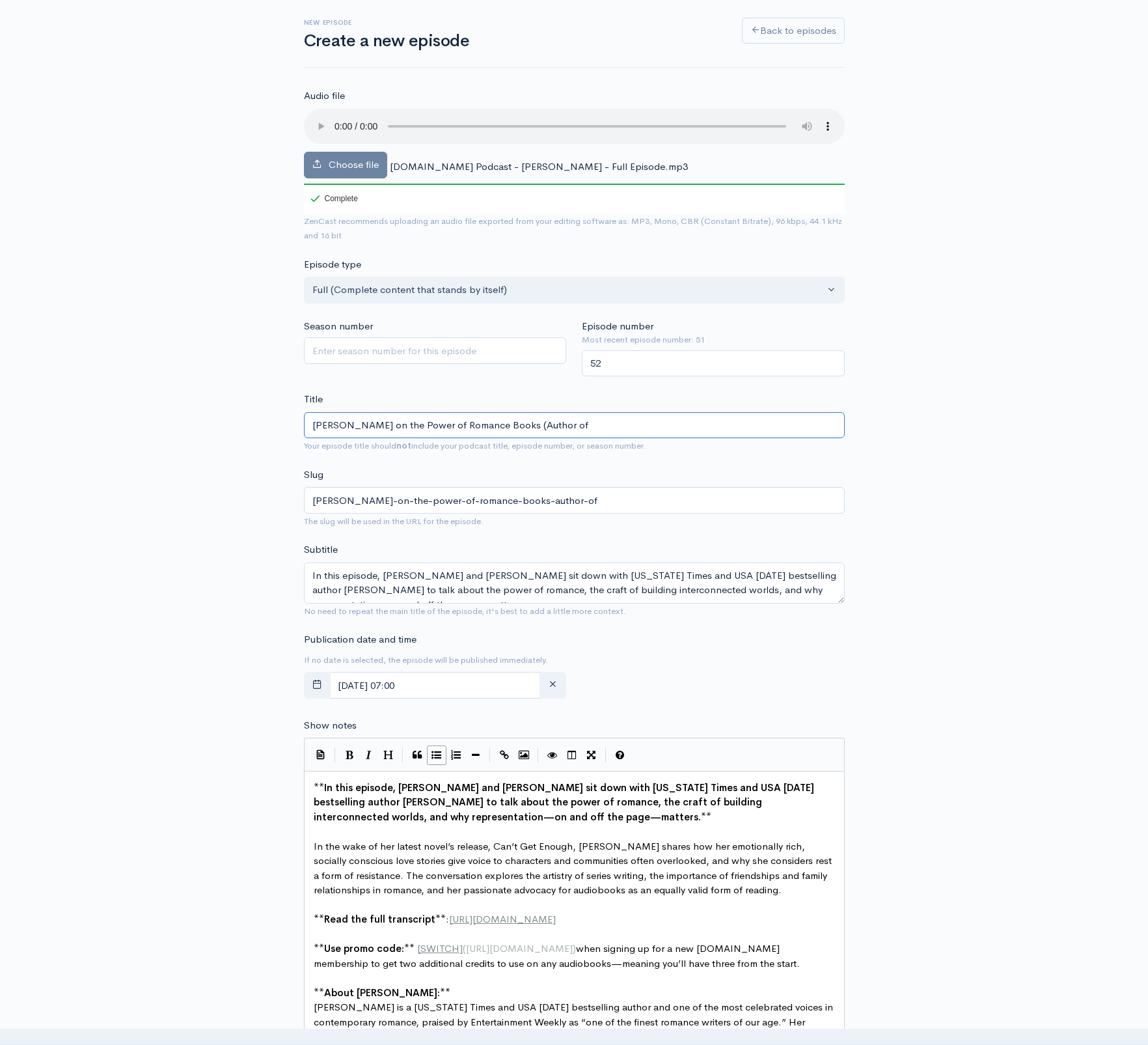
type input "[PERSON_NAME] on the Power of Romance Books (Author of S"
type input "[PERSON_NAME]-on-the-power-of-romance-books-author-of-s"
type input "[PERSON_NAME] on the Power of Romance Books (Author of Sk"
type input "[PERSON_NAME]-on-the-power-of-romance-books-author-of-sk"
type input "[PERSON_NAME] on the Power of Romance Books (Author of Sky"
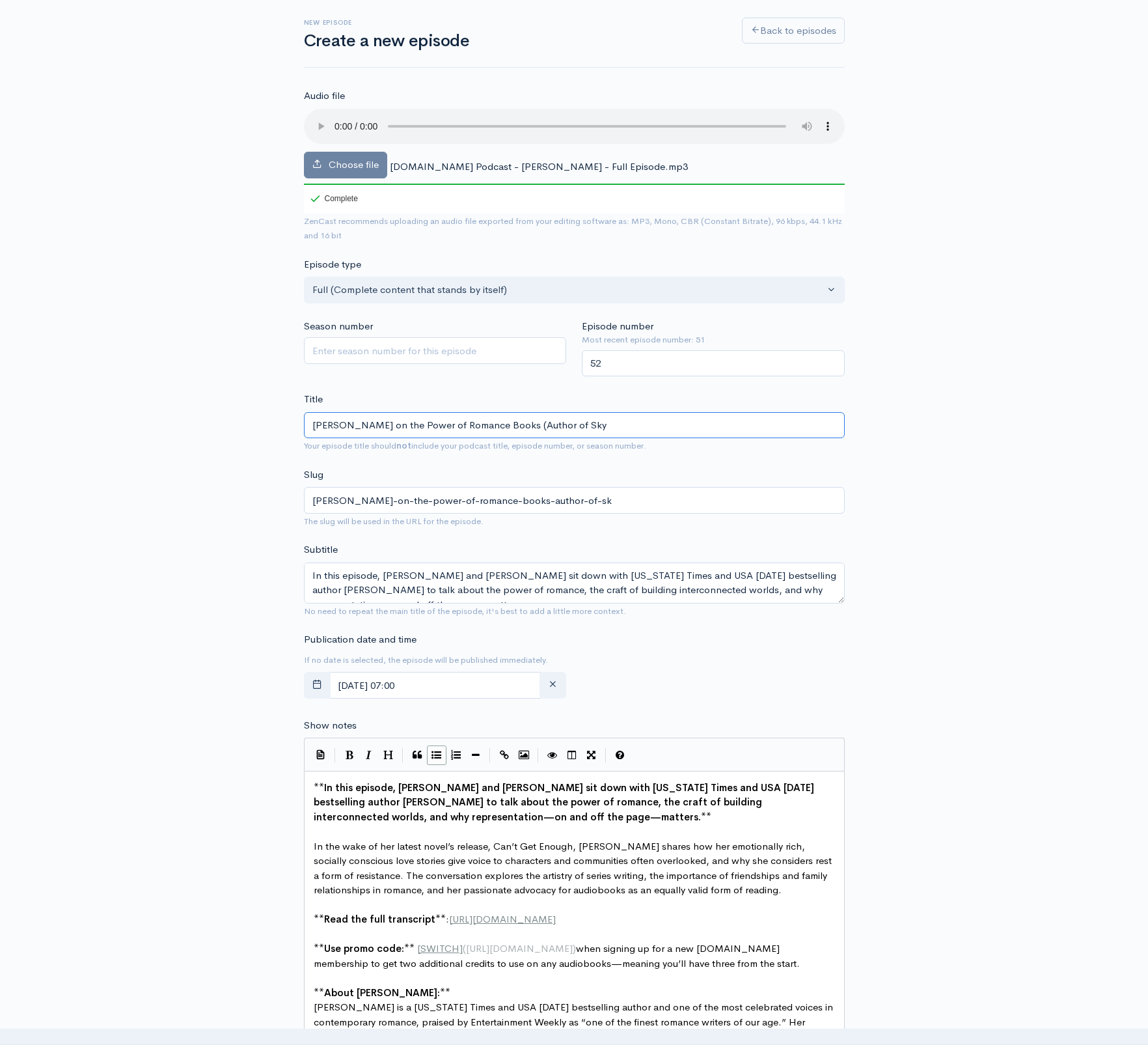
type input "[PERSON_NAME]-on-the-power-of-romance-books-author-of-sky"
type input "[PERSON_NAME] on the Power of Romance Books (Author of Skyl"
type input "[PERSON_NAME]-on-the-power-of-romance-books-author-of-skyl"
type input "[PERSON_NAME] on the Power of Romance Books (Author of [PERSON_NAME]"
type input "[PERSON_NAME]-on-the-power-of-romance-books-author-of-[MEDICAL_DATA]"
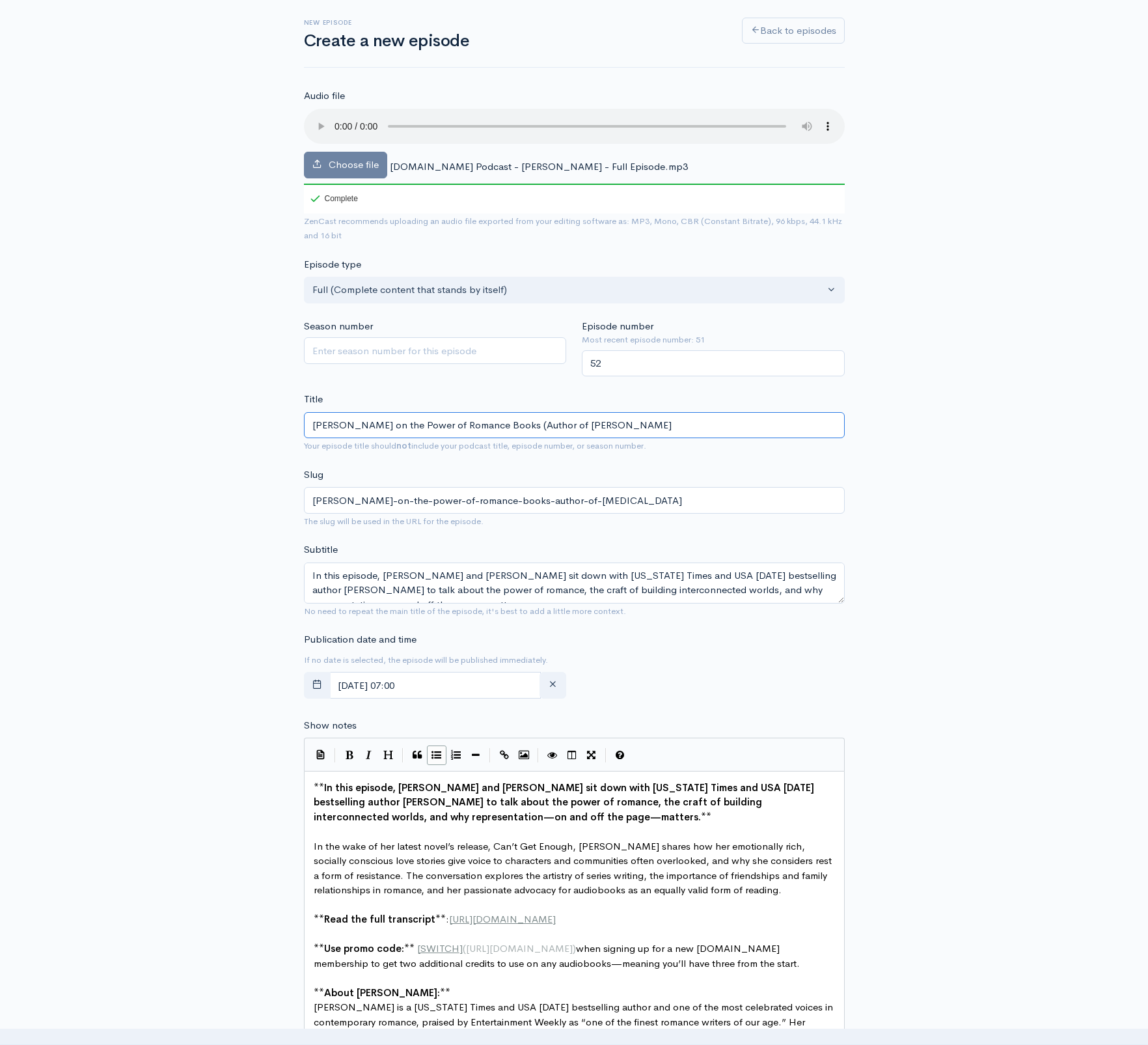
type input "[PERSON_NAME] on the Power of Romance Books (Author of Skyland"
type input "[PERSON_NAME]-on-the-power-of-romance-books-author-of-skyland"
type input "[PERSON_NAME] on the Power of Romance Books (Author of Skyland S"
type input "[PERSON_NAME]-on-the-power-of-romance-books-author-of-skyland-s"
type input "[PERSON_NAME] on the Power of Romance Books (Author of [PERSON_NAME]"
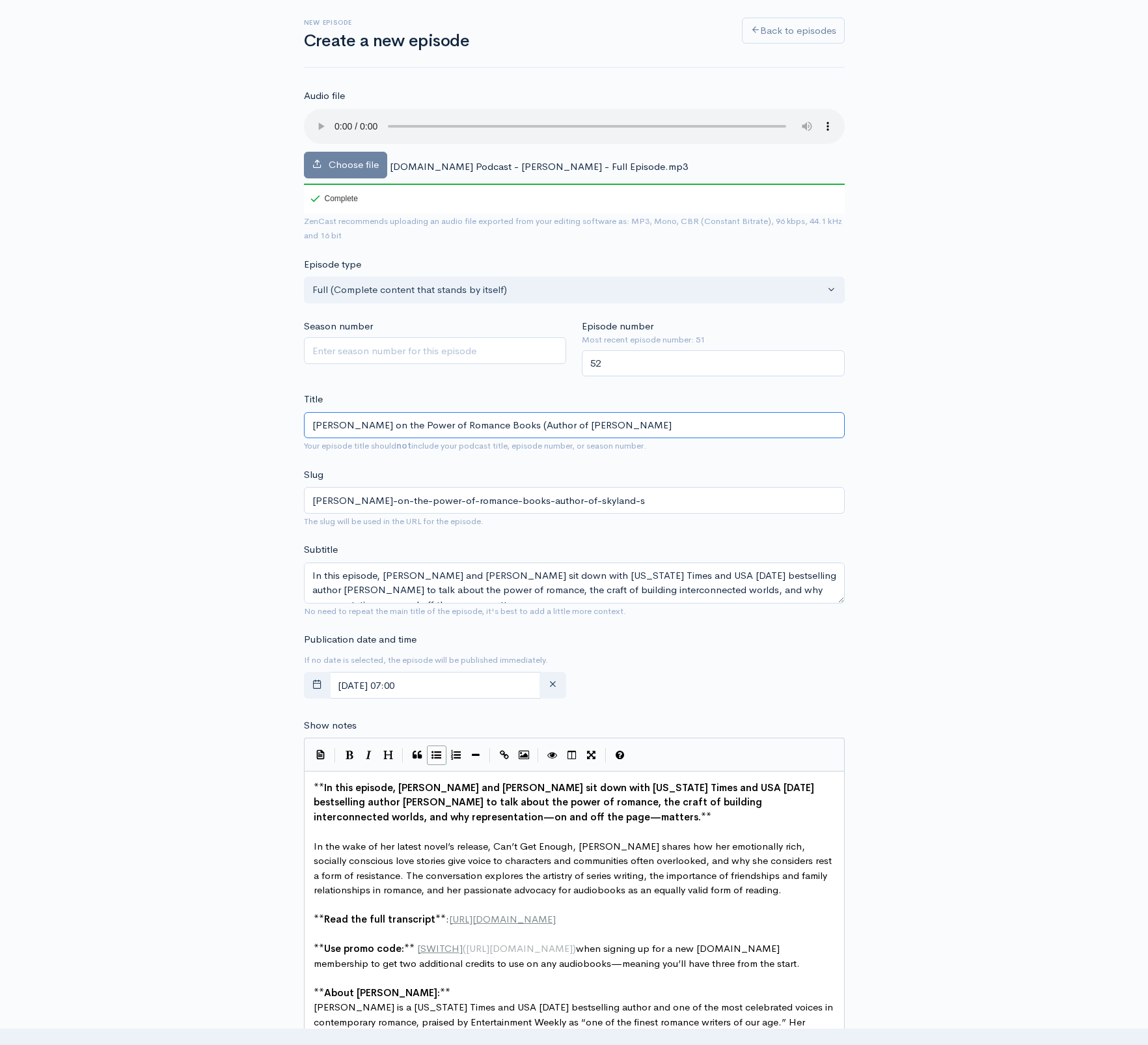
type input "[PERSON_NAME]-on-the-power-of-romance-books-author-of-skyland-se"
type input "[PERSON_NAME] on the Power of Romance Books (Author of [PERSON_NAME]"
type input "[PERSON_NAME]-on-the-power-of-romance-books-author-of-skyland-seri"
type input "[PERSON_NAME] on the Power of Romance Books (Author of Skyland Serie"
type input "[PERSON_NAME]-on-the-power-of-romance-books-author-of-skyland-serie"
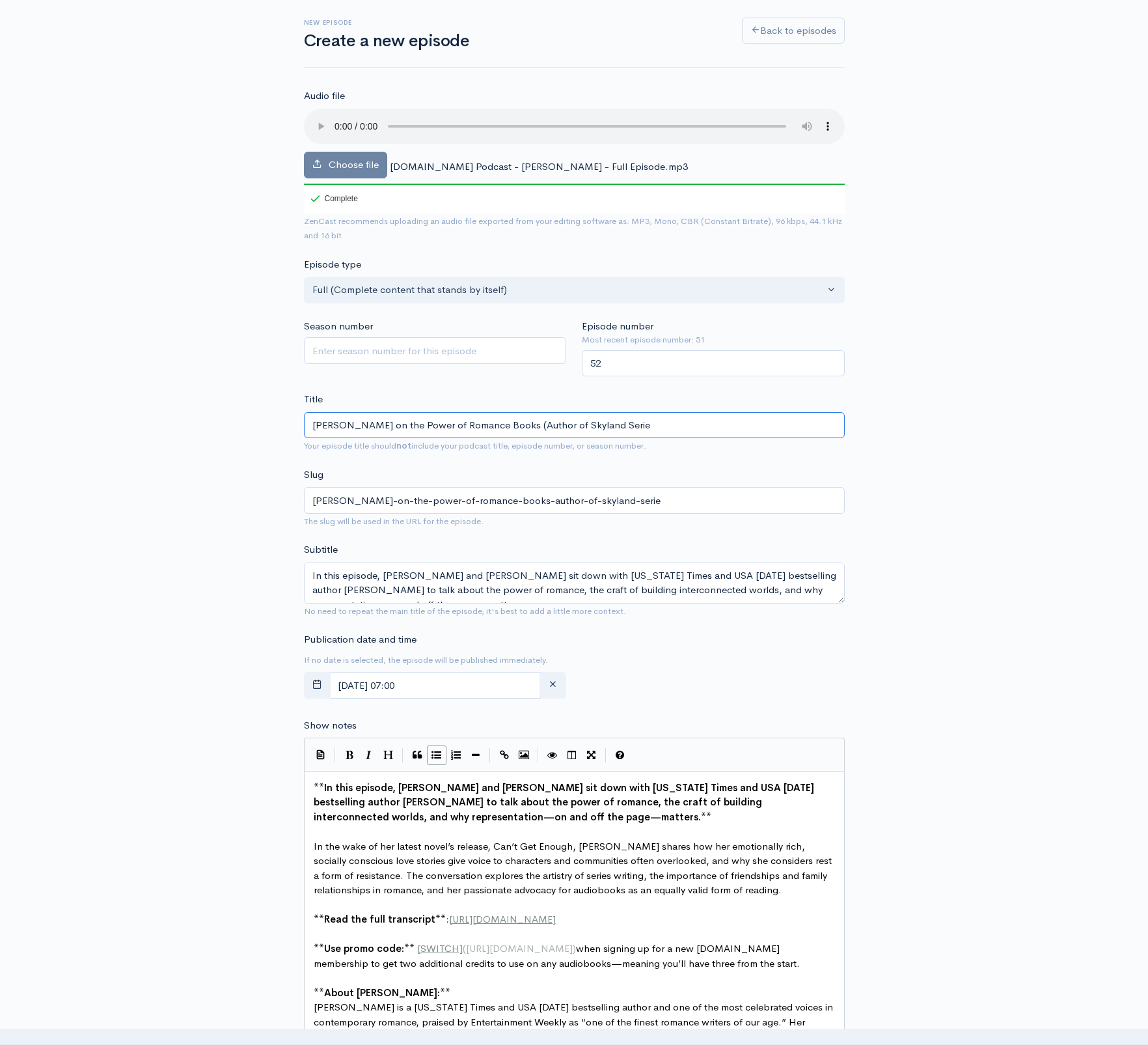
type input "[PERSON_NAME] on the Power of Romance Books (Author of Skyland Series"
type input "[PERSON_NAME]-on-the-power-of-romance-books-author-of-skyland-series"
type input "[PERSON_NAME] on the Power of Romance Books (Author of Skyland Series)"
click at [1081, 432] on div "New episode Create a new episode Back to episodes Audio file Choose file [DOMAI…" at bounding box center [574, 854] width 1148 height 1752
click at [670, 412] on input "[PERSON_NAME] on the Power of Romance Books (Author of Skyland Series)" at bounding box center [574, 425] width 541 height 27
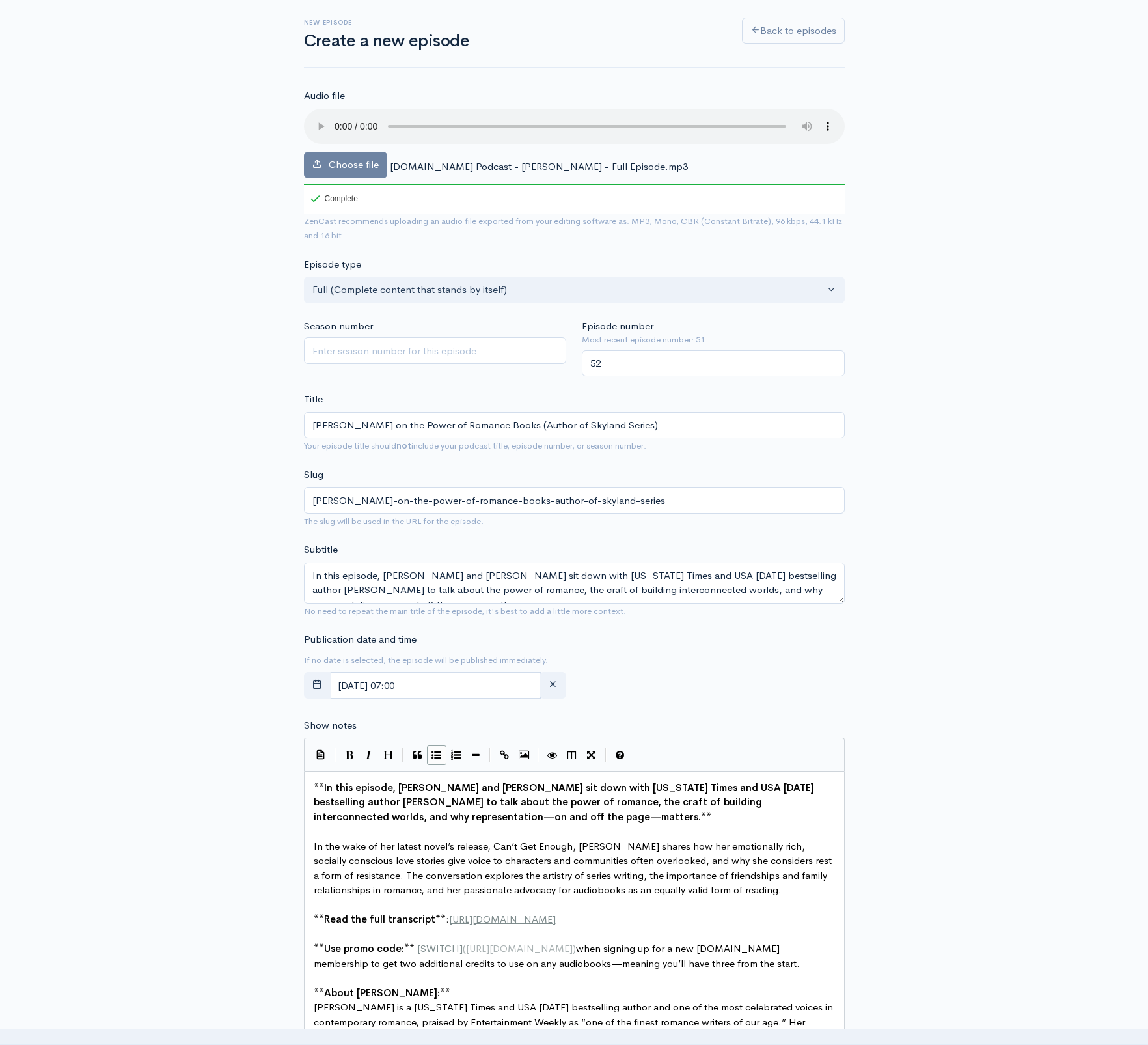
click at [873, 424] on div "New episode Create a new episode Back to episodes Audio file Choose file [DOMAI…" at bounding box center [573, 854] width 742 height 1752
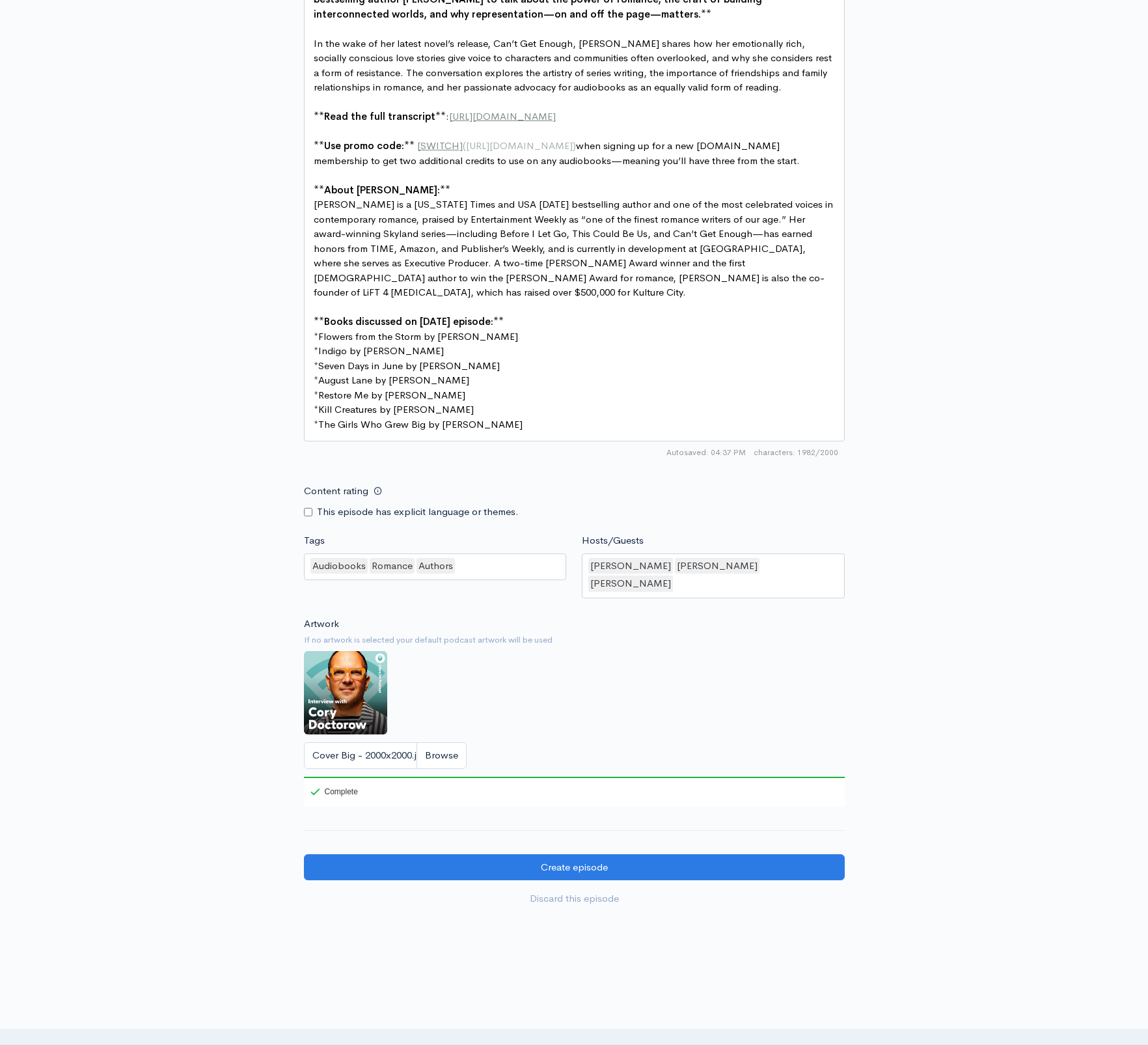
scroll to position [868, 0]
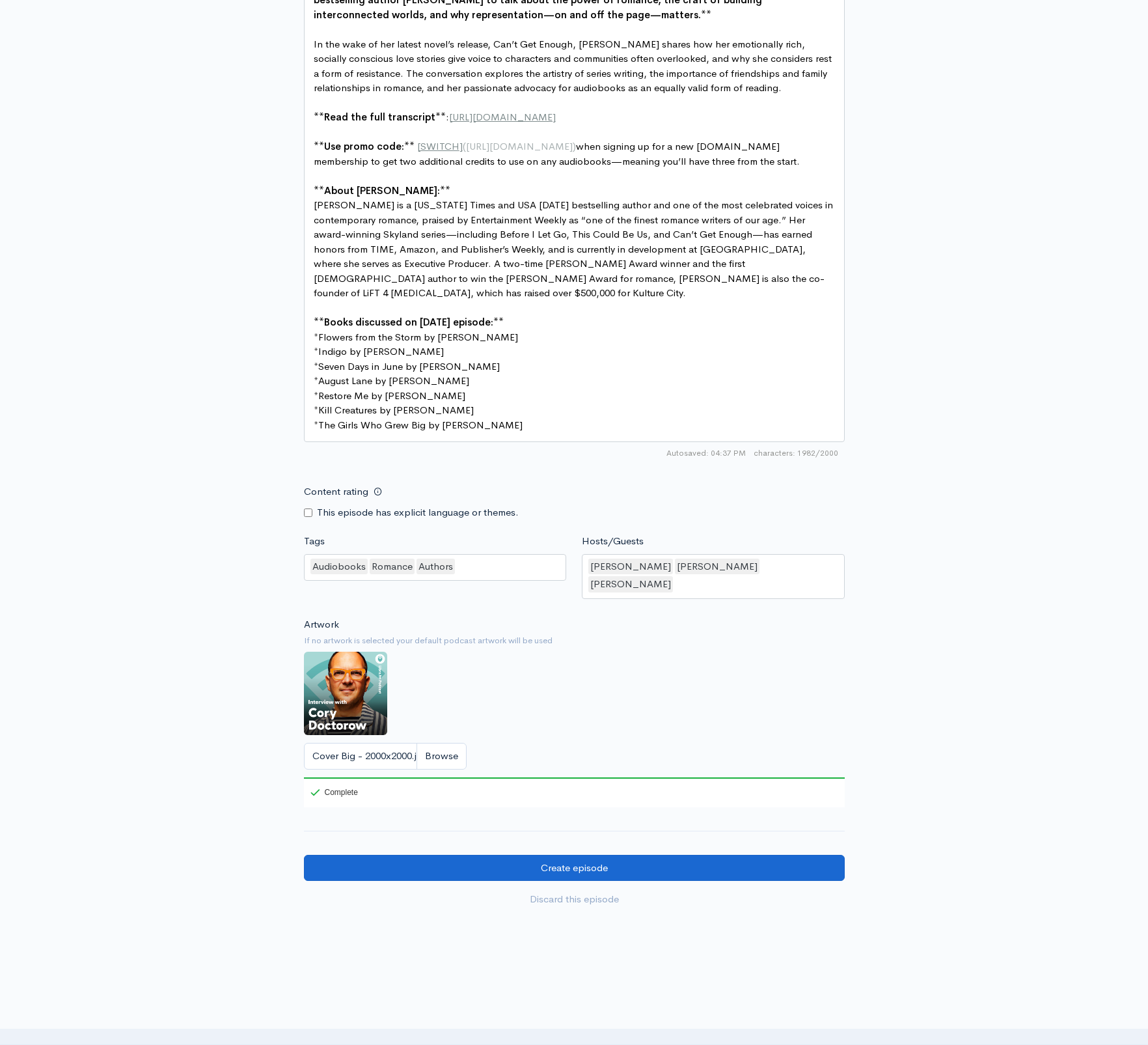
click at [598, 854] on input "Create episode" at bounding box center [574, 868] width 541 height 27
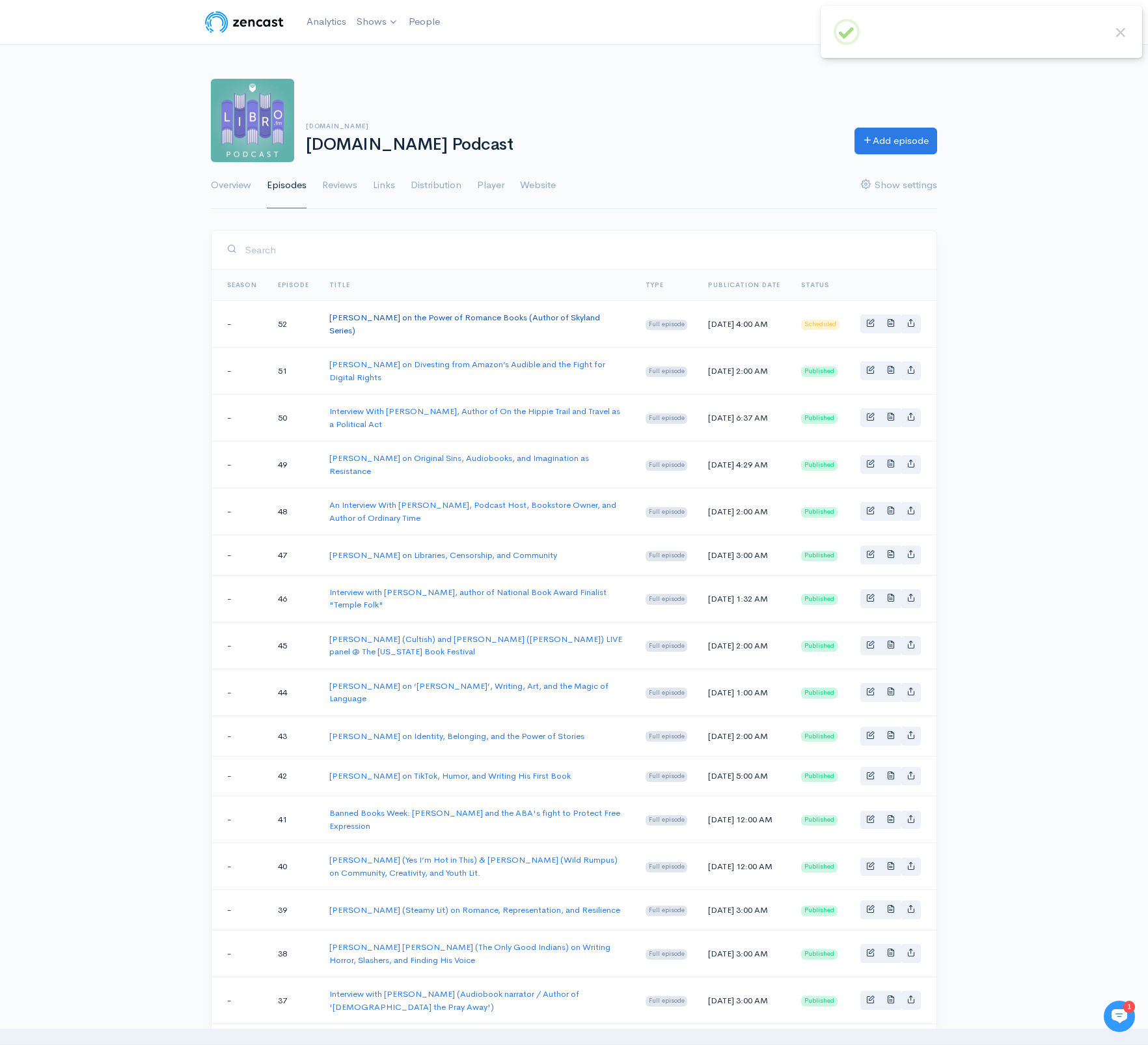
click at [506, 323] on link "[PERSON_NAME] on the Power of Romance Books (Author of Skyland Series)" at bounding box center [465, 323] width 271 height 24
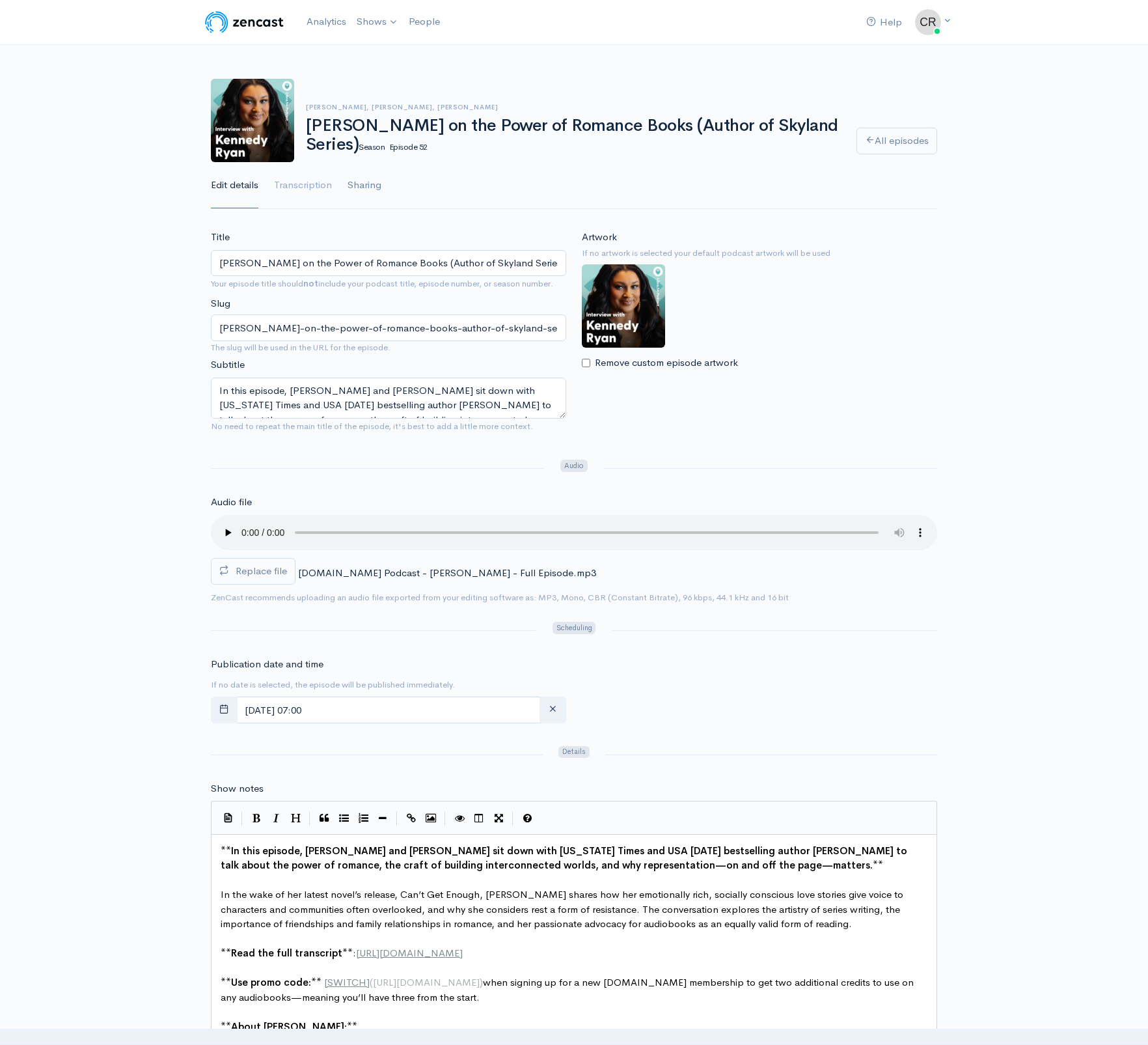
click at [357, 186] on link "Sharing" at bounding box center [365, 186] width 34 height 47
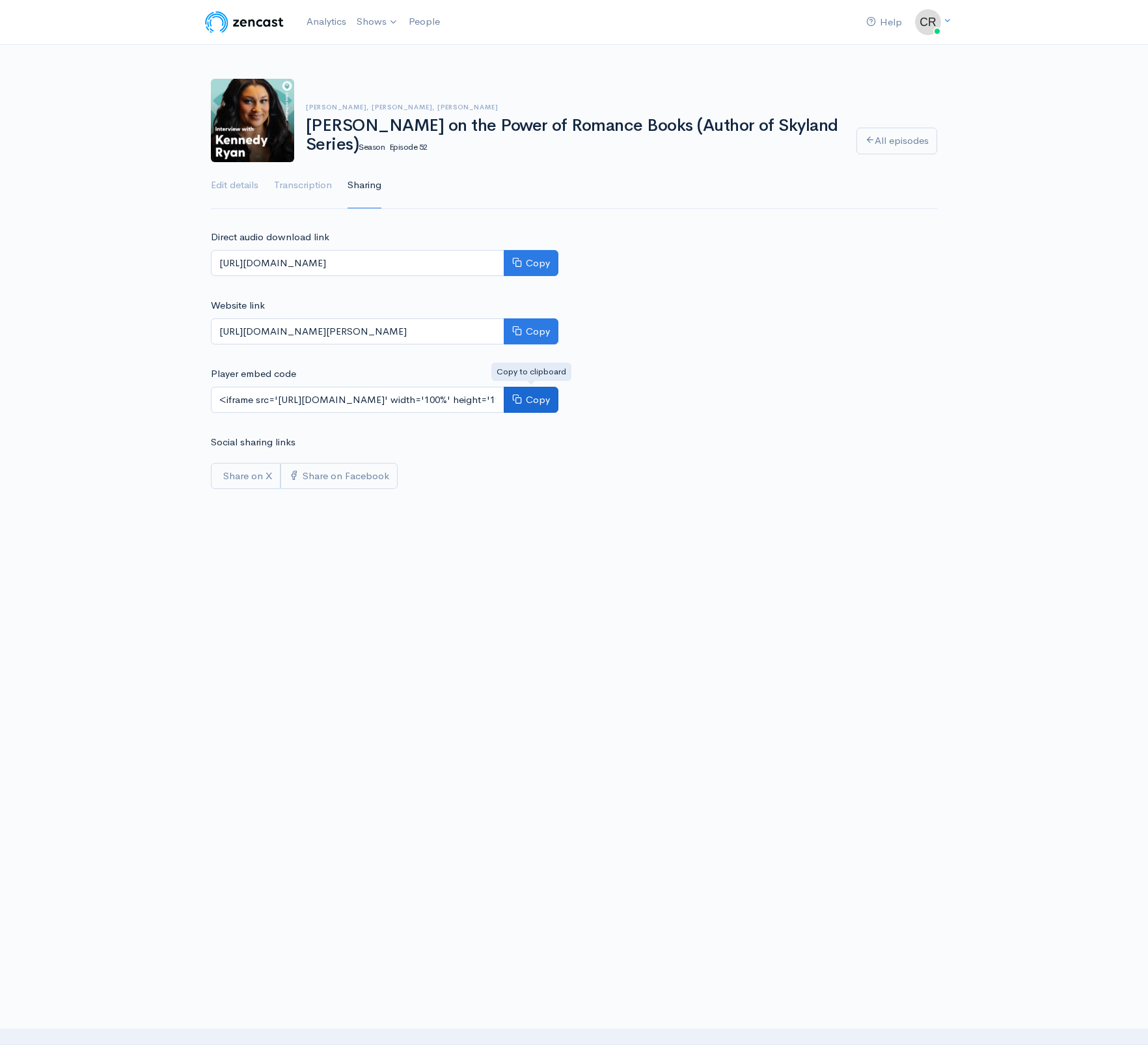
click at [516, 403] on button "Copy" at bounding box center [531, 400] width 55 height 27
click at [224, 175] on link "Edit details" at bounding box center [234, 186] width 48 height 47
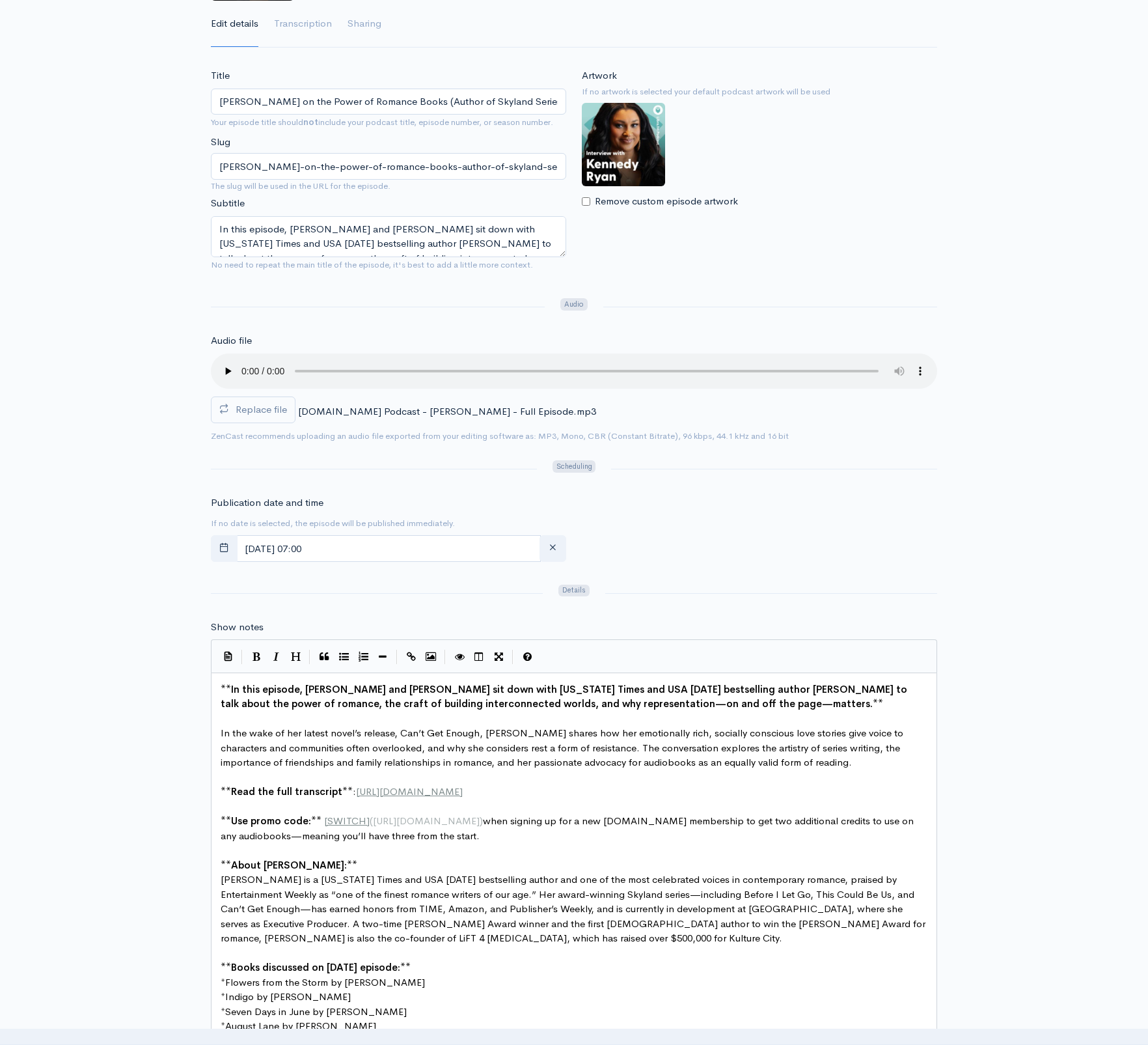
scroll to position [162, 0]
type textarea "n4N_Kkomlz22O8/edit?usp=sharing"
type textarea "*: [URL][DOMAIN_NAME]"
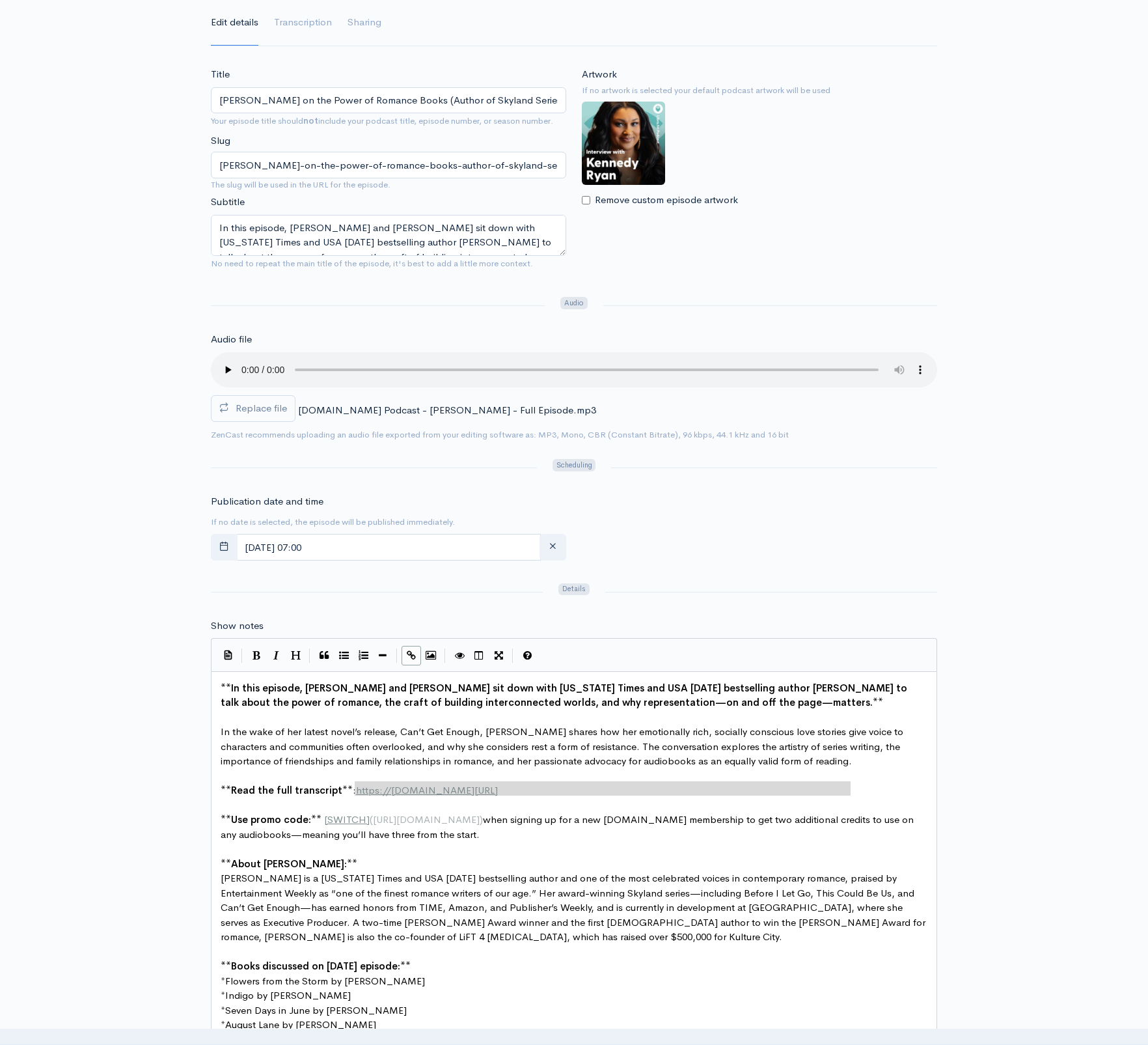
type textarea "[URL][DOMAIN_NAME]"
drag, startPoint x: 638, startPoint y: 777, endPoint x: 249, endPoint y: 789, distance: 389.2
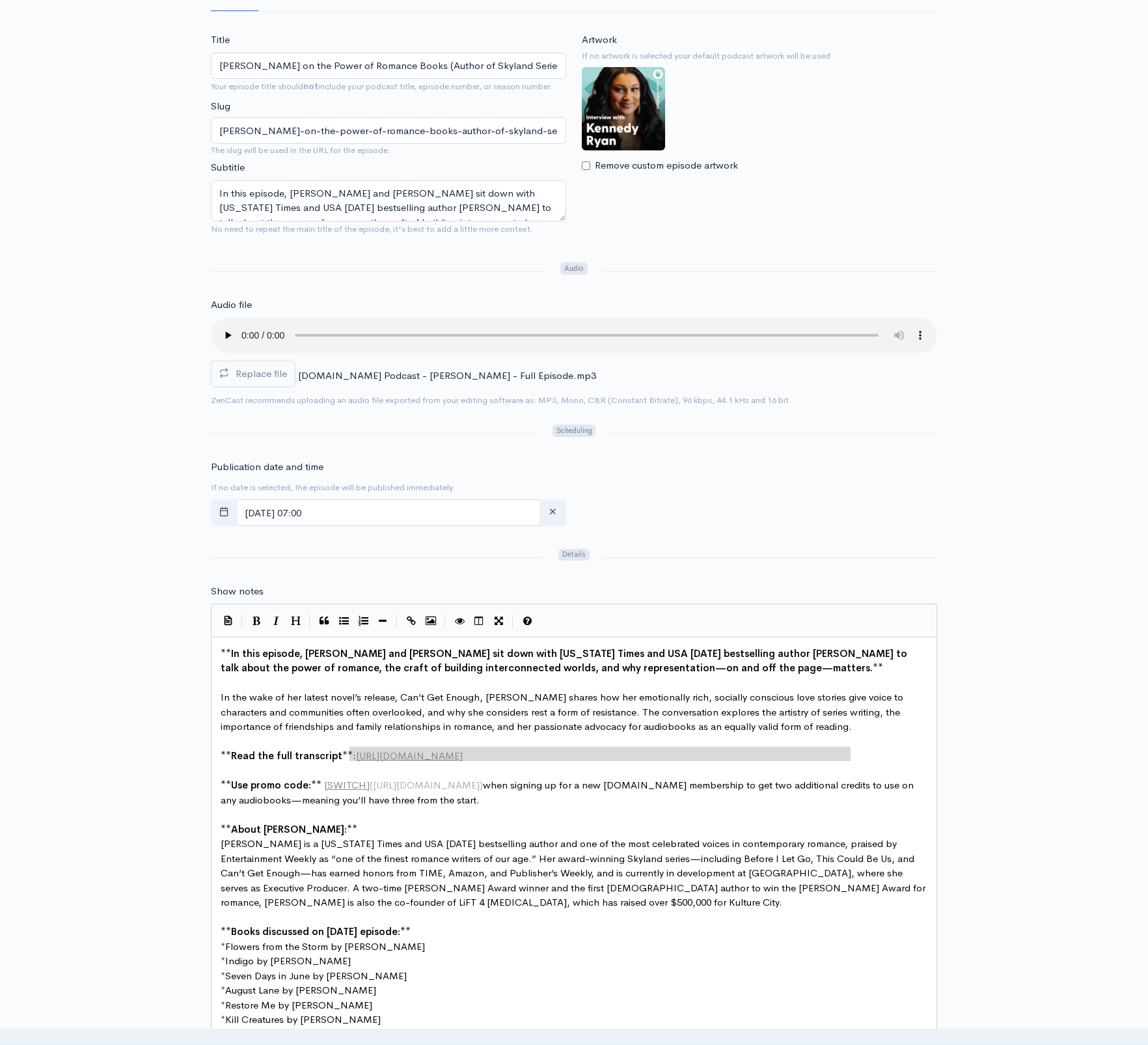
scroll to position [213, 0]
